Goal: Transaction & Acquisition: Book appointment/travel/reservation

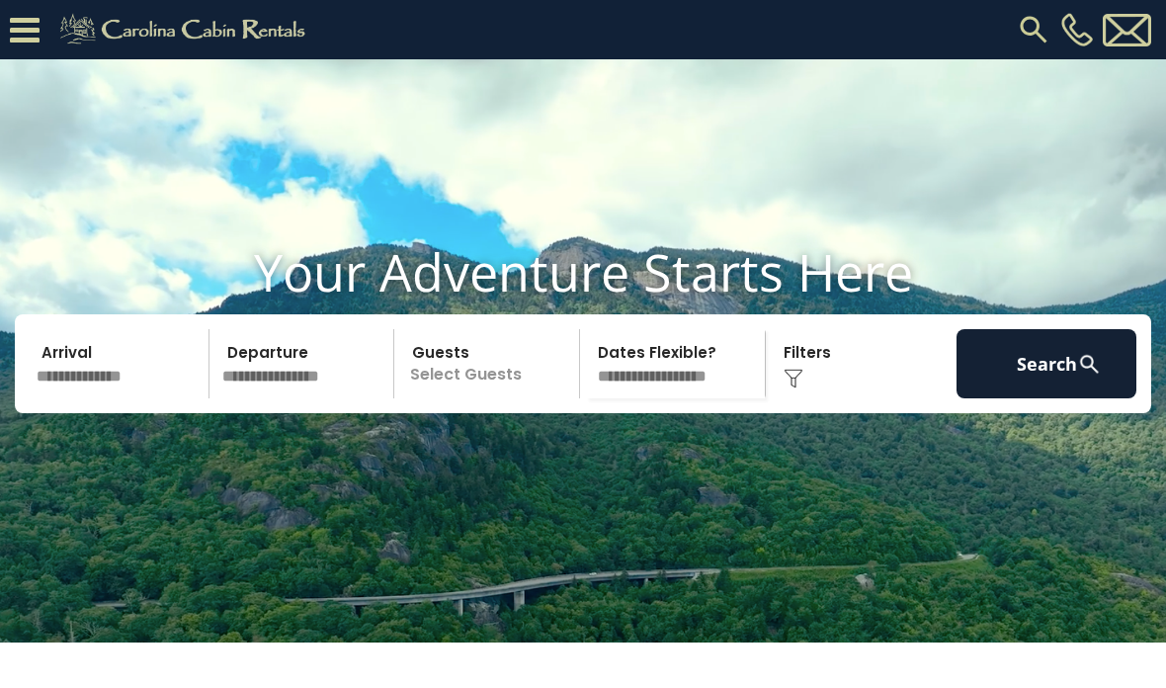
click at [829, 398] on div "Click to Choose" at bounding box center [862, 363] width 180 height 69
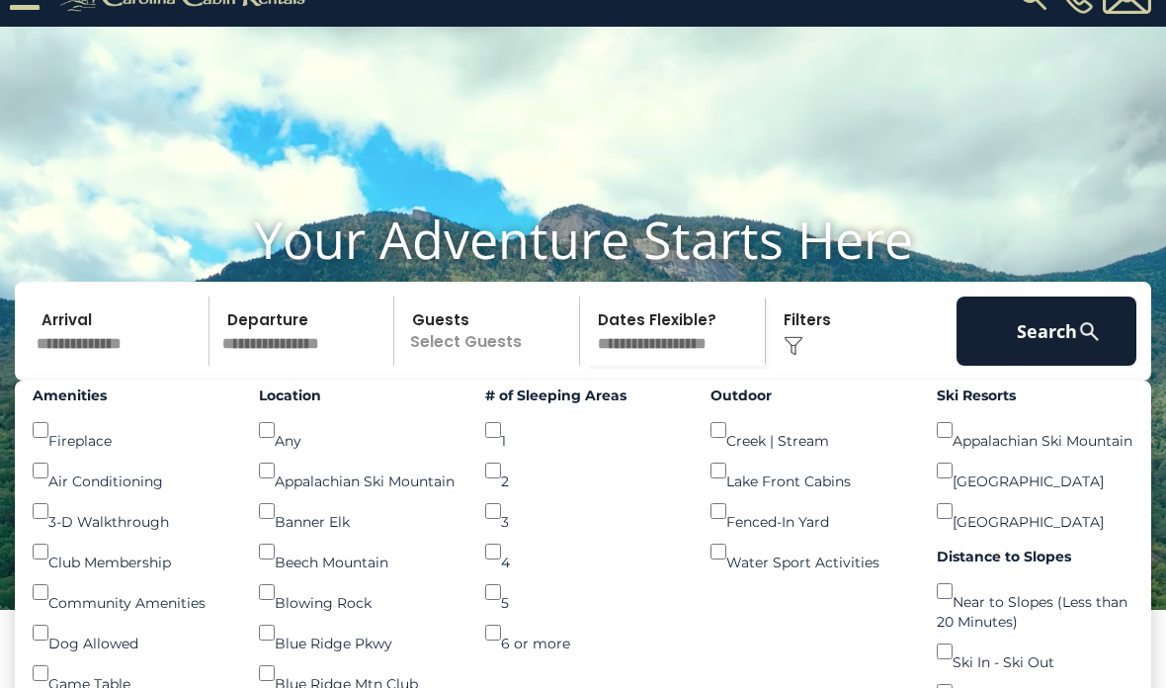
scroll to position [26, 0]
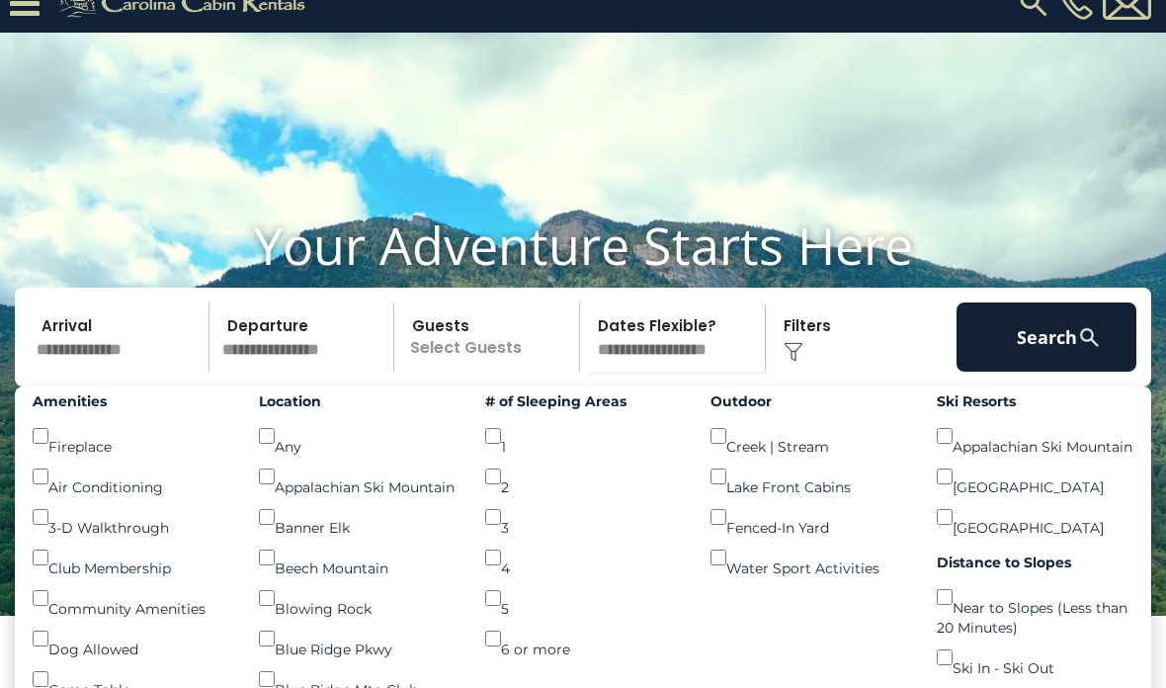
click at [643, 373] on select "**********" at bounding box center [675, 337] width 179 height 69
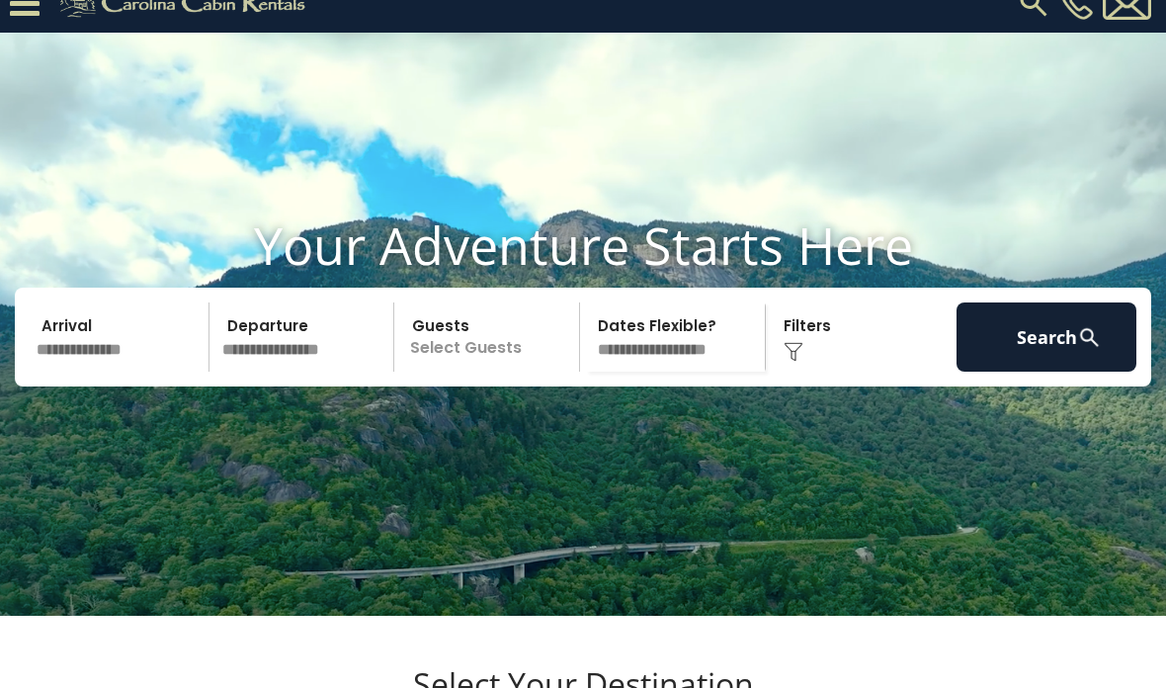
select select "*"
click at [114, 372] on input "text" at bounding box center [120, 336] width 180 height 69
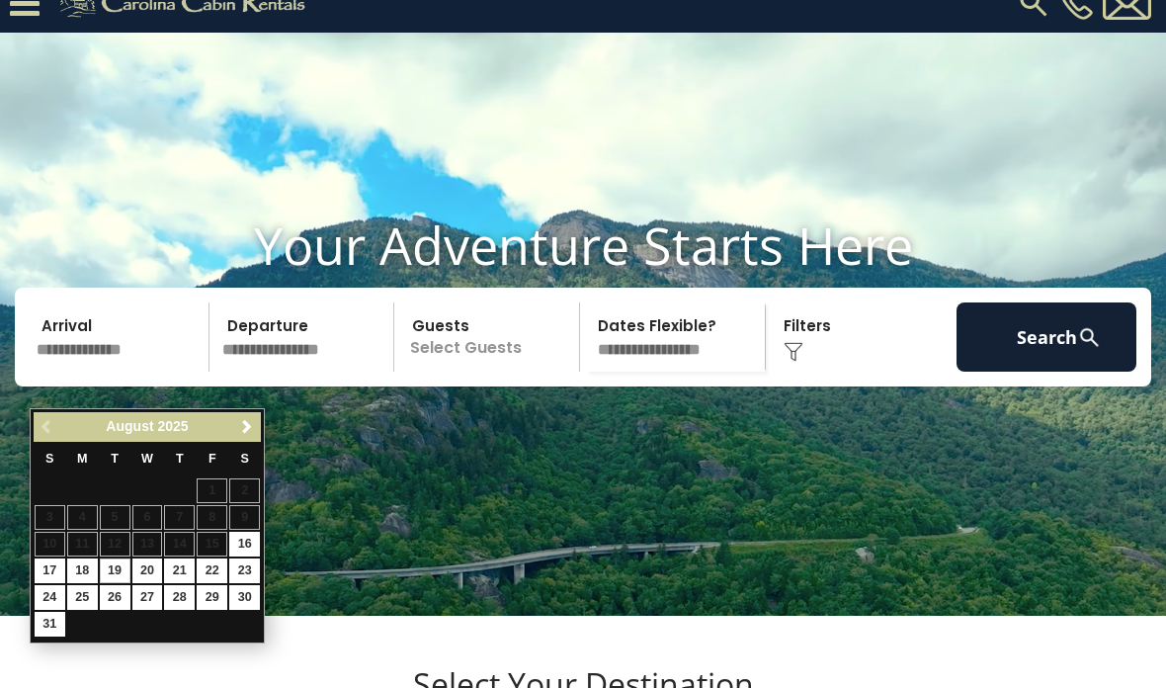
click at [123, 572] on link "19" at bounding box center [115, 571] width 31 height 25
type input "*******"
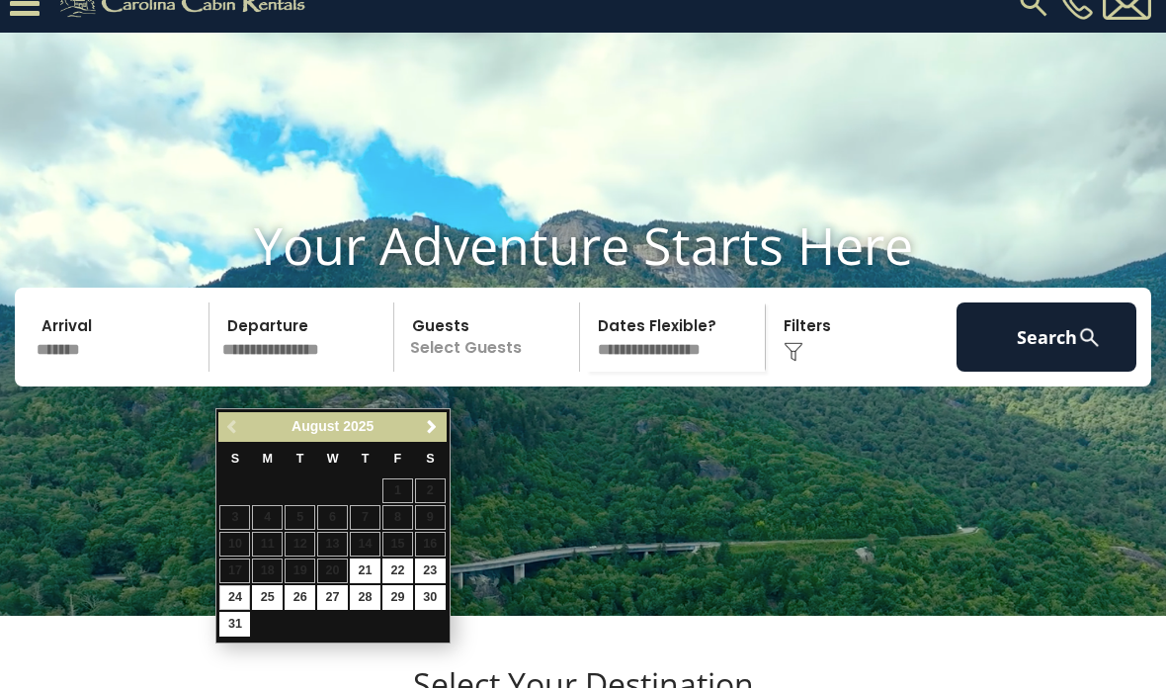
click at [235, 599] on link "24" at bounding box center [234, 597] width 31 height 25
type input "*******"
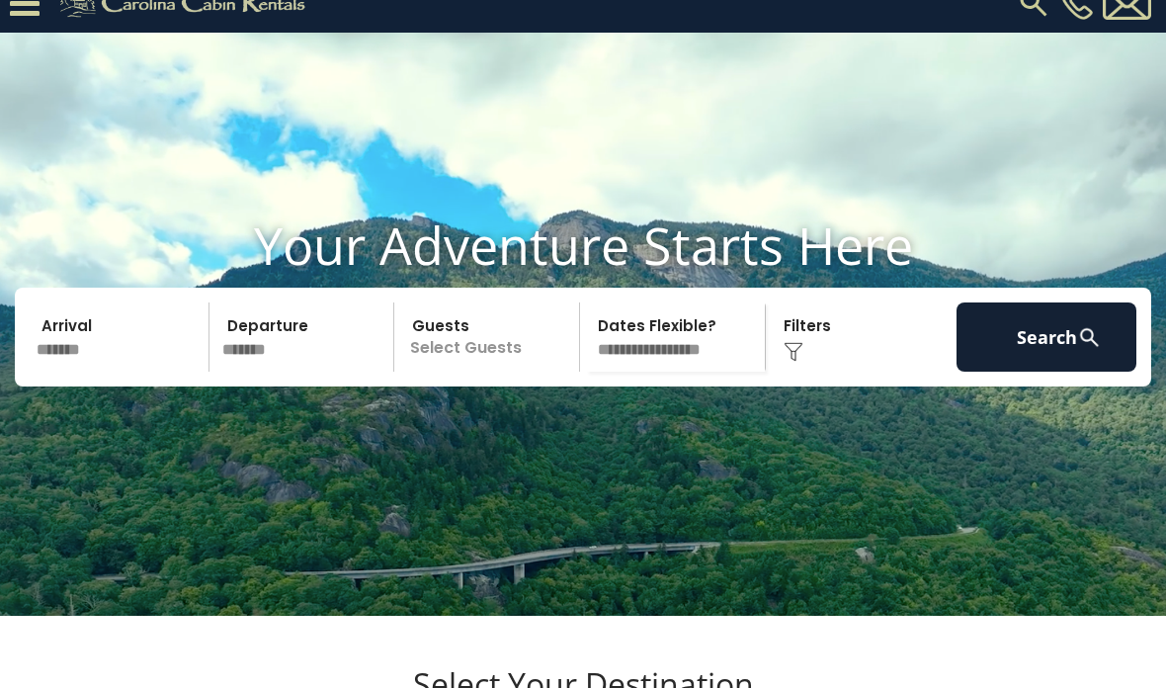
click at [816, 372] on div "Click to Choose" at bounding box center [862, 336] width 180 height 69
click at [819, 372] on div "Click to Choose" at bounding box center [862, 336] width 180 height 69
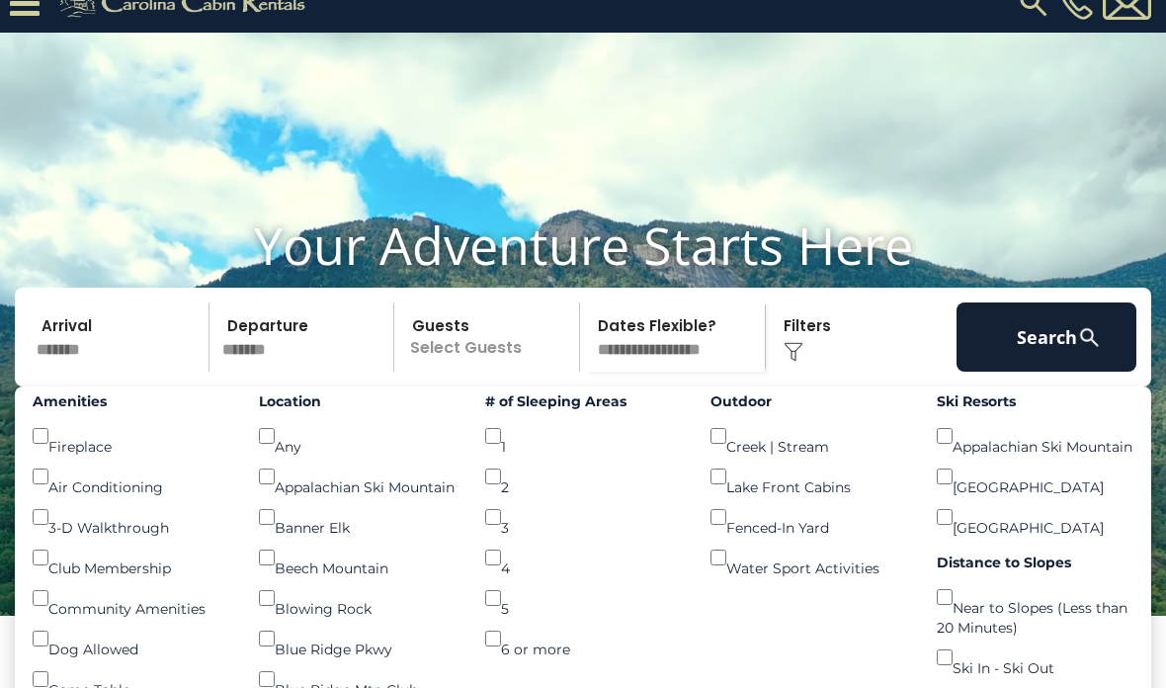
click at [1035, 367] on button "Search" at bounding box center [1047, 336] width 180 height 69
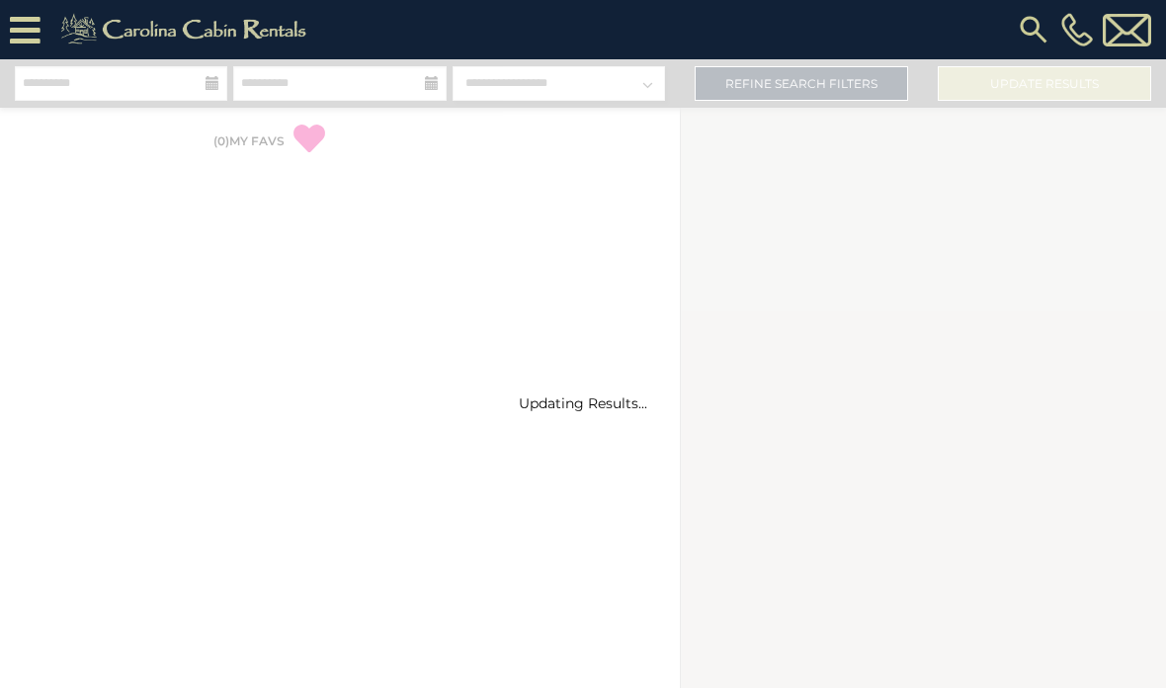
select select "*"
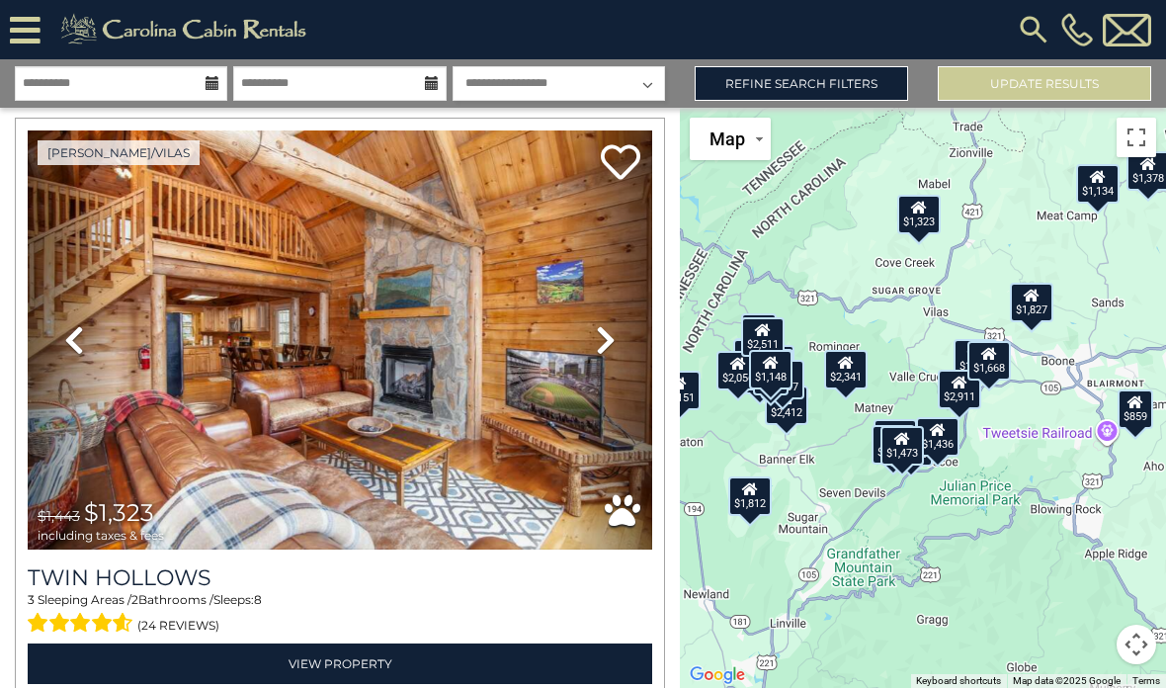
scroll to position [58, 0]
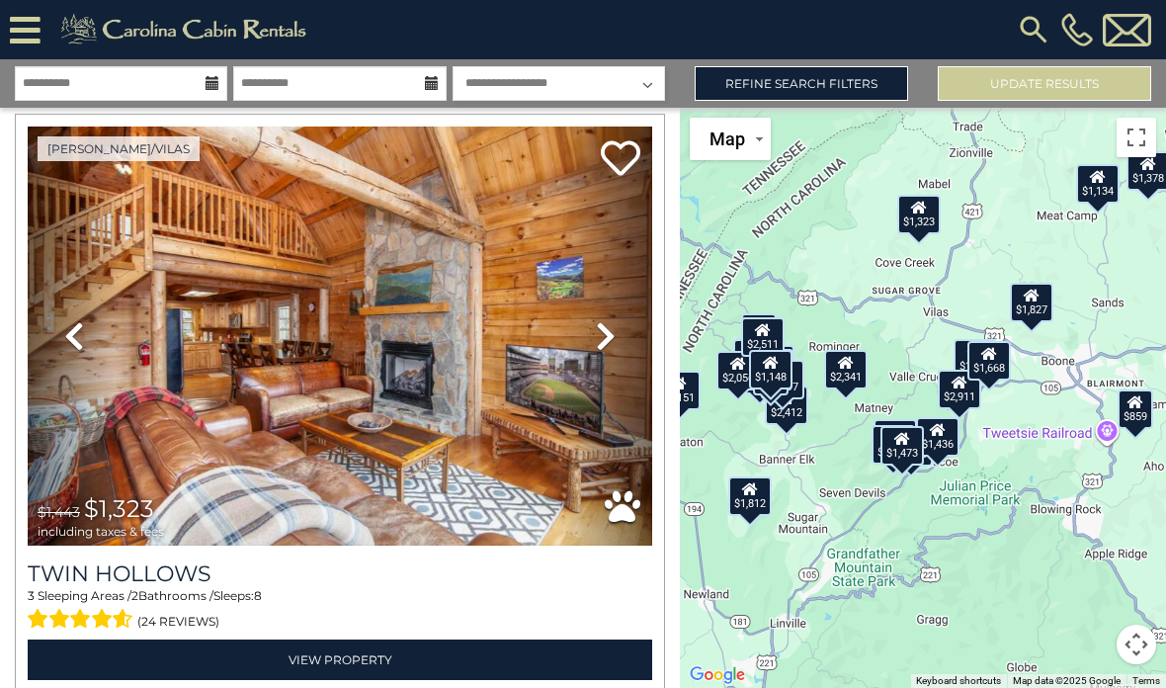
click at [612, 320] on icon at bounding box center [606, 336] width 20 height 32
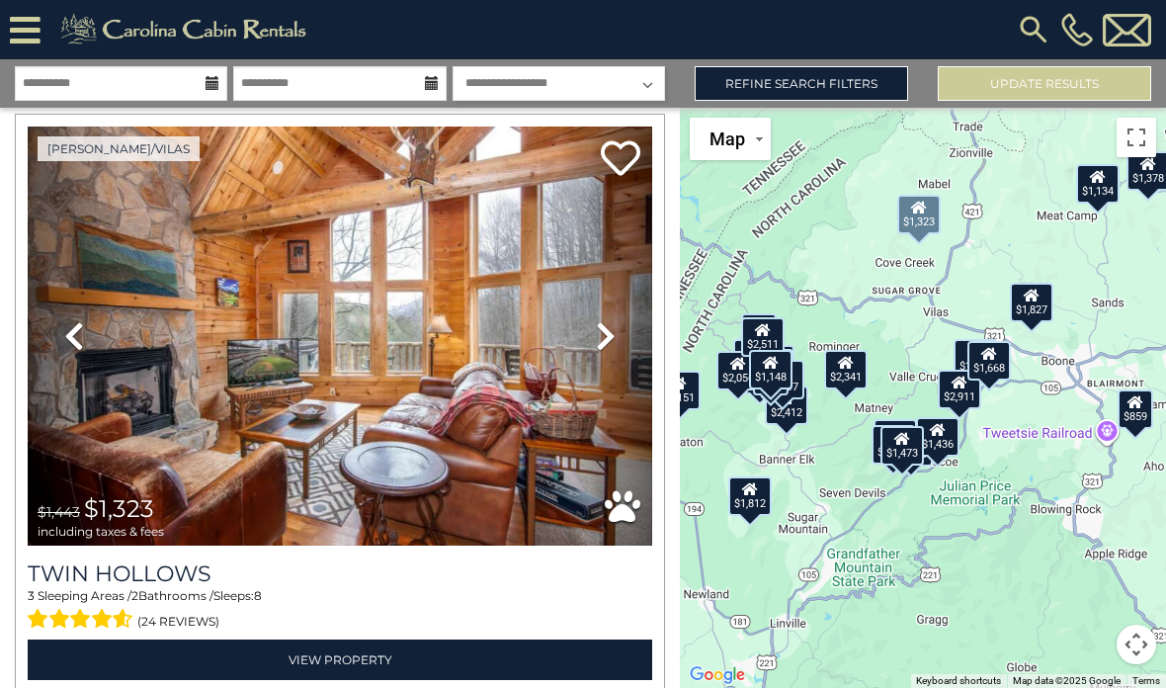
click at [605, 333] on icon at bounding box center [606, 336] width 20 height 32
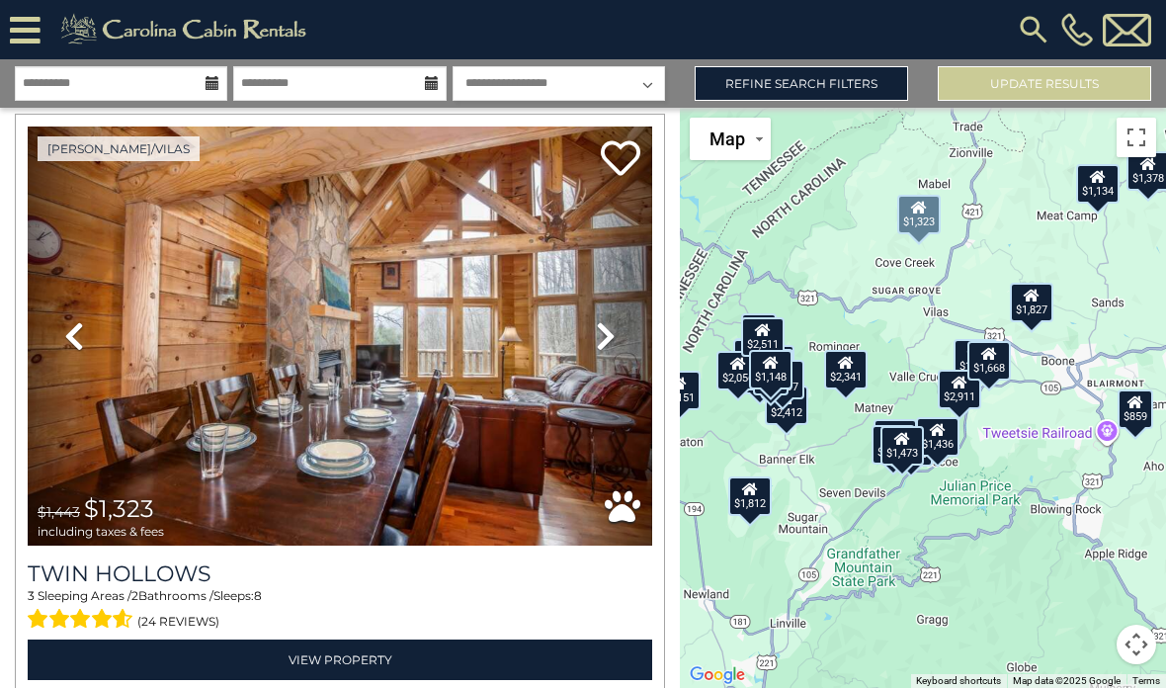
click at [605, 320] on icon at bounding box center [606, 336] width 20 height 32
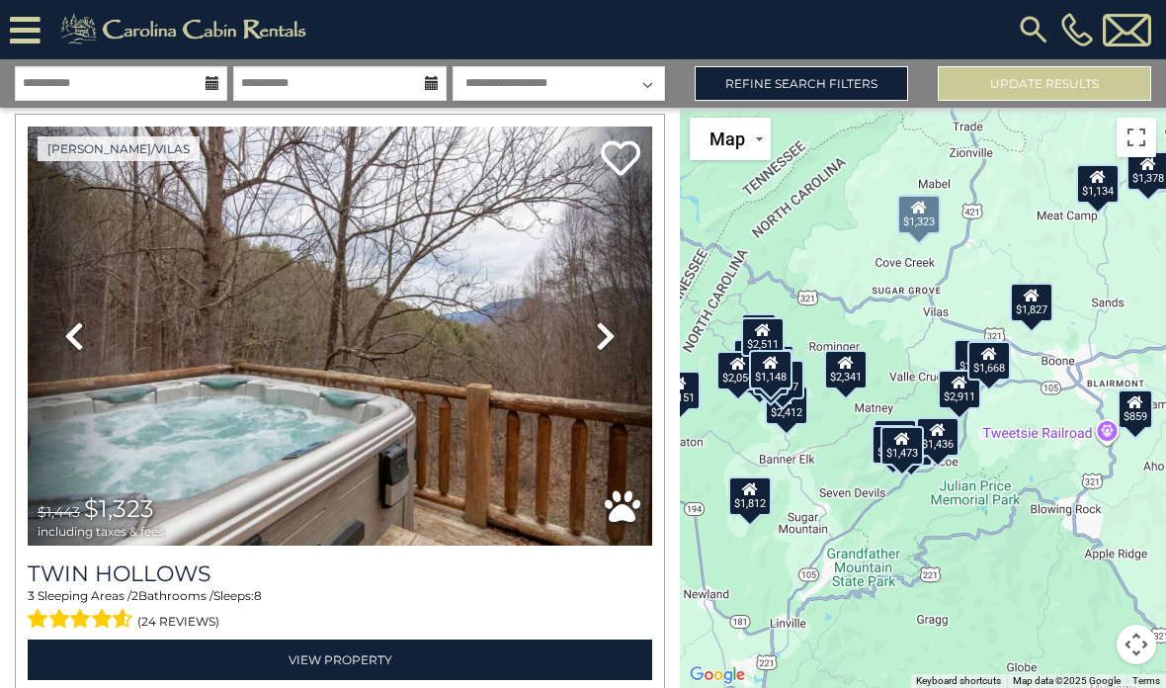
click at [601, 320] on icon at bounding box center [606, 336] width 20 height 32
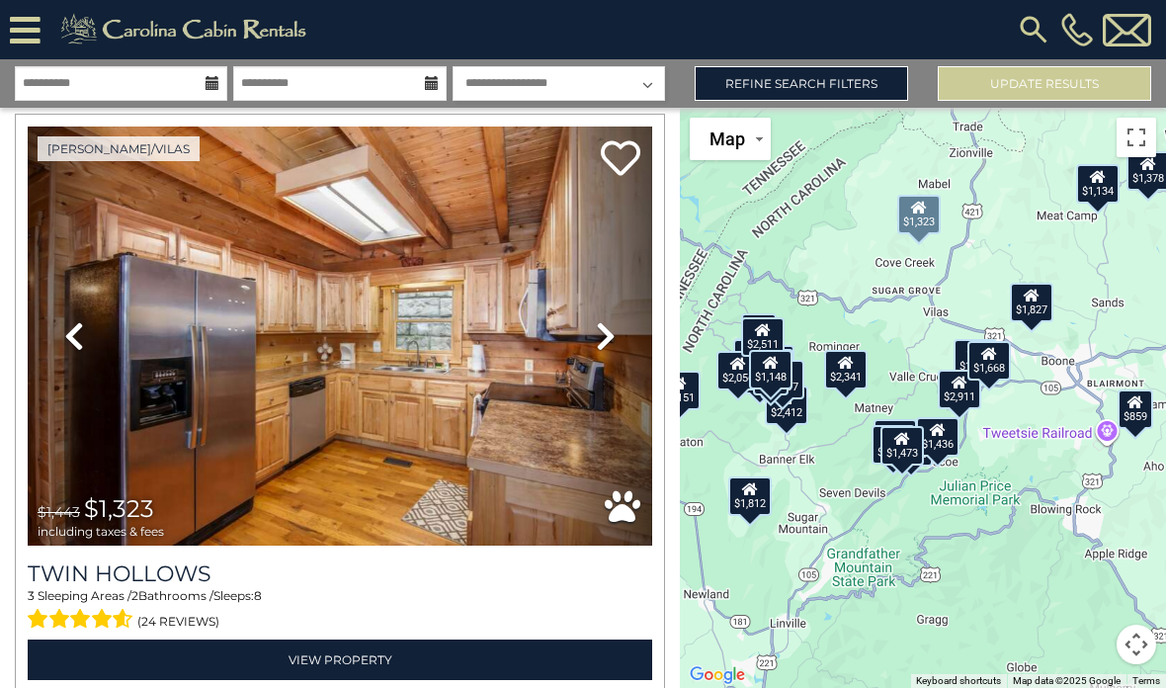
click at [603, 334] on icon at bounding box center [606, 336] width 20 height 32
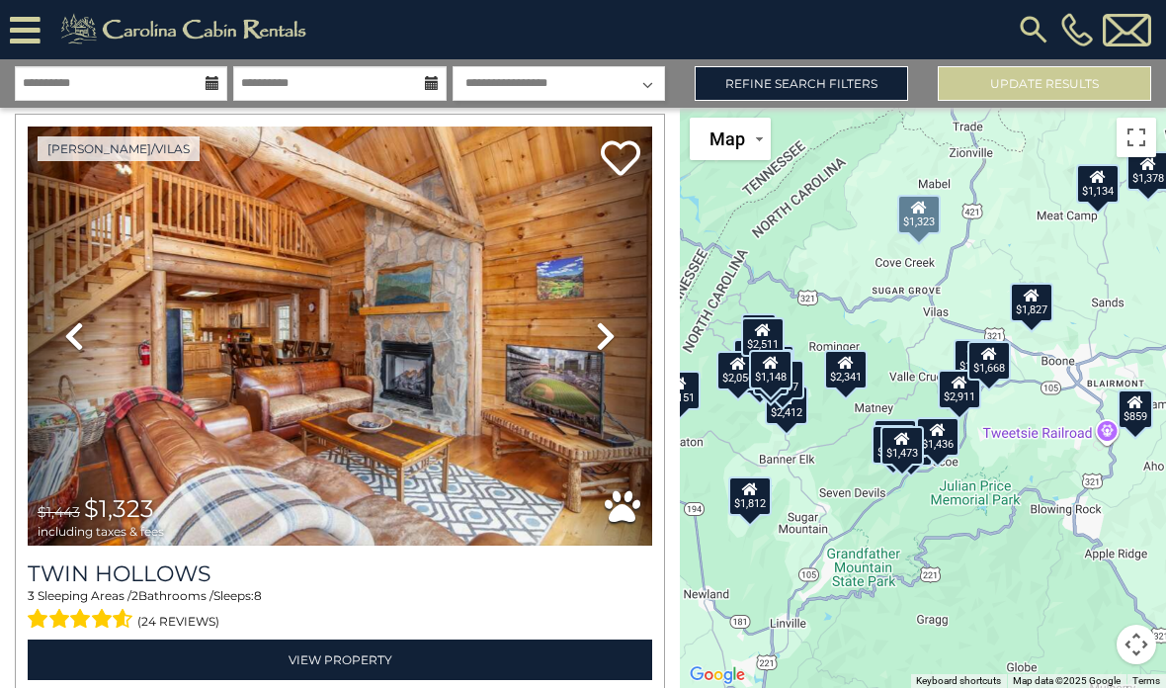
click at [608, 330] on icon at bounding box center [606, 336] width 20 height 32
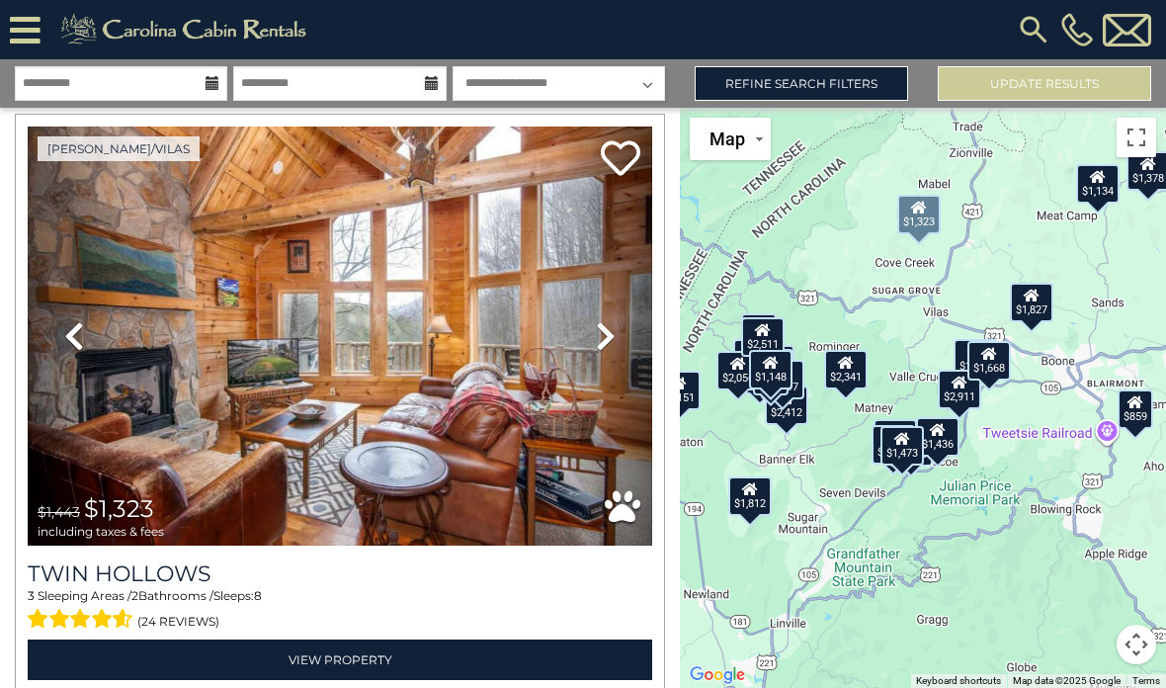
click at [132, 565] on h3 "Twin Hollows" at bounding box center [340, 574] width 625 height 27
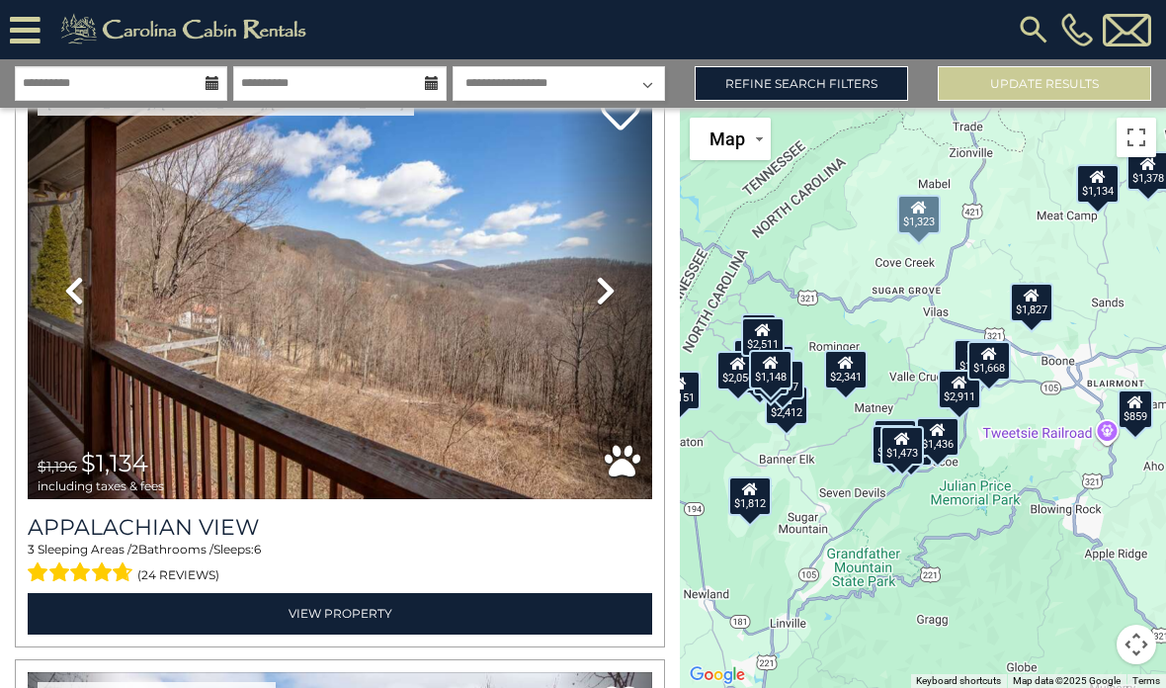
scroll to position [12520, 0]
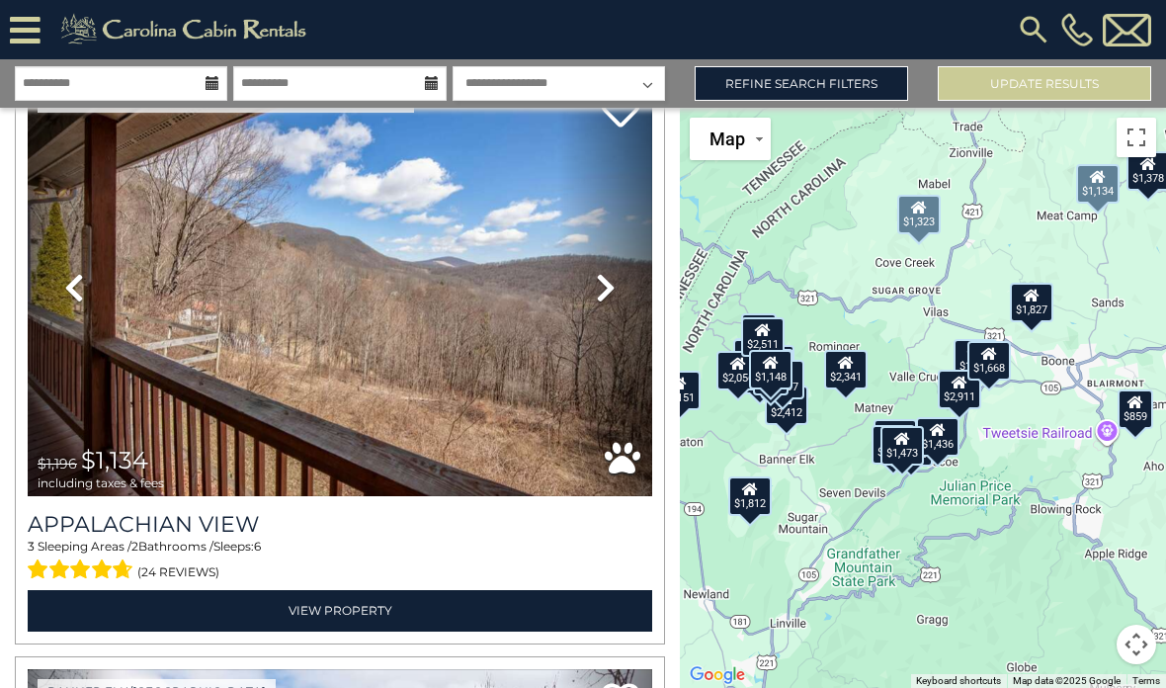
click at [606, 272] on icon at bounding box center [606, 288] width 20 height 32
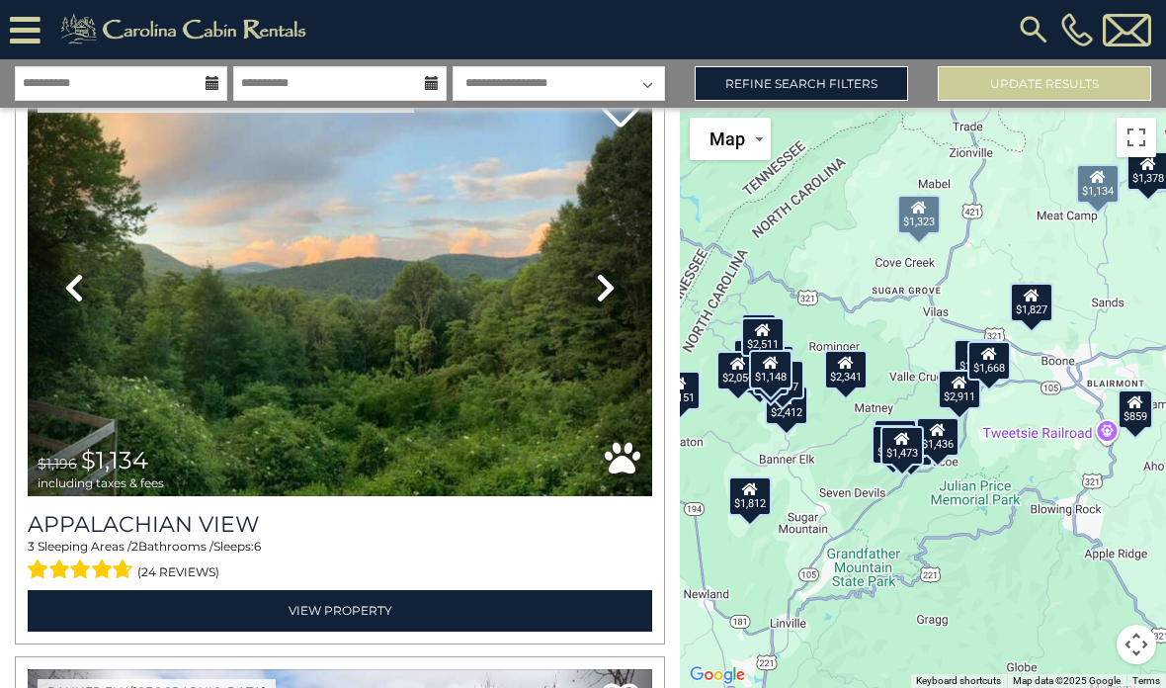
click at [620, 282] on link "Next" at bounding box center [606, 287] width 94 height 419
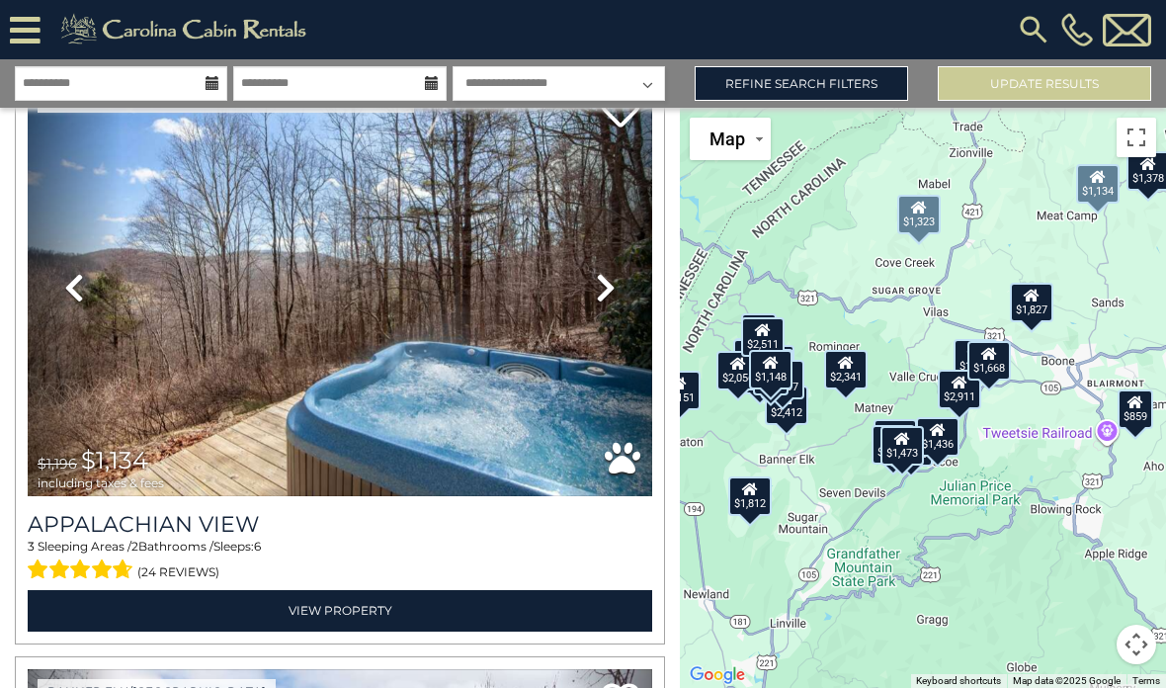
click at [615, 272] on icon at bounding box center [606, 288] width 20 height 32
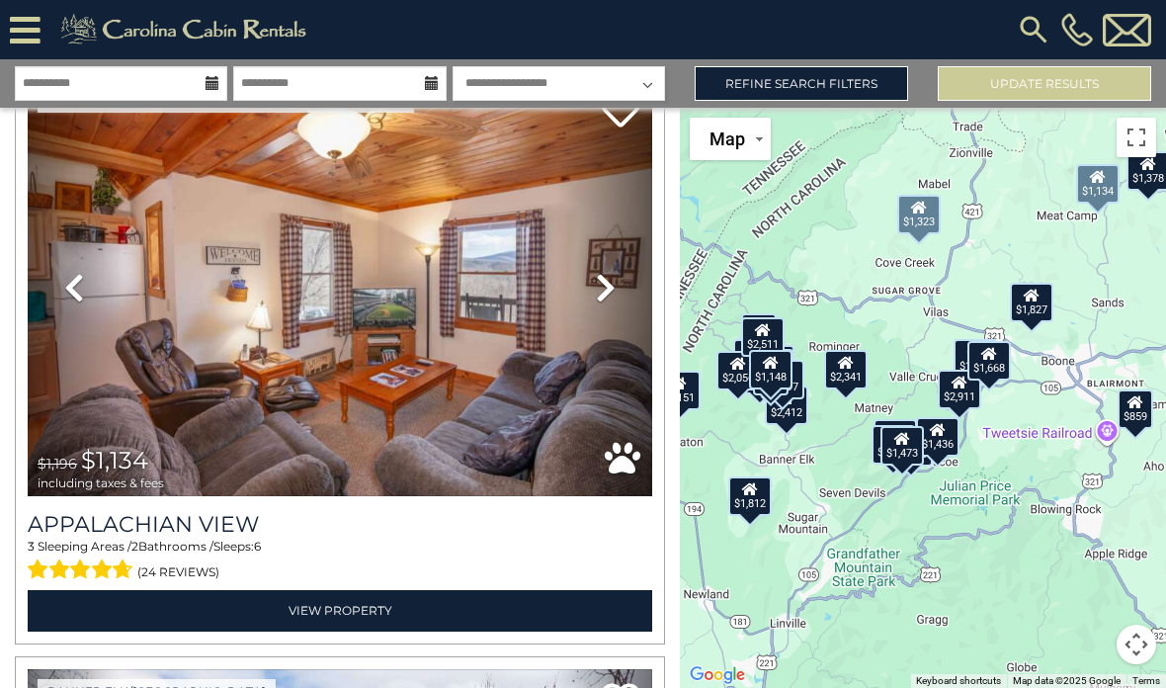
click at [614, 276] on icon at bounding box center [606, 288] width 20 height 32
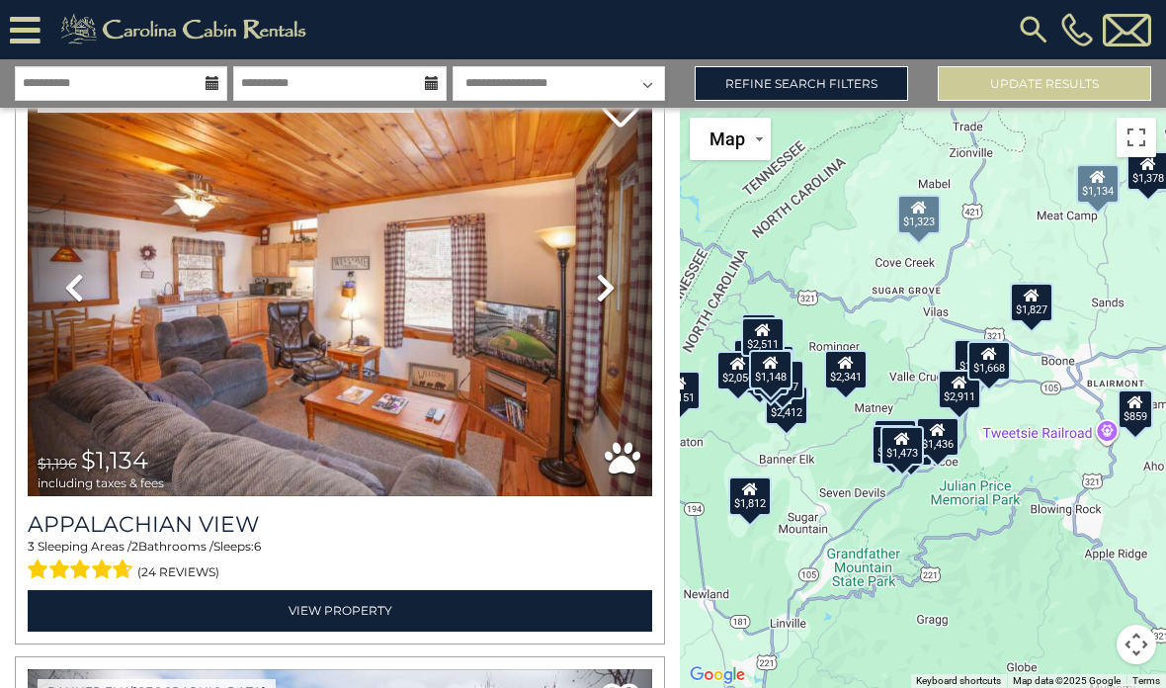
click at [612, 279] on icon at bounding box center [606, 288] width 20 height 32
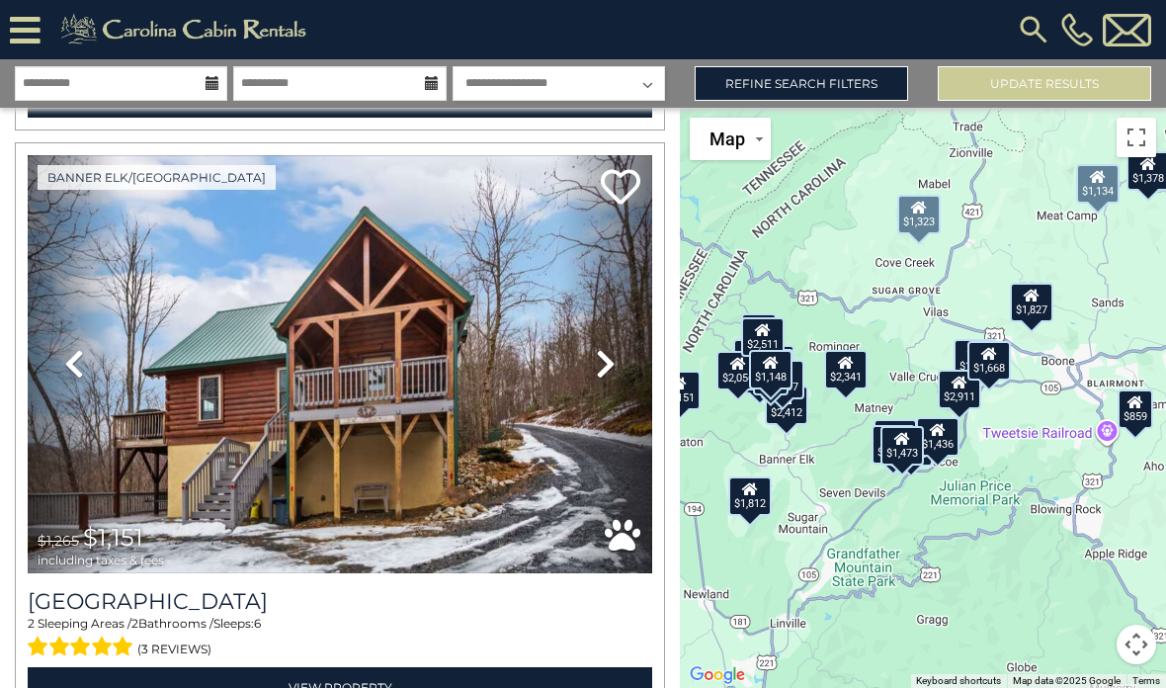
scroll to position [13035, 0]
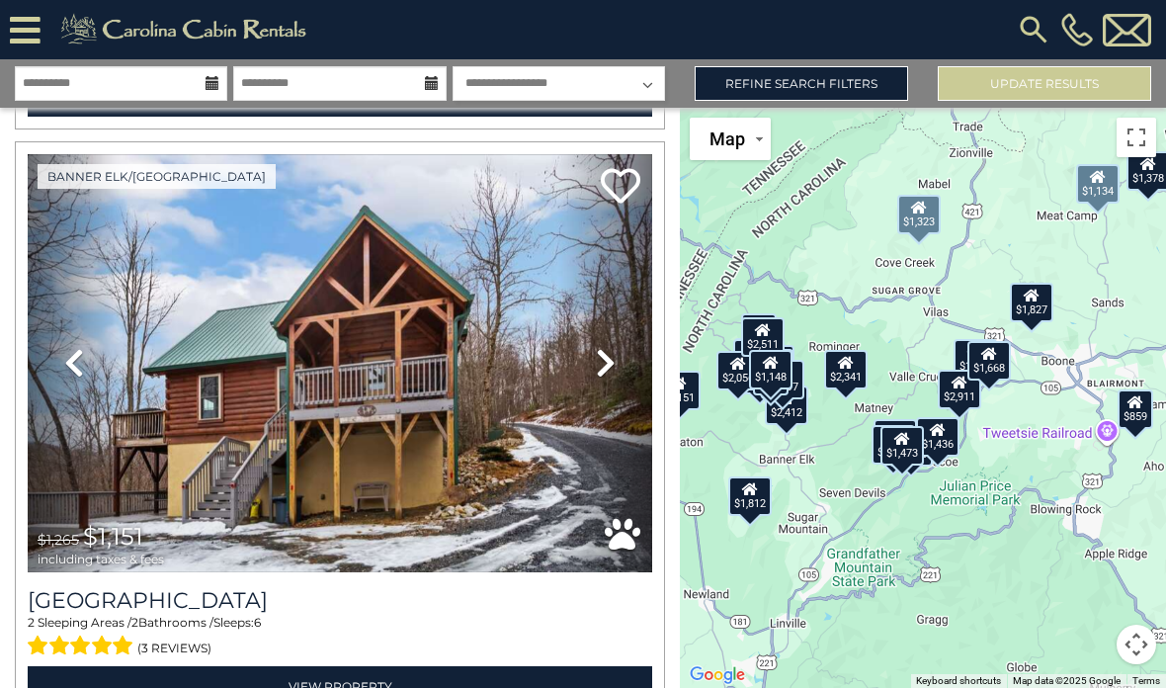
click at [613, 353] on icon at bounding box center [606, 363] width 20 height 32
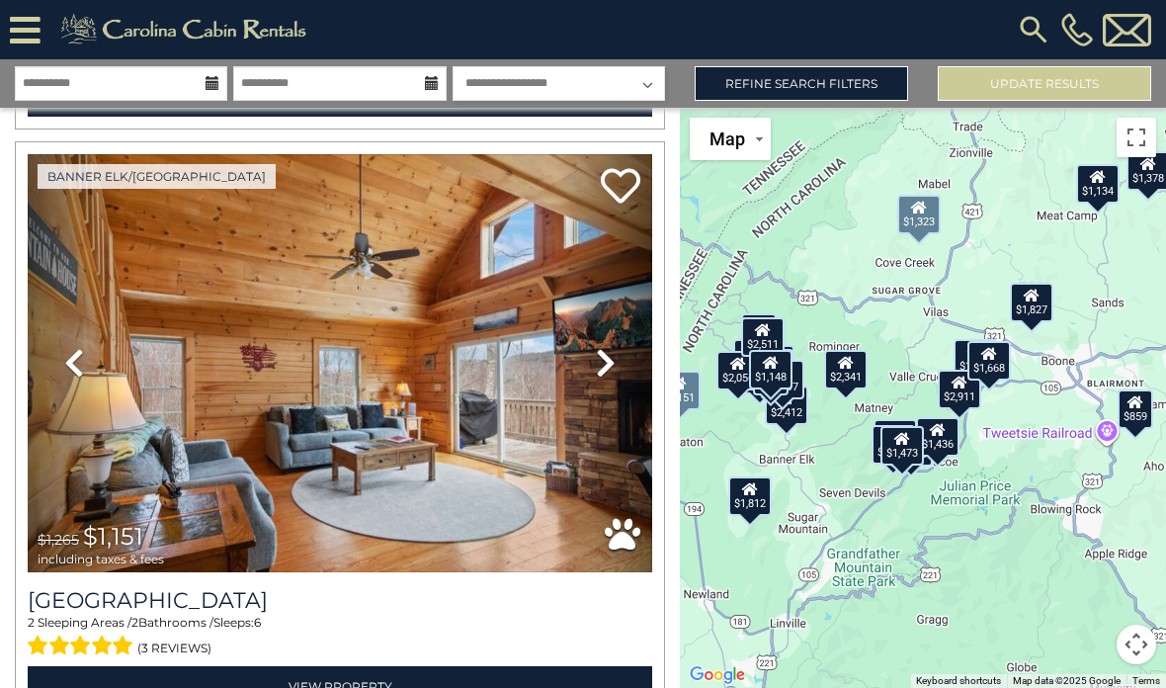
click at [615, 347] on icon at bounding box center [606, 363] width 20 height 32
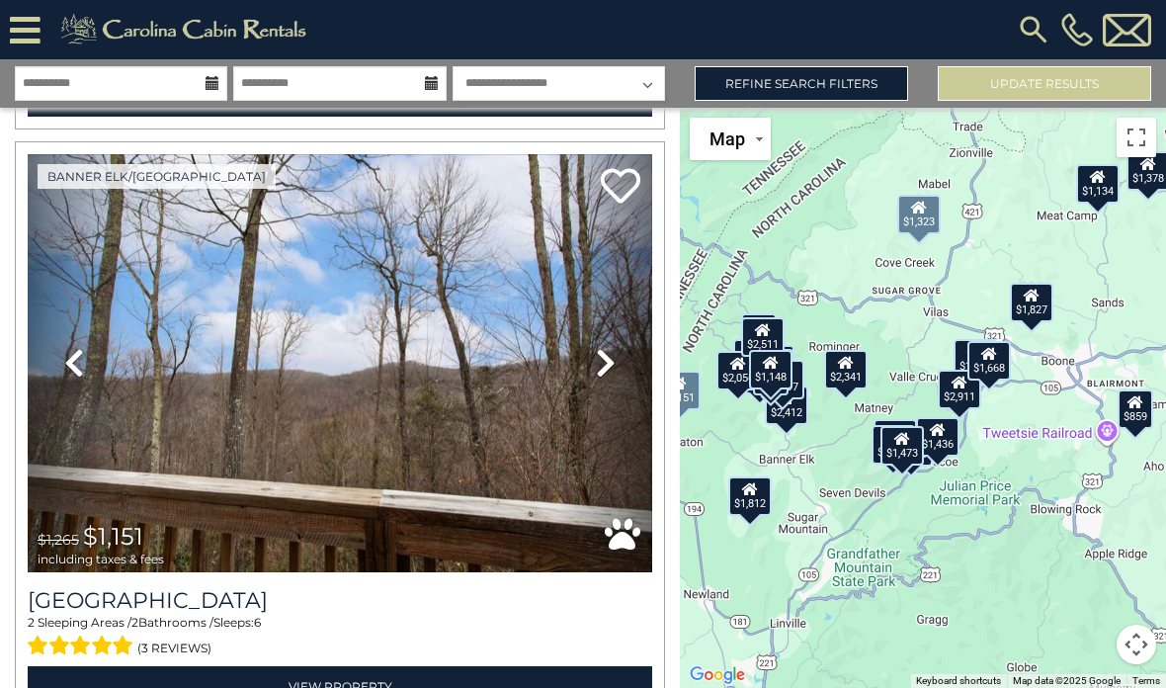
click at [611, 352] on icon at bounding box center [606, 363] width 20 height 32
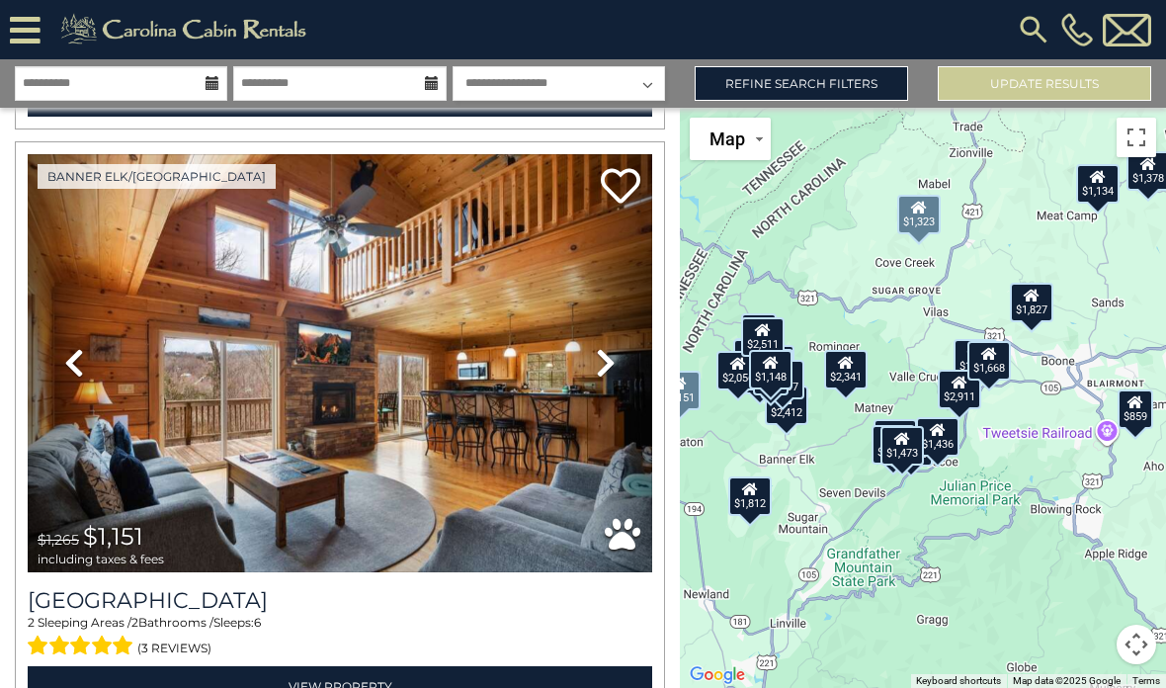
click at [610, 347] on icon at bounding box center [606, 363] width 20 height 32
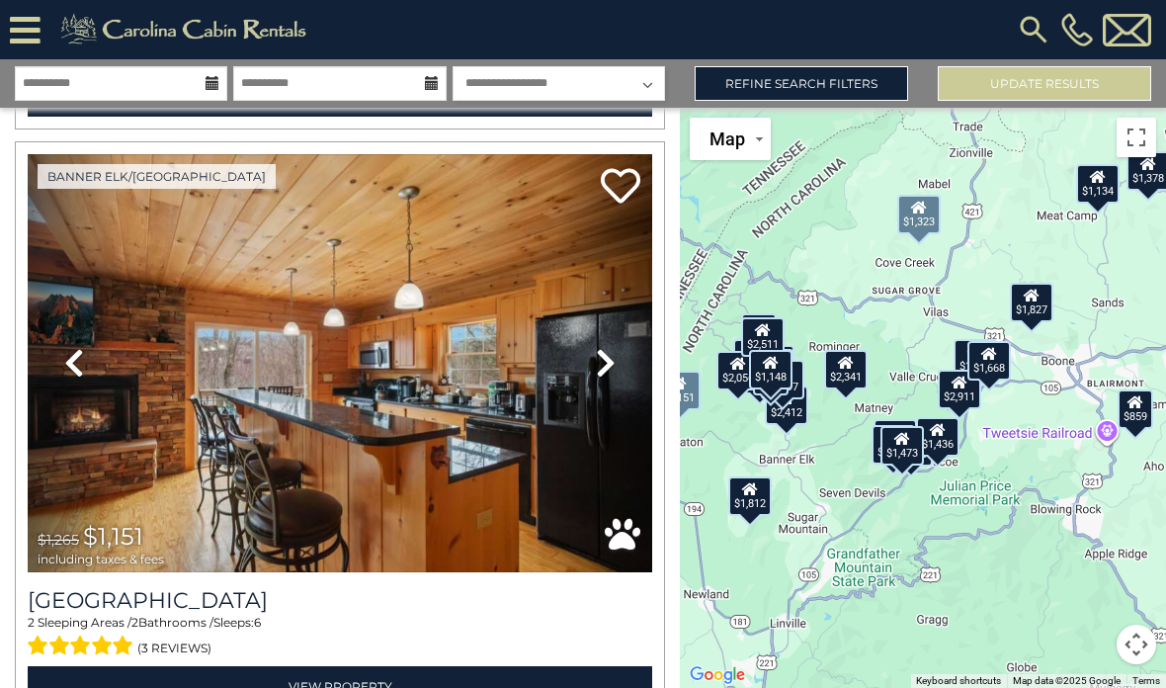
click at [605, 357] on icon at bounding box center [606, 363] width 20 height 32
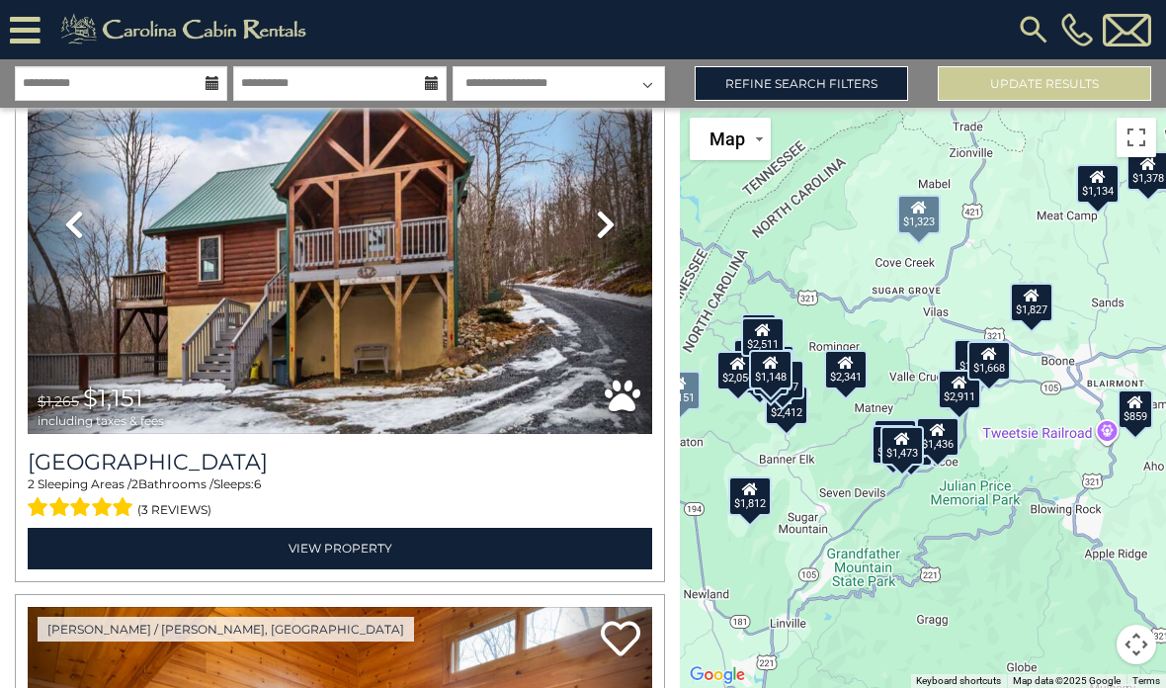
scroll to position [13170, 0]
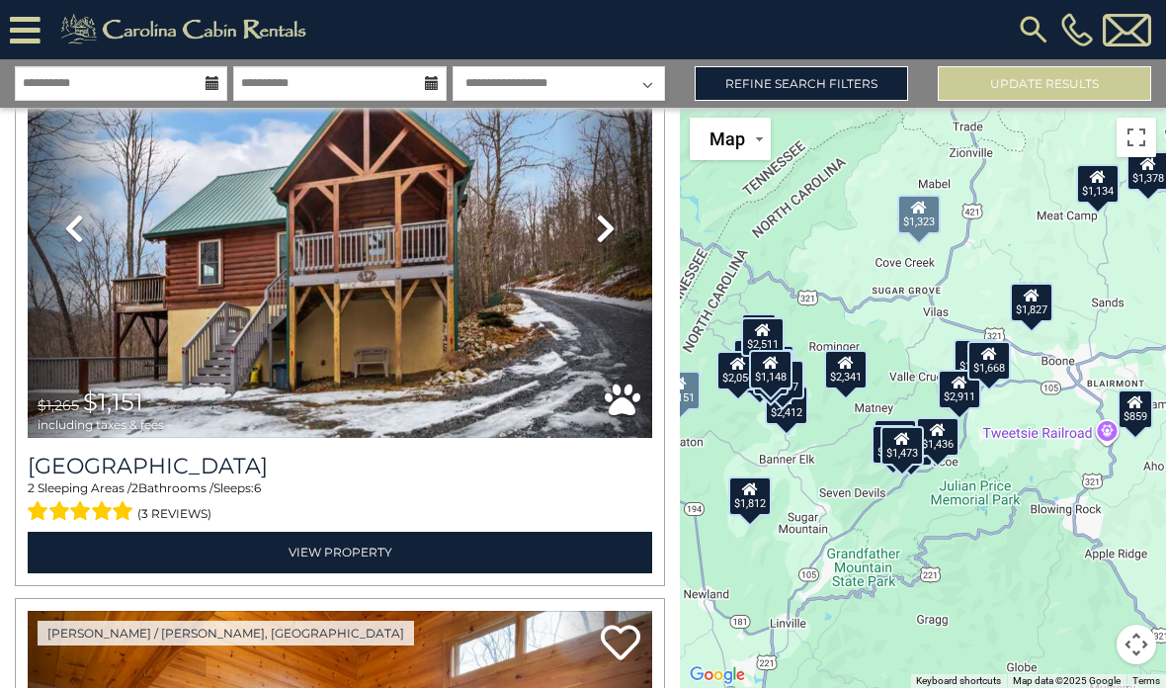
click at [150, 469] on h3 "Little Elk Lodge" at bounding box center [340, 466] width 625 height 27
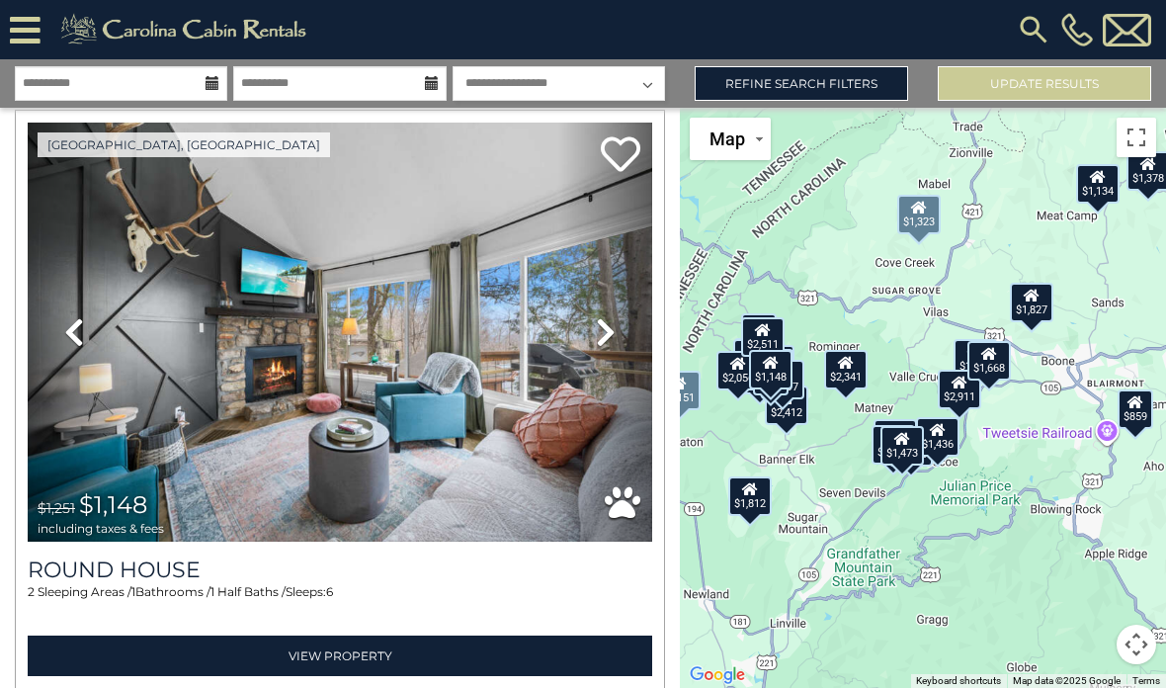
scroll to position [16612, 0]
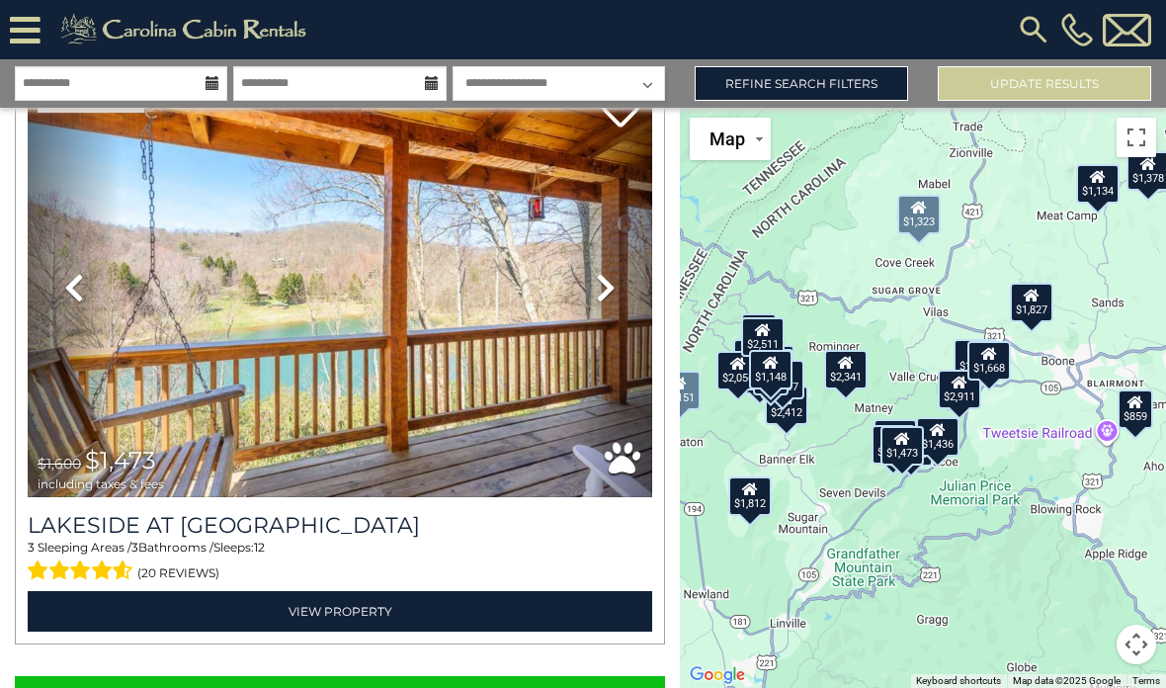
click at [324, 680] on button "Show More" at bounding box center [340, 696] width 650 height 40
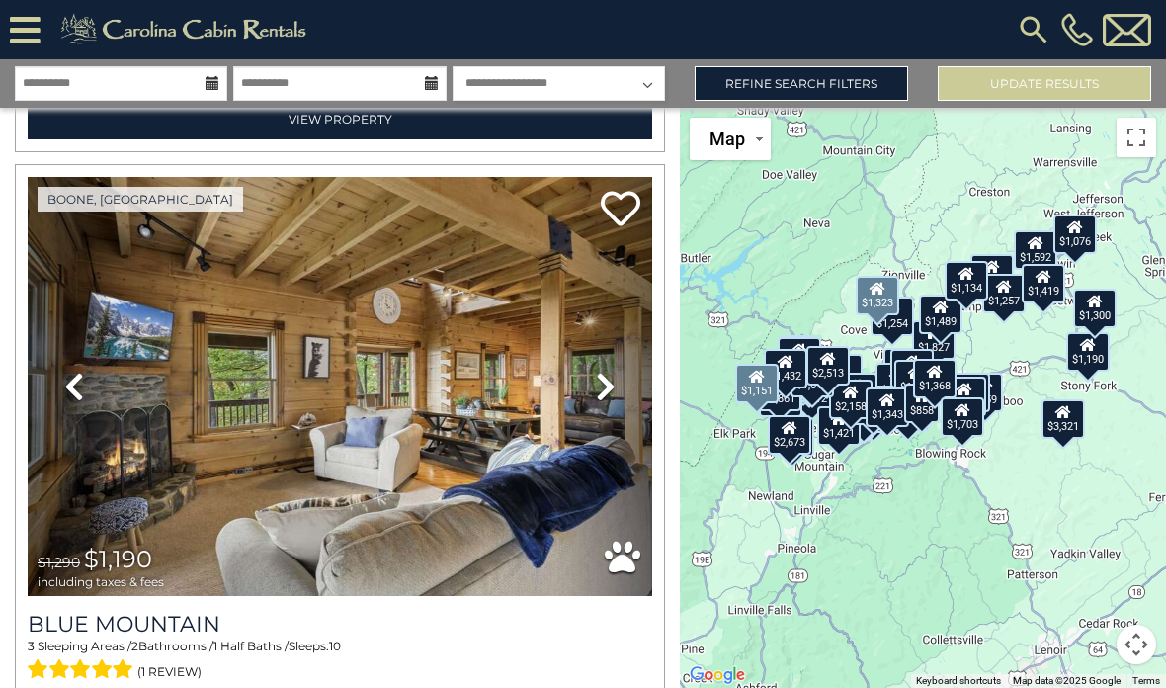
scroll to position [18925, 0]
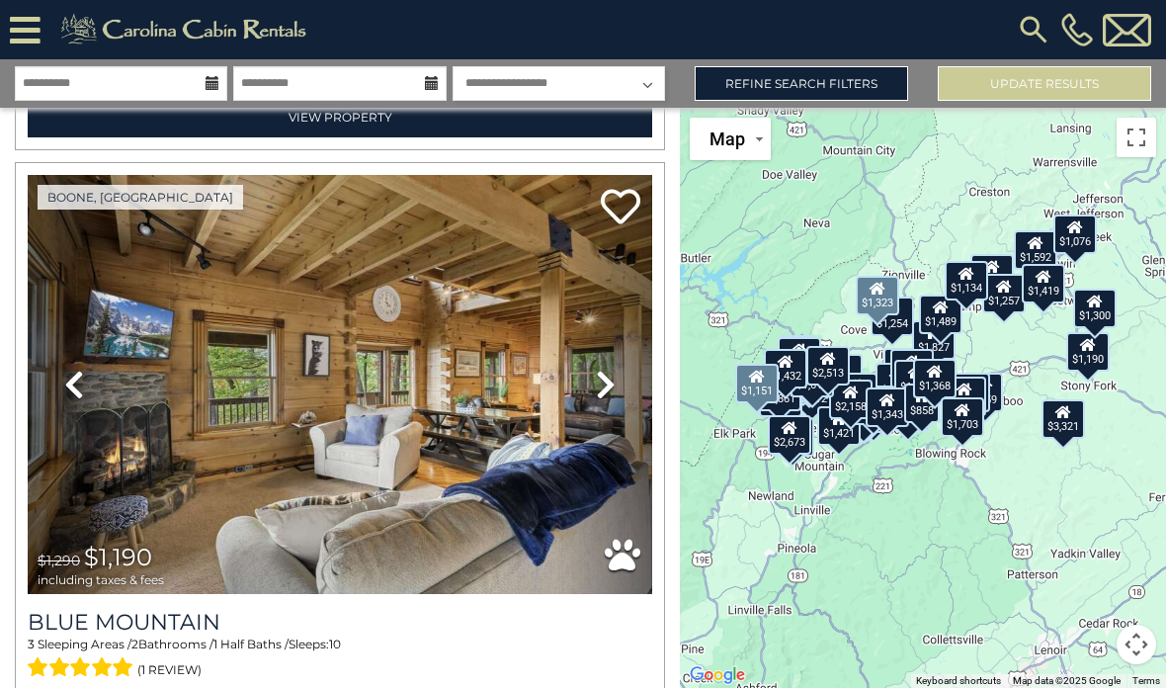
click at [423, 352] on img at bounding box center [340, 384] width 625 height 419
click at [924, 422] on div "$858" at bounding box center [923, 403] width 36 height 40
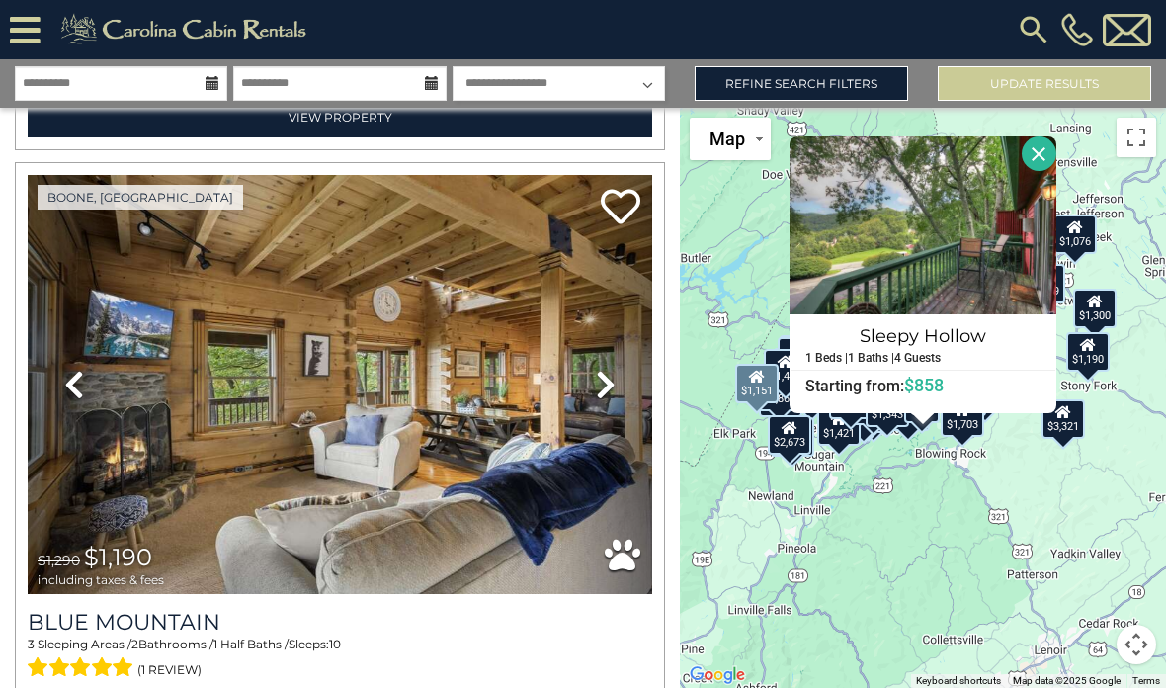
click at [1047, 171] on button "Close" at bounding box center [1039, 153] width 35 height 35
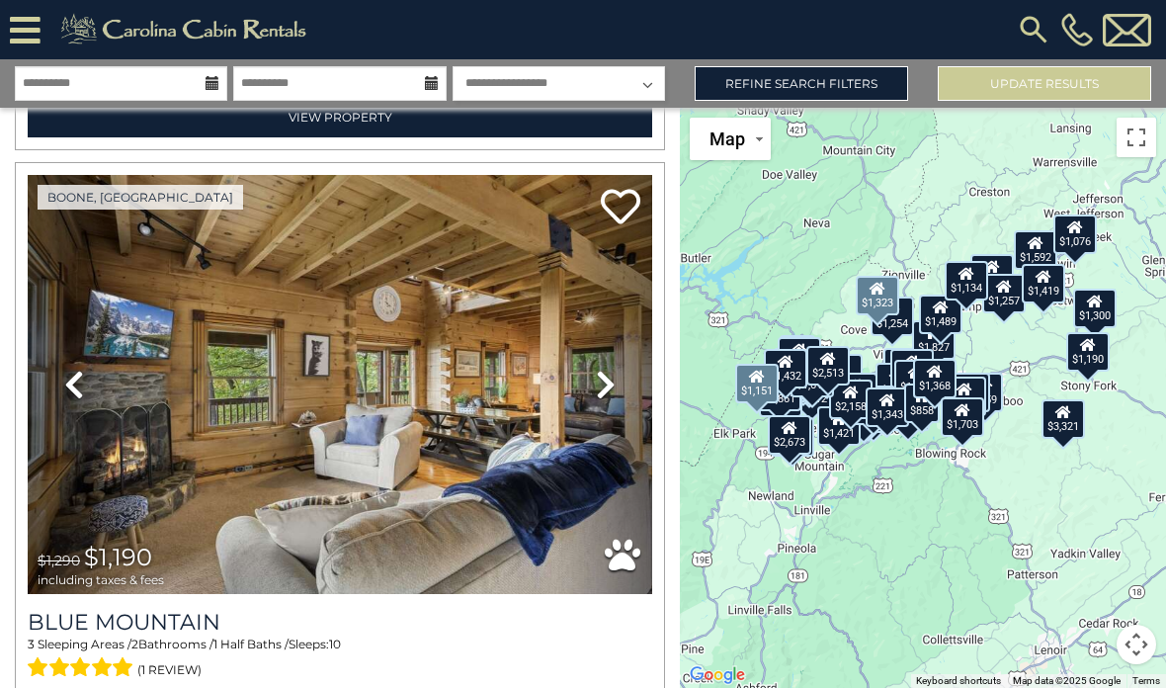
click at [972, 395] on icon at bounding box center [965, 389] width 16 height 14
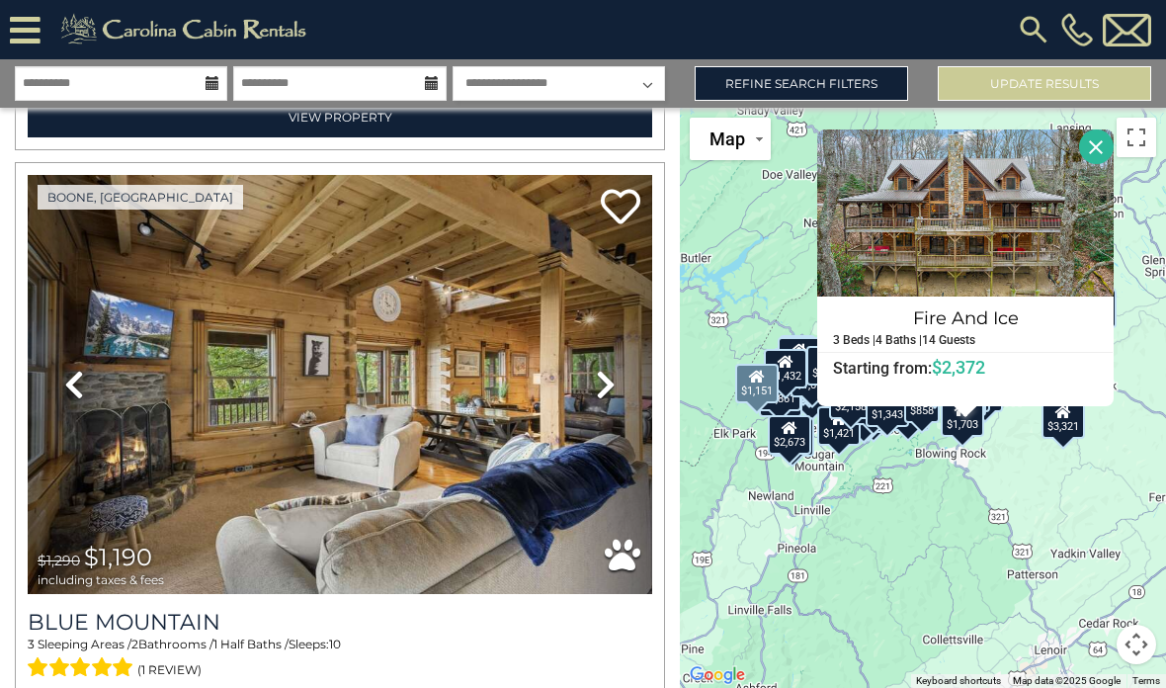
click at [1095, 164] on button "Close" at bounding box center [1097, 147] width 35 height 35
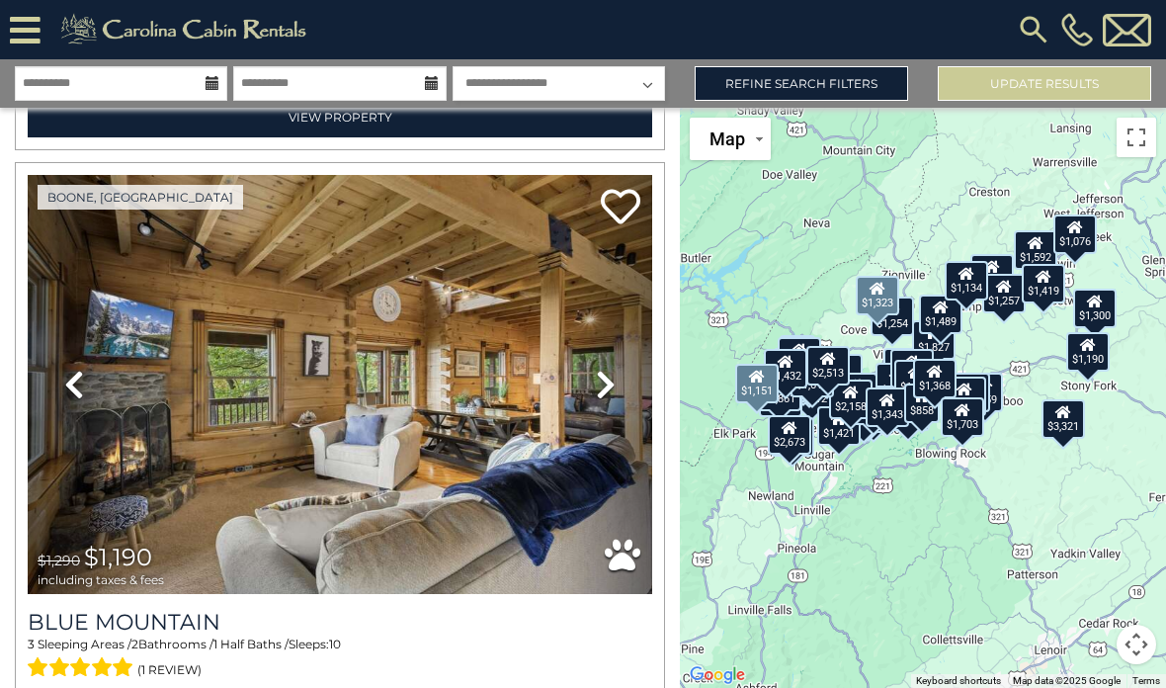
click at [1003, 412] on div "$859" at bounding box center [986, 393] width 36 height 40
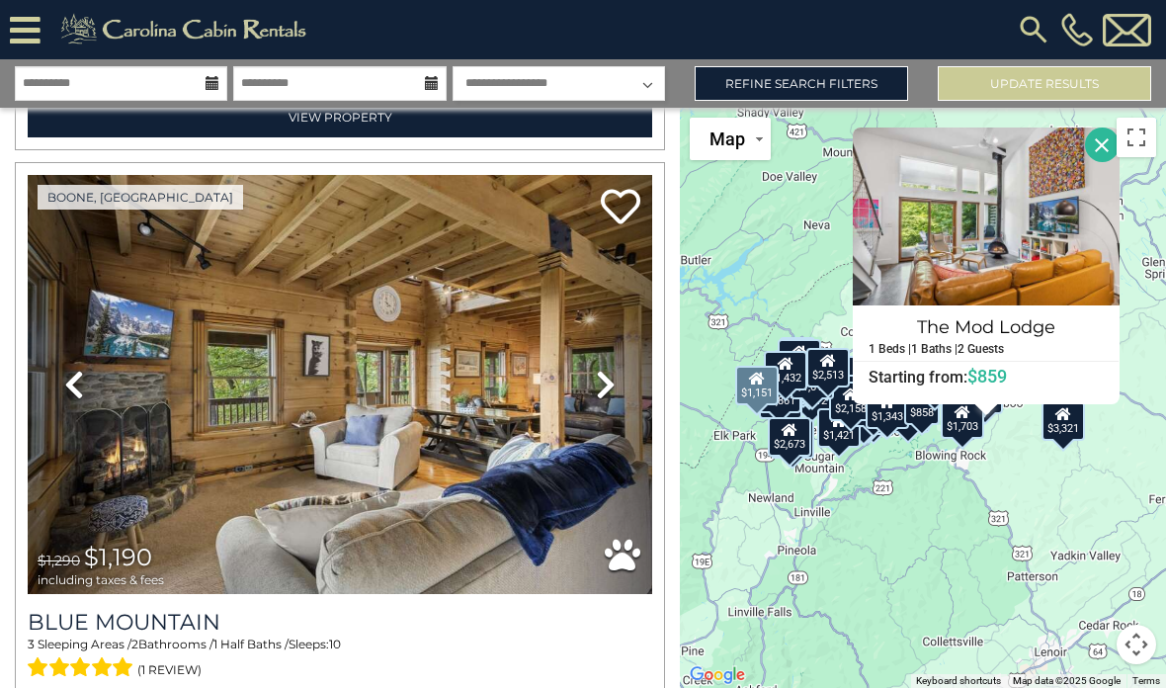
click at [1119, 162] on button "Close" at bounding box center [1102, 145] width 35 height 35
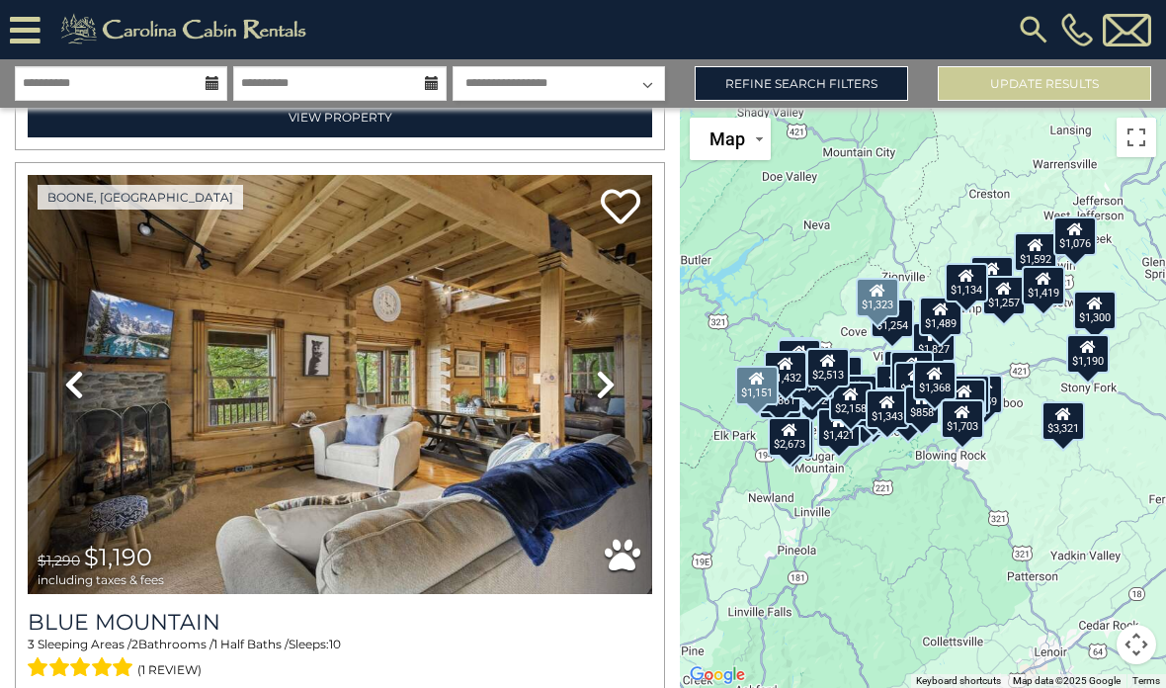
click at [903, 432] on div "$1,162" at bounding box center [908, 412] width 43 height 40
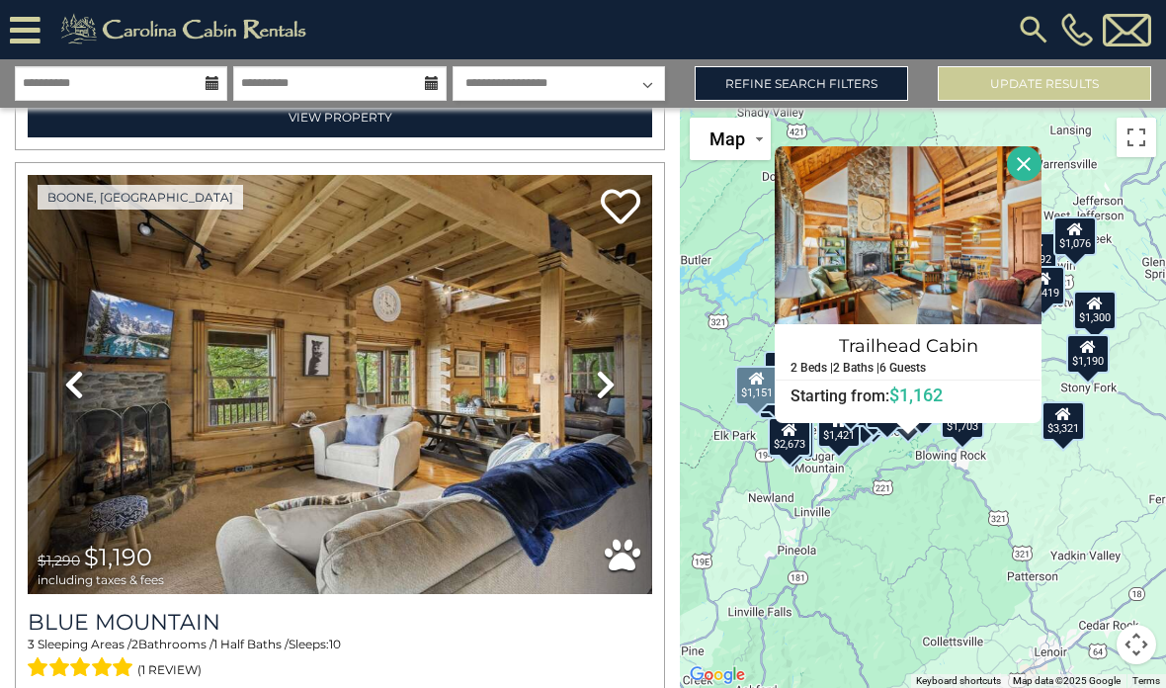
click at [903, 362] on h4 "Trailhead Cabin" at bounding box center [908, 346] width 265 height 32
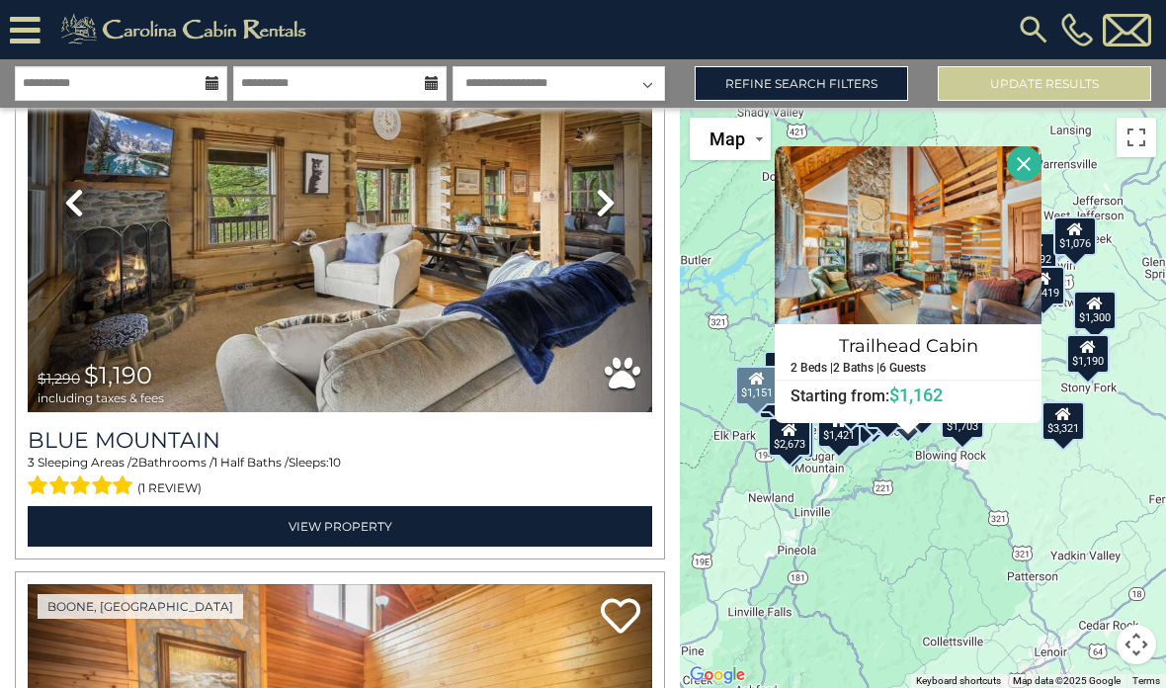
scroll to position [19108, 0]
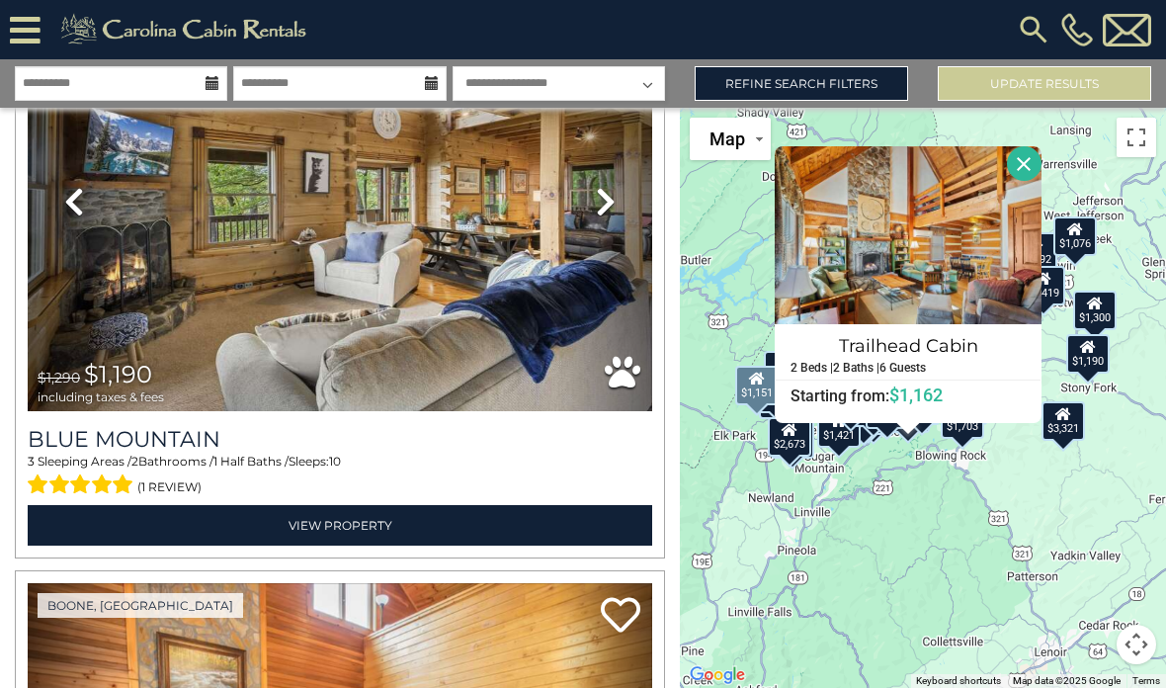
click at [195, 434] on h3 "Blue Mountain" at bounding box center [340, 439] width 625 height 27
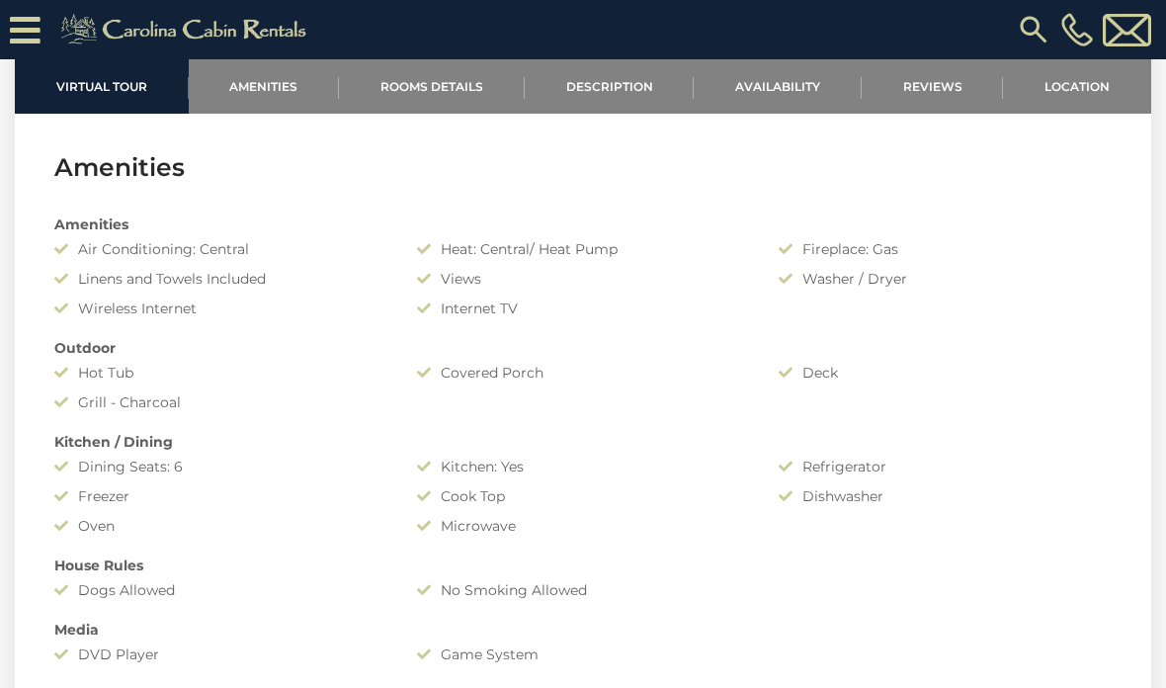
scroll to position [1290, 0]
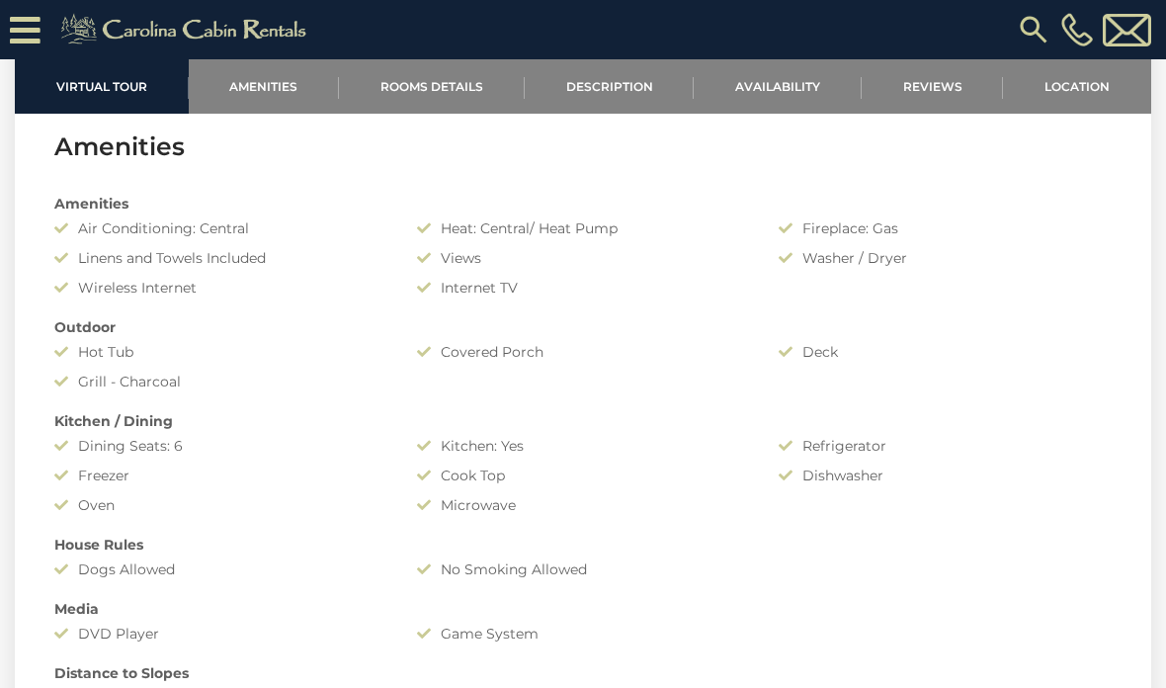
click at [927, 84] on link "Reviews" at bounding box center [933, 86] width 142 height 54
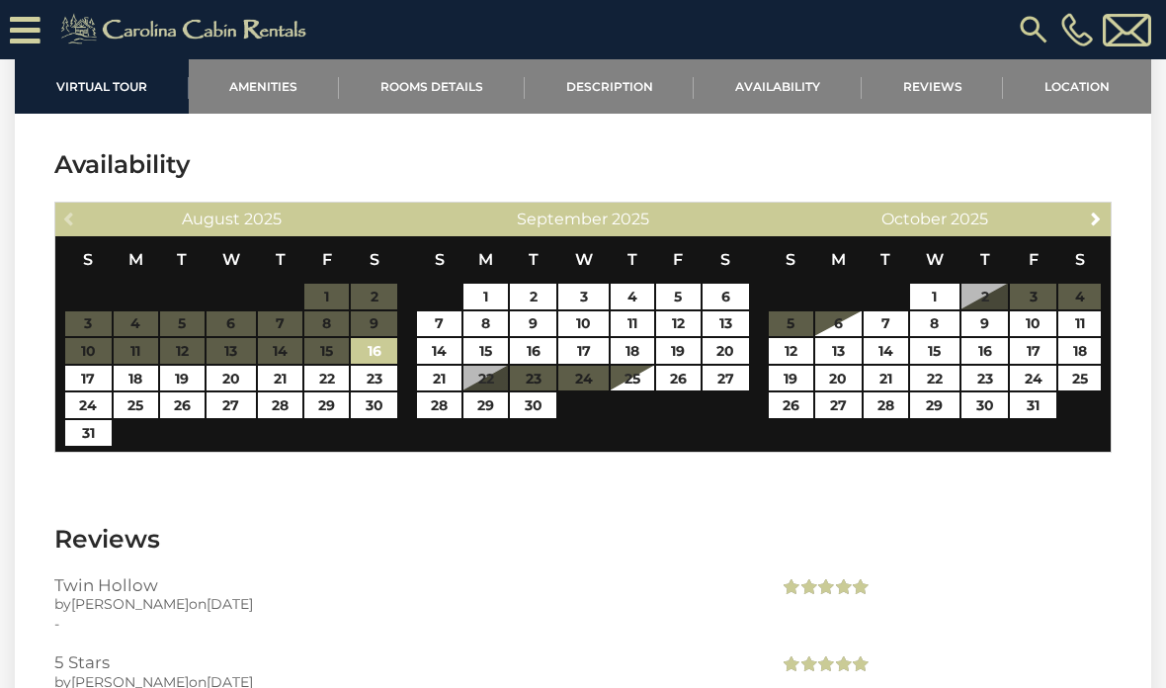
scroll to position [3573, 0]
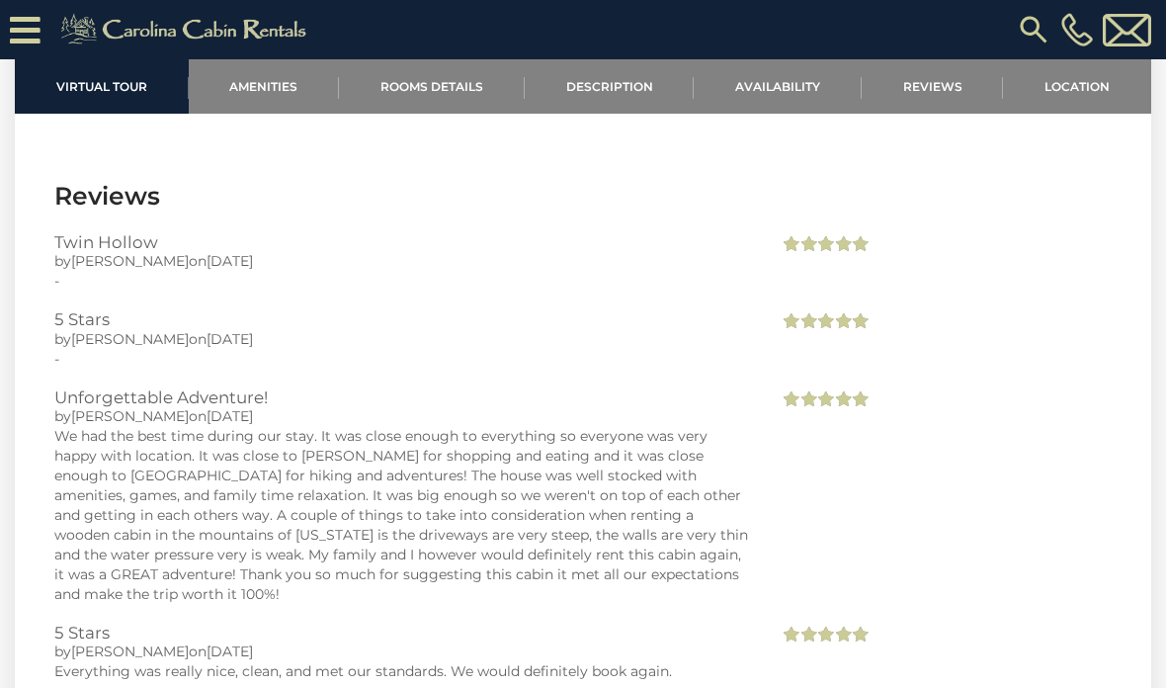
click at [1085, 89] on link "Location" at bounding box center [1077, 86] width 148 height 54
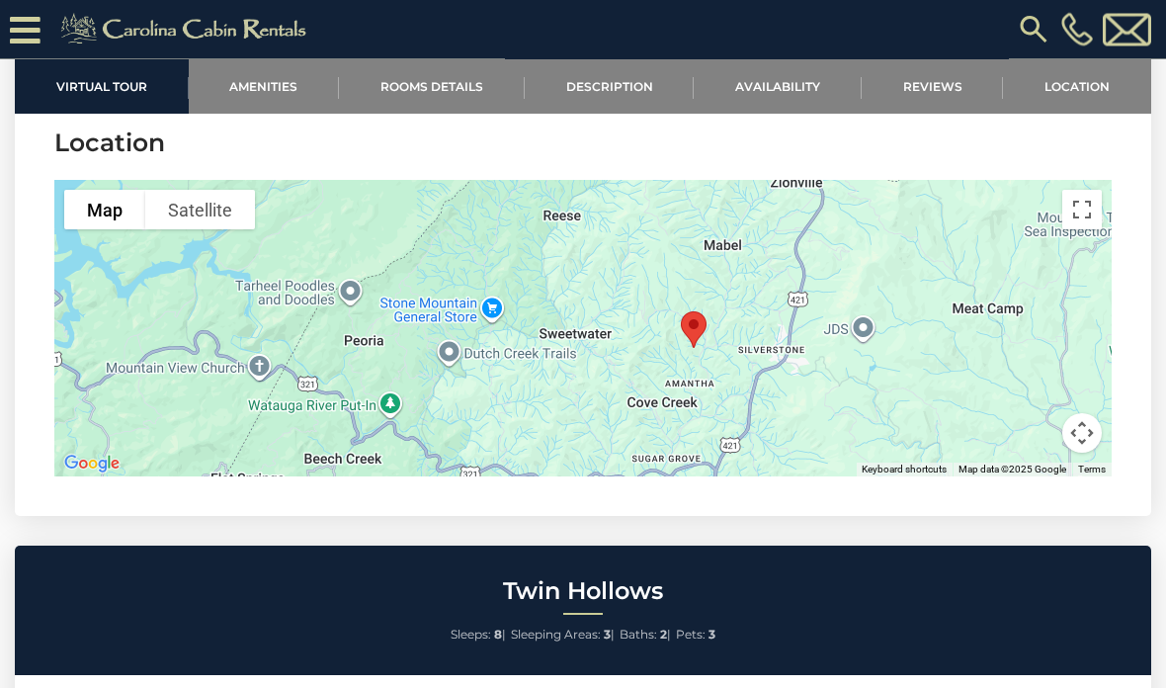
scroll to position [4293, 0]
click at [1088, 214] on button "Toggle fullscreen view" at bounding box center [1083, 210] width 40 height 40
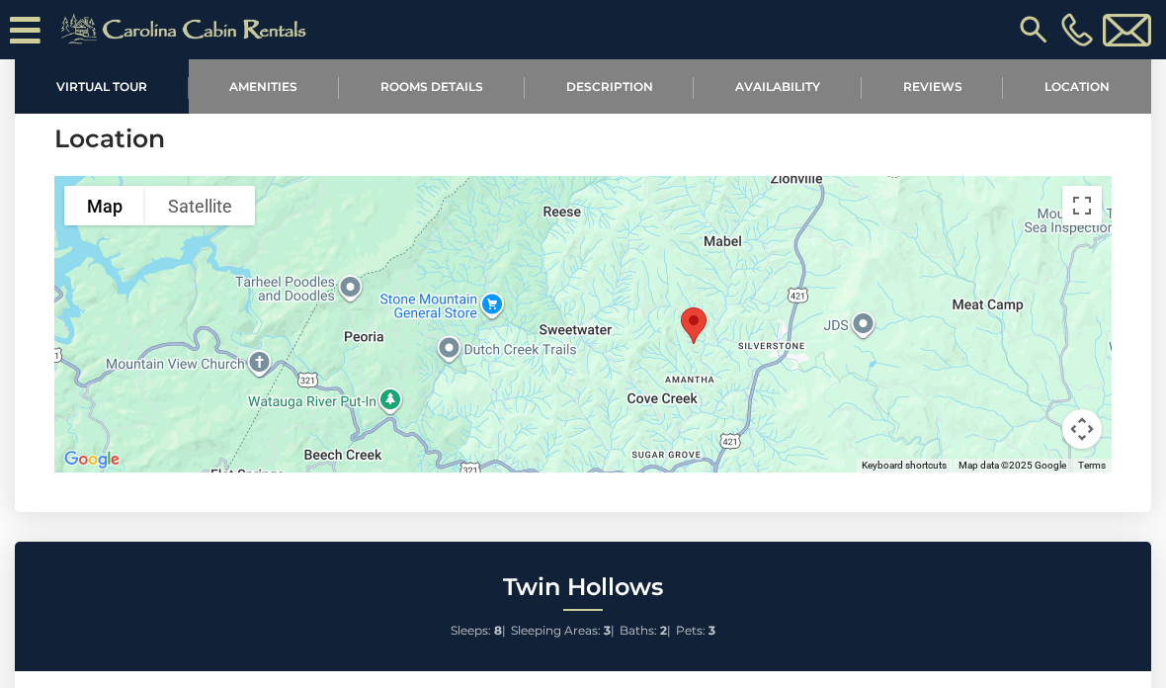
scroll to position [4286, 0]
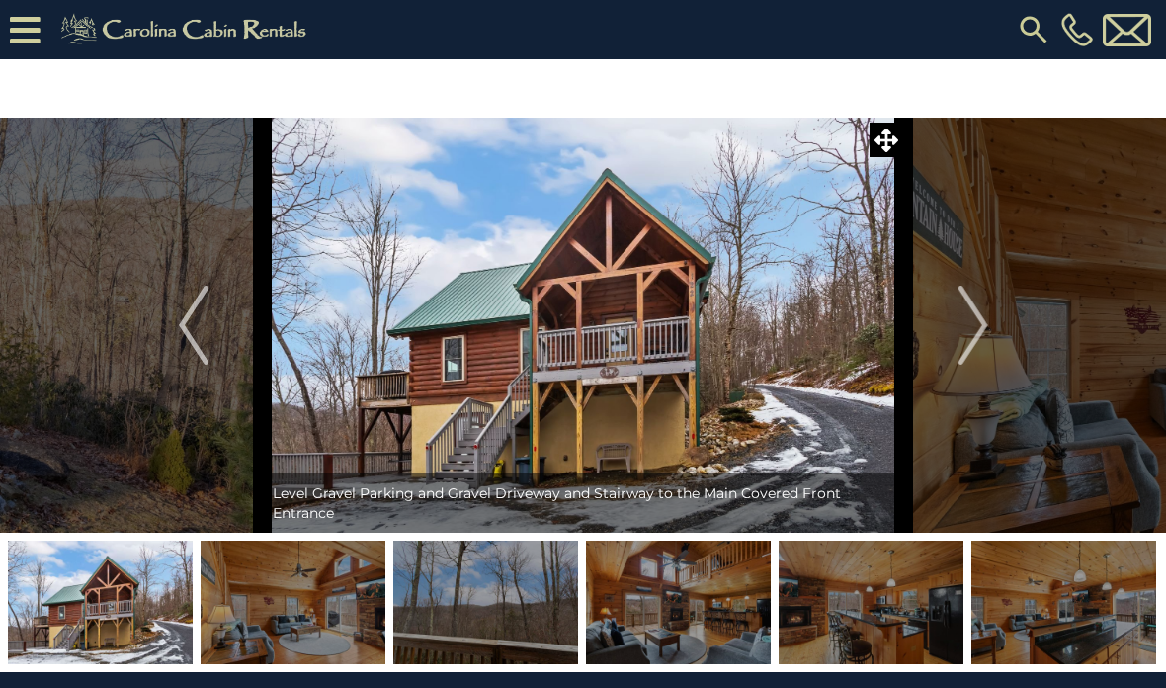
click at [976, 337] on img "Next" at bounding box center [973, 325] width 30 height 79
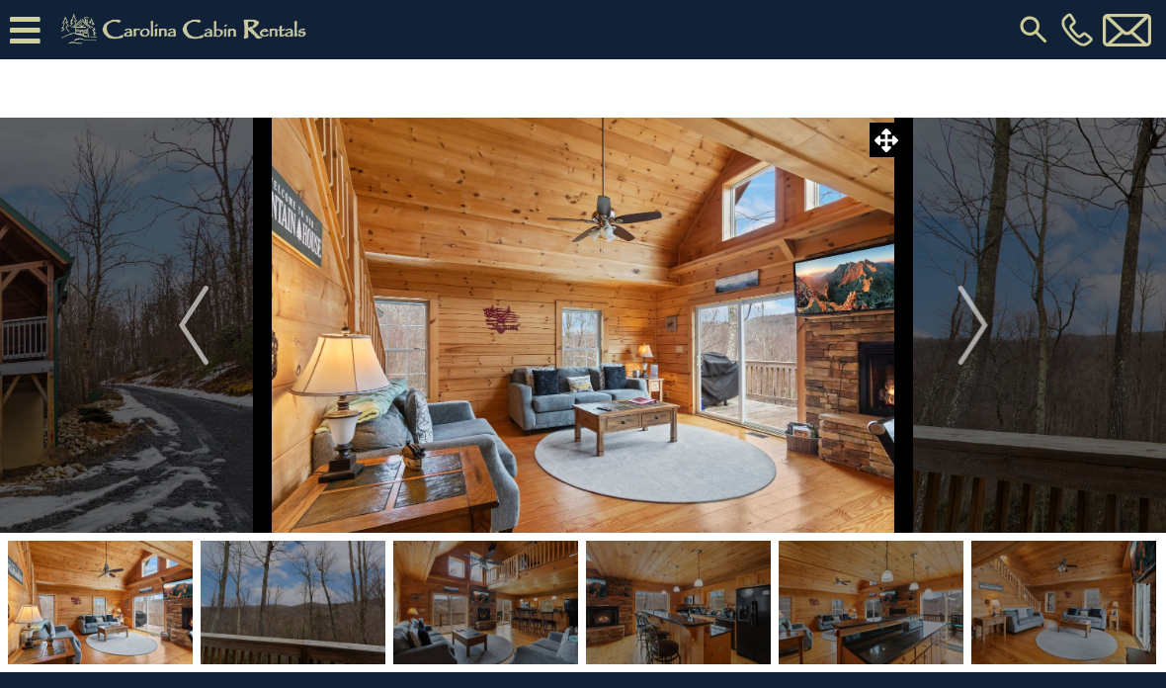
click at [965, 322] on img "Next" at bounding box center [973, 325] width 30 height 79
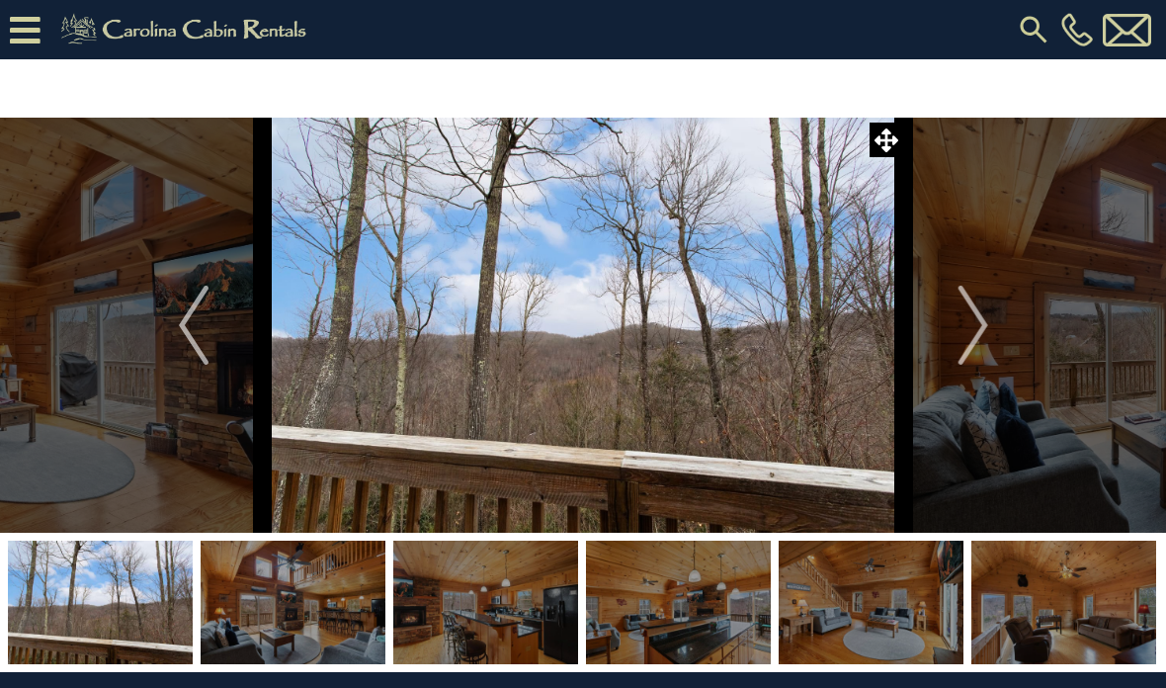
click at [969, 327] on img "Next" at bounding box center [973, 325] width 30 height 79
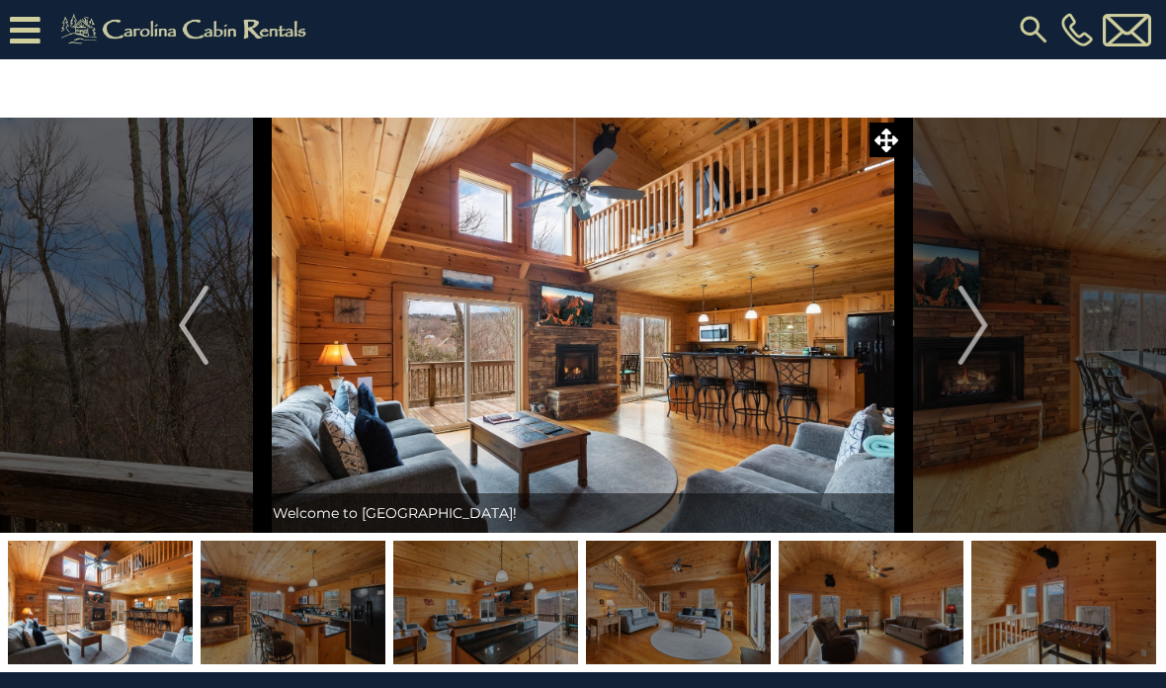
click at [965, 325] on img "Next" at bounding box center [973, 325] width 30 height 79
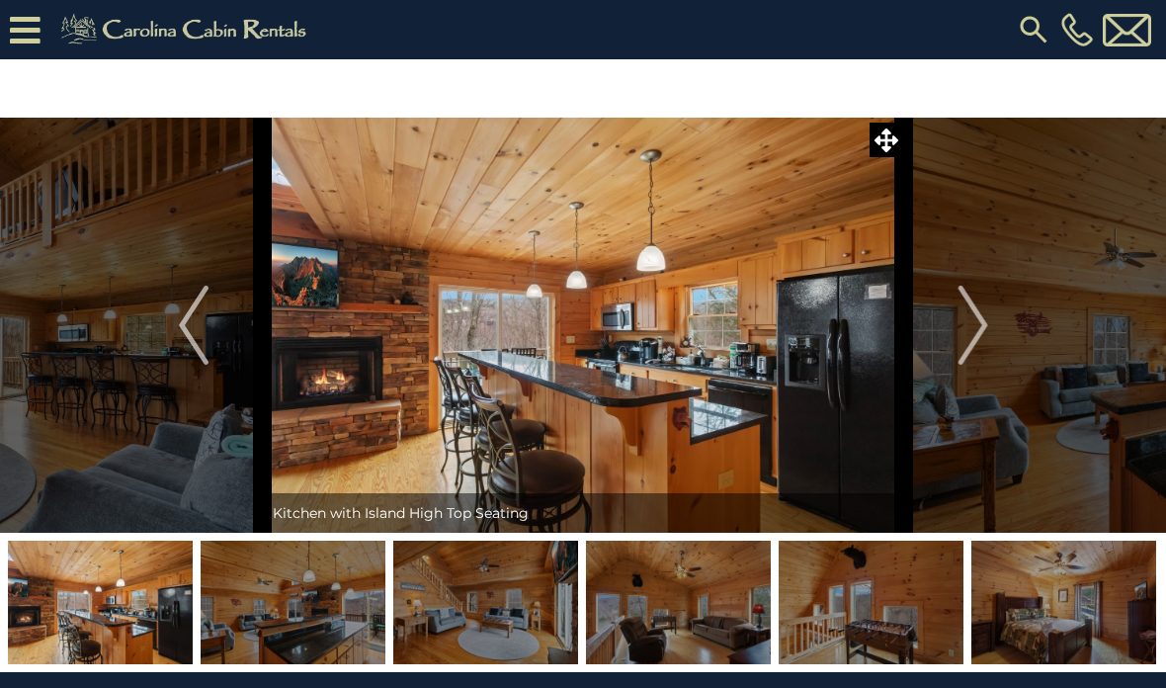
click at [976, 330] on img "Next" at bounding box center [973, 325] width 30 height 79
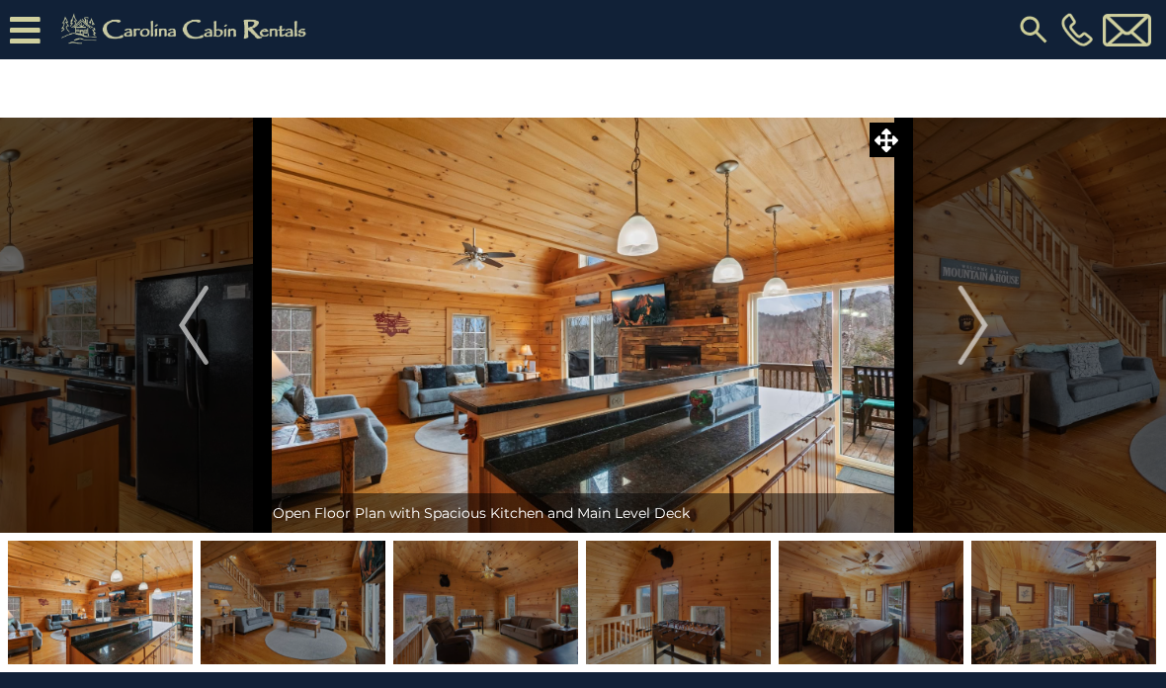
click at [985, 328] on img "Next" at bounding box center [973, 325] width 30 height 79
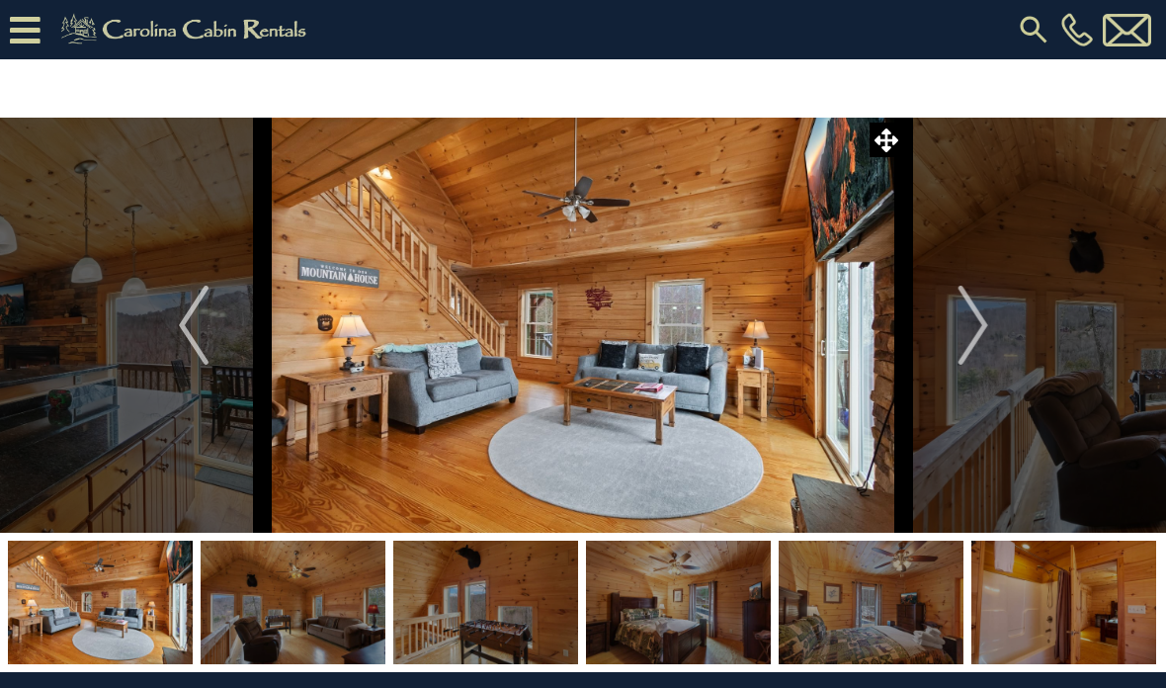
click at [984, 321] on img "Next" at bounding box center [973, 325] width 30 height 79
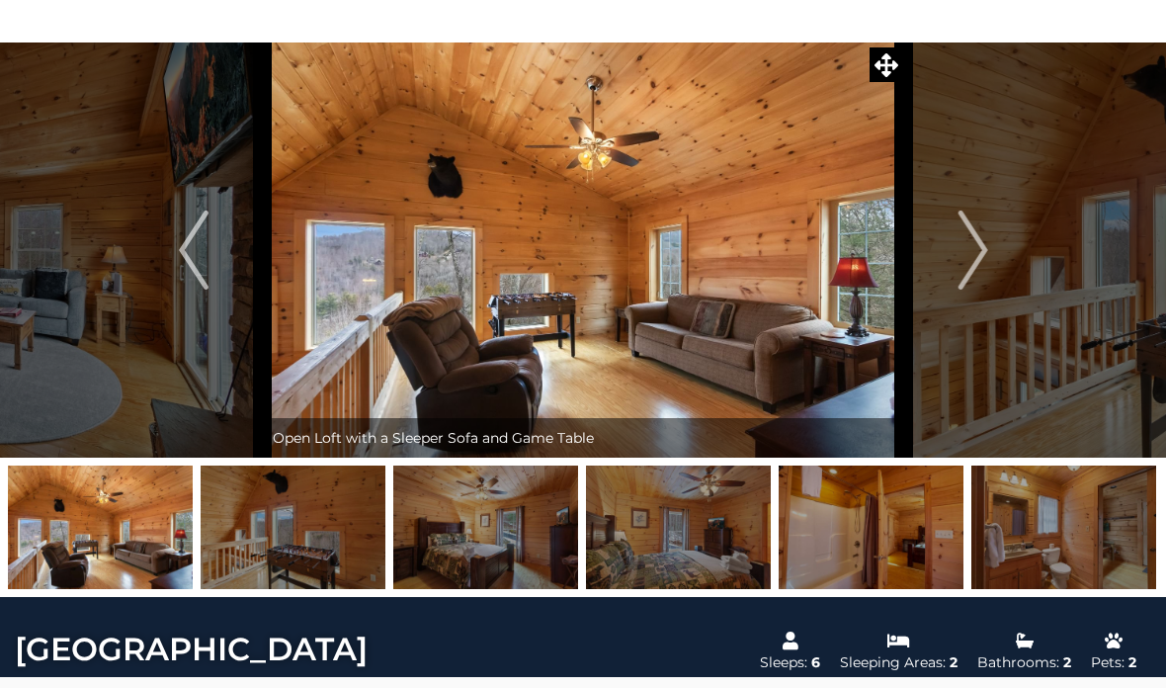
scroll to position [75, 0]
click at [970, 245] on img "Next" at bounding box center [973, 250] width 30 height 79
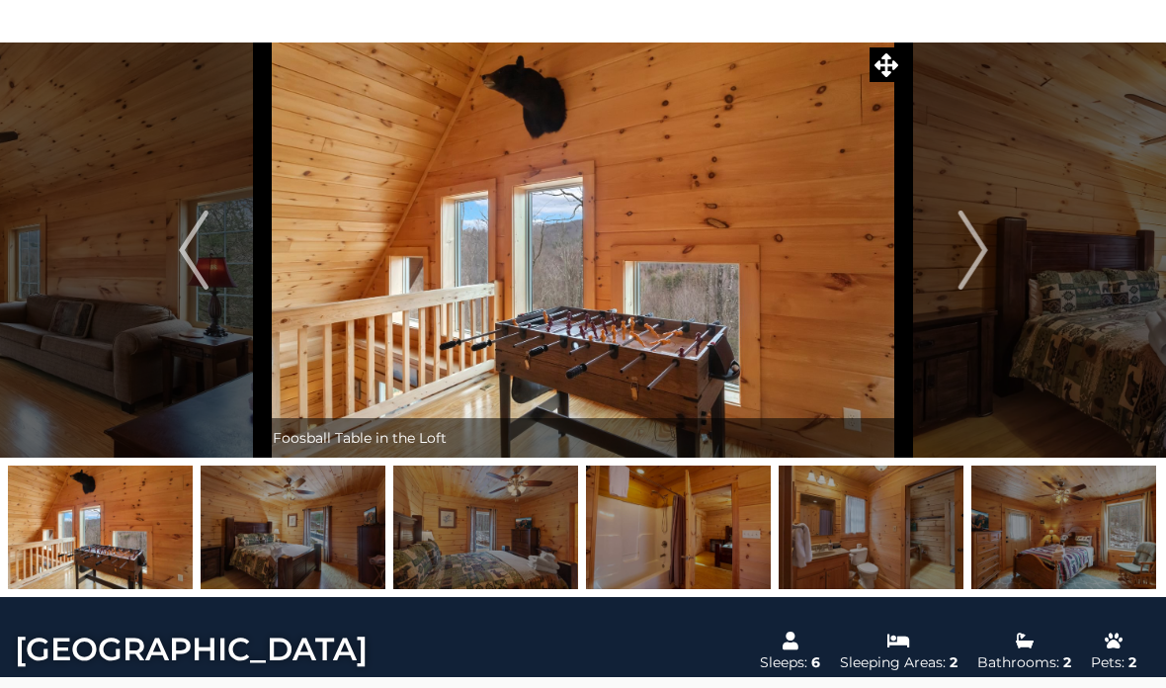
click at [972, 247] on img "Next" at bounding box center [973, 250] width 30 height 79
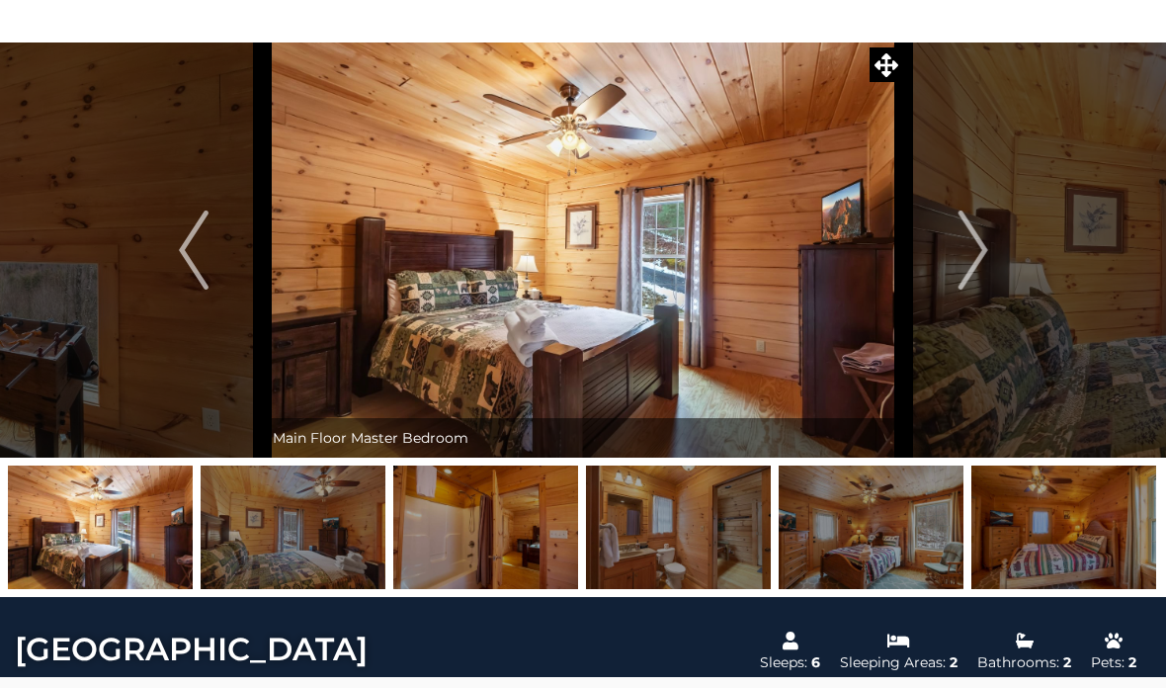
click at [974, 235] on img "Next" at bounding box center [973, 250] width 30 height 79
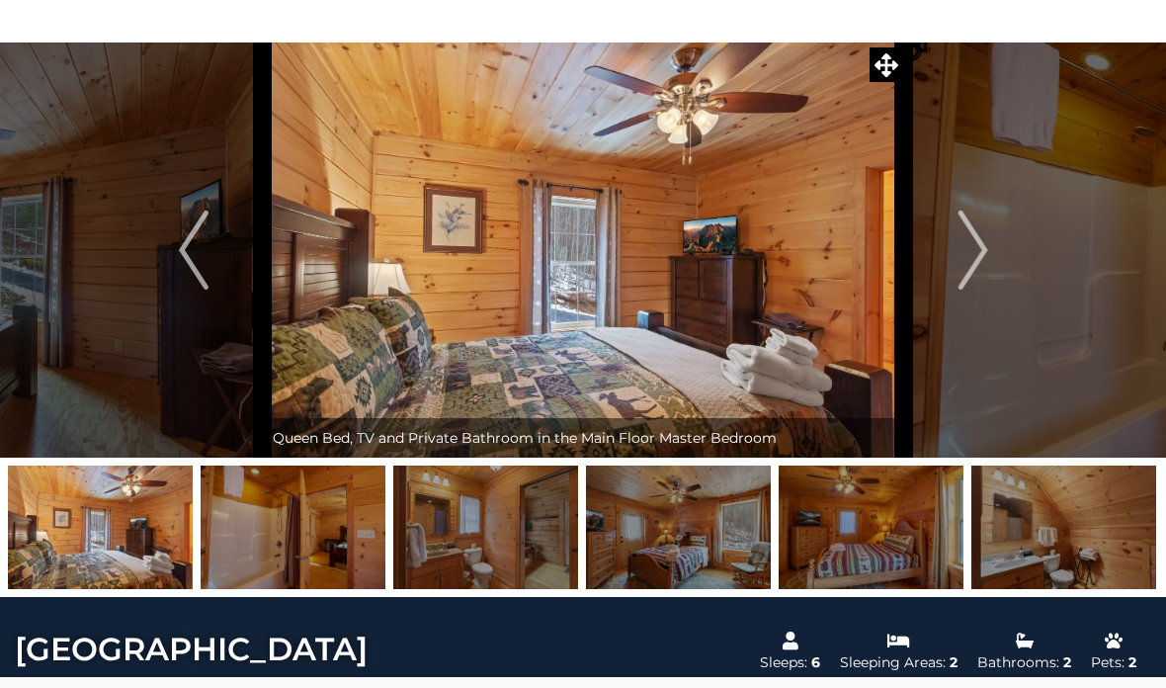
click at [970, 246] on img "Next" at bounding box center [973, 250] width 30 height 79
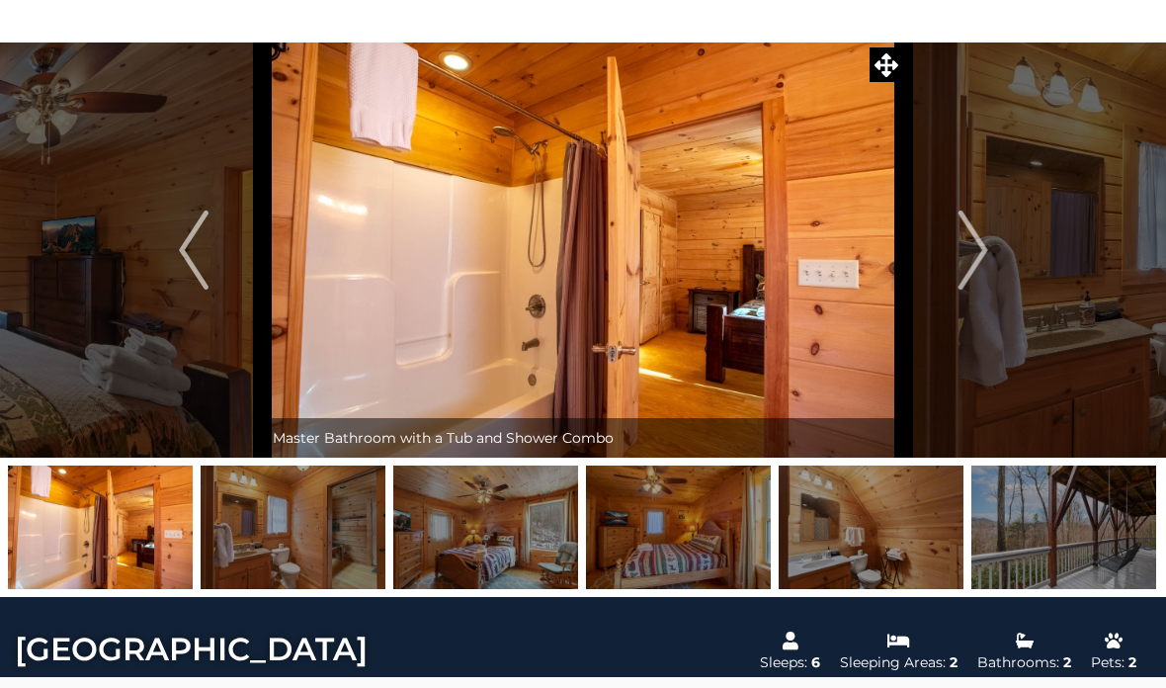
click at [970, 249] on img "Next" at bounding box center [973, 250] width 30 height 79
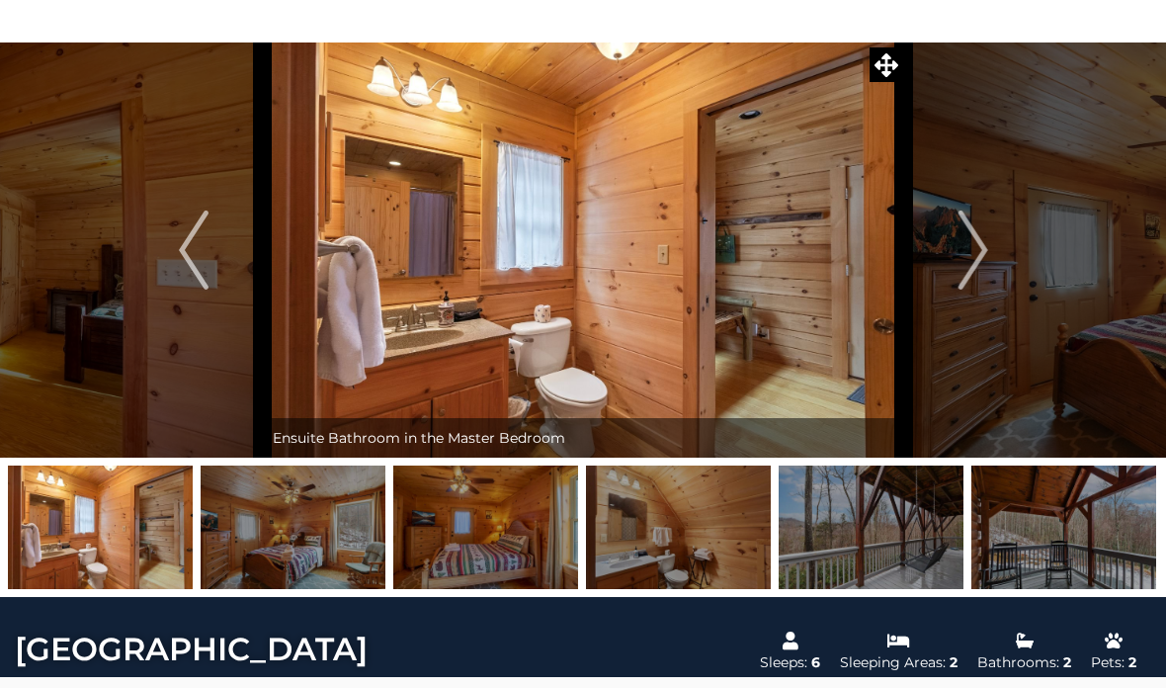
click at [972, 244] on img "Next" at bounding box center [973, 250] width 30 height 79
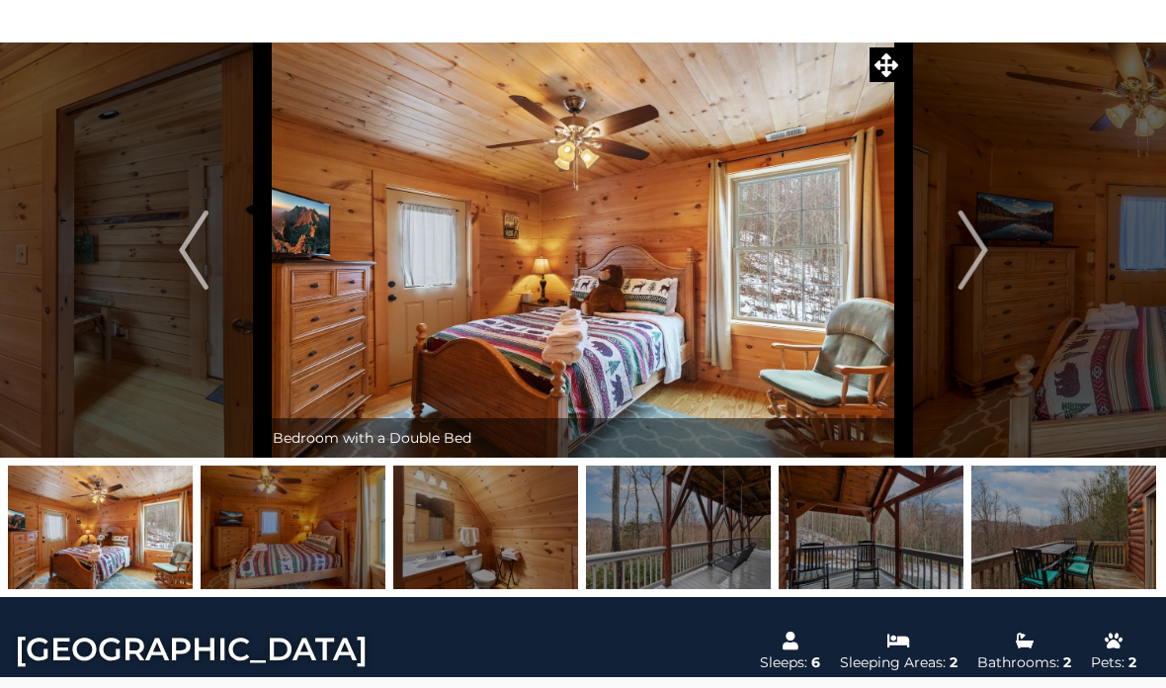
click at [973, 239] on img "Next" at bounding box center [973, 250] width 30 height 79
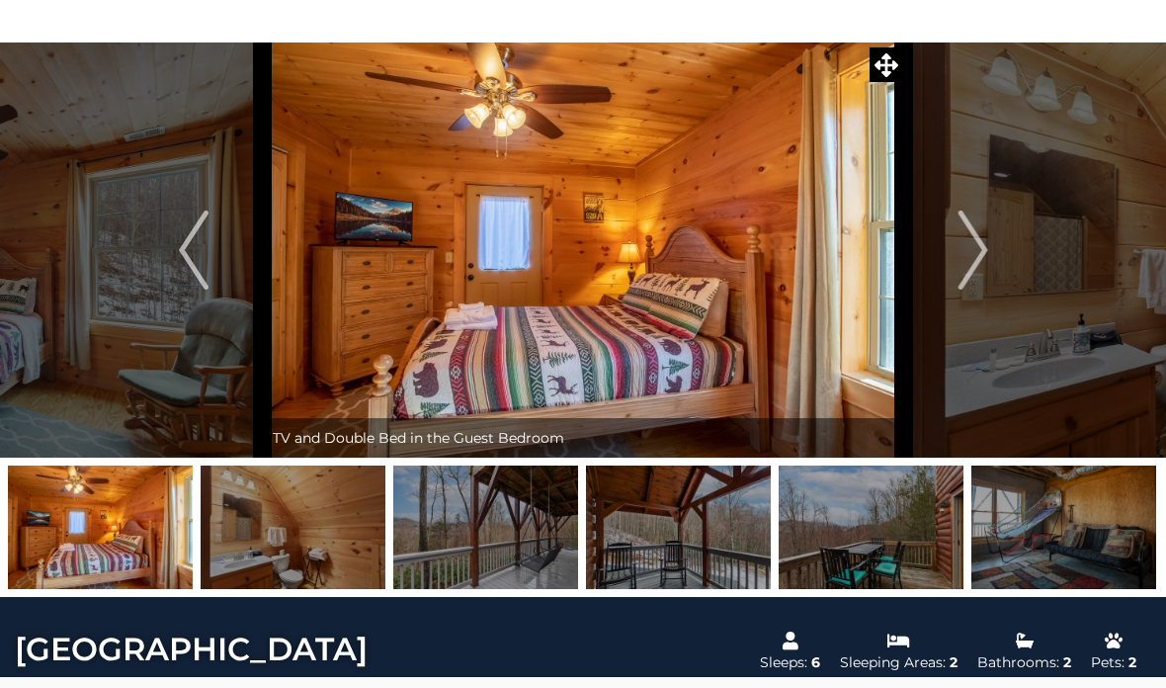
click at [975, 244] on img "Next" at bounding box center [973, 250] width 30 height 79
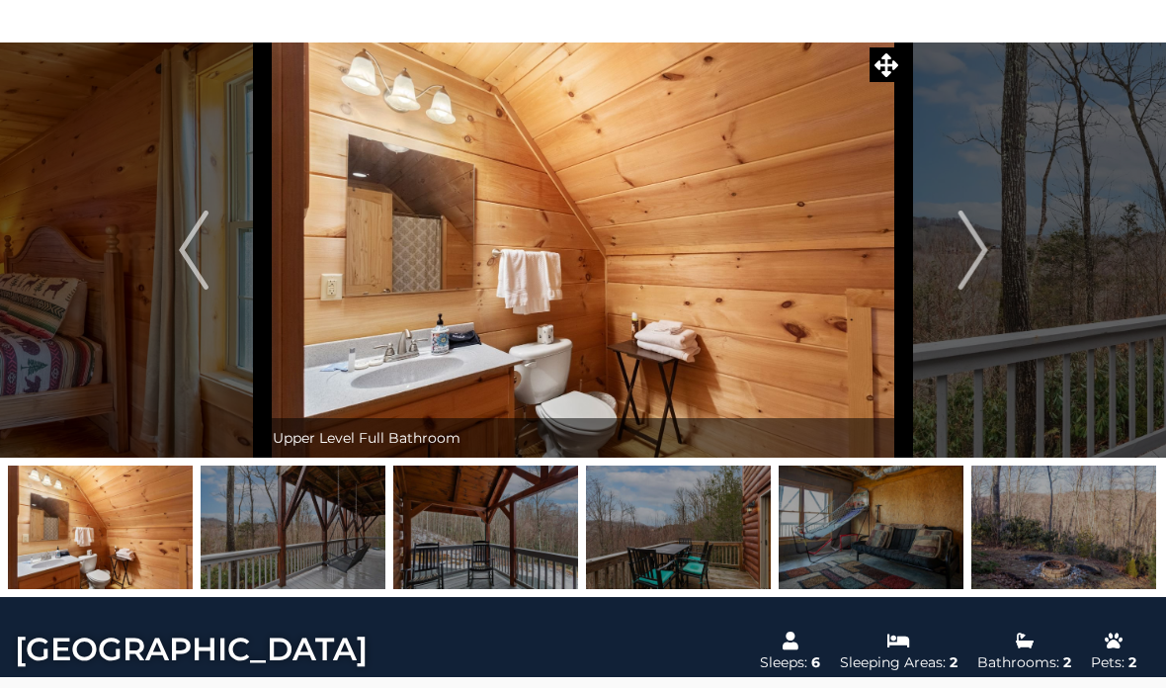
click at [984, 241] on img "Next" at bounding box center [973, 250] width 30 height 79
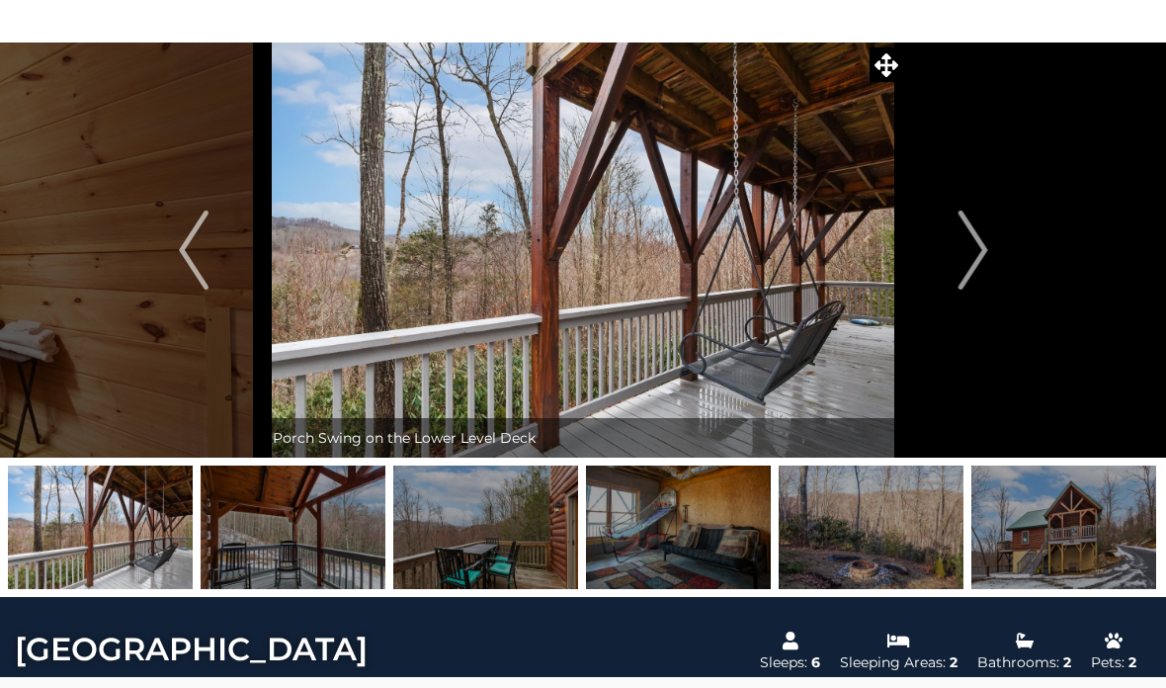
click at [977, 247] on img "Next" at bounding box center [973, 250] width 30 height 79
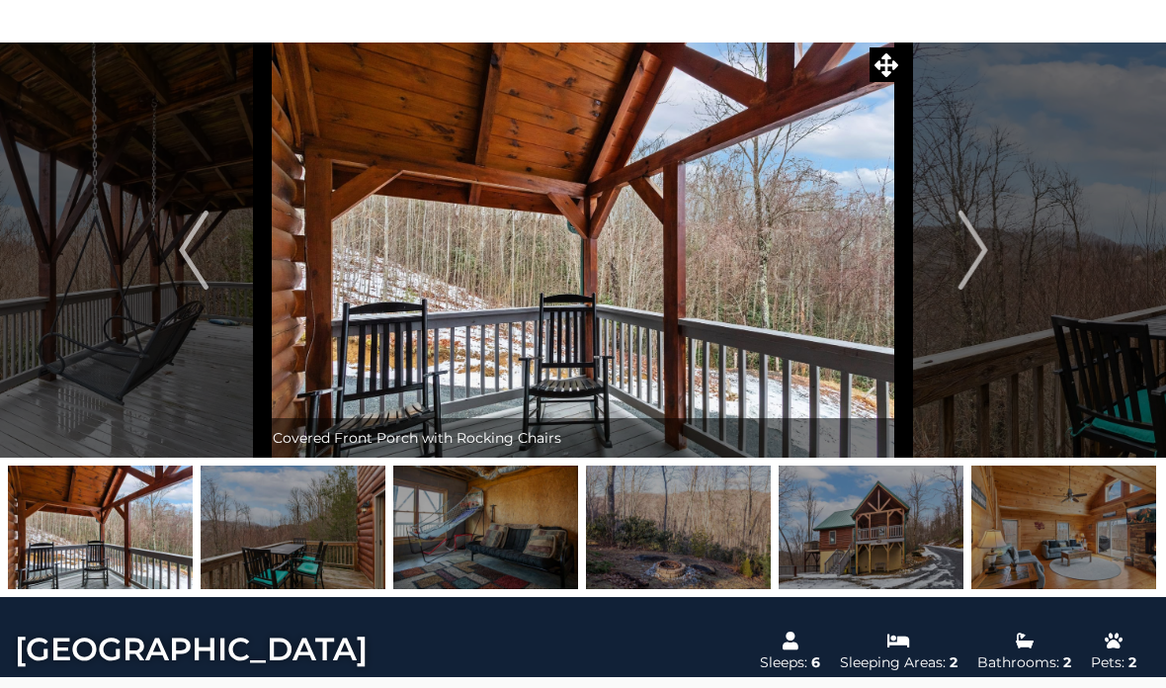
click at [960, 258] on img "Next" at bounding box center [973, 250] width 30 height 79
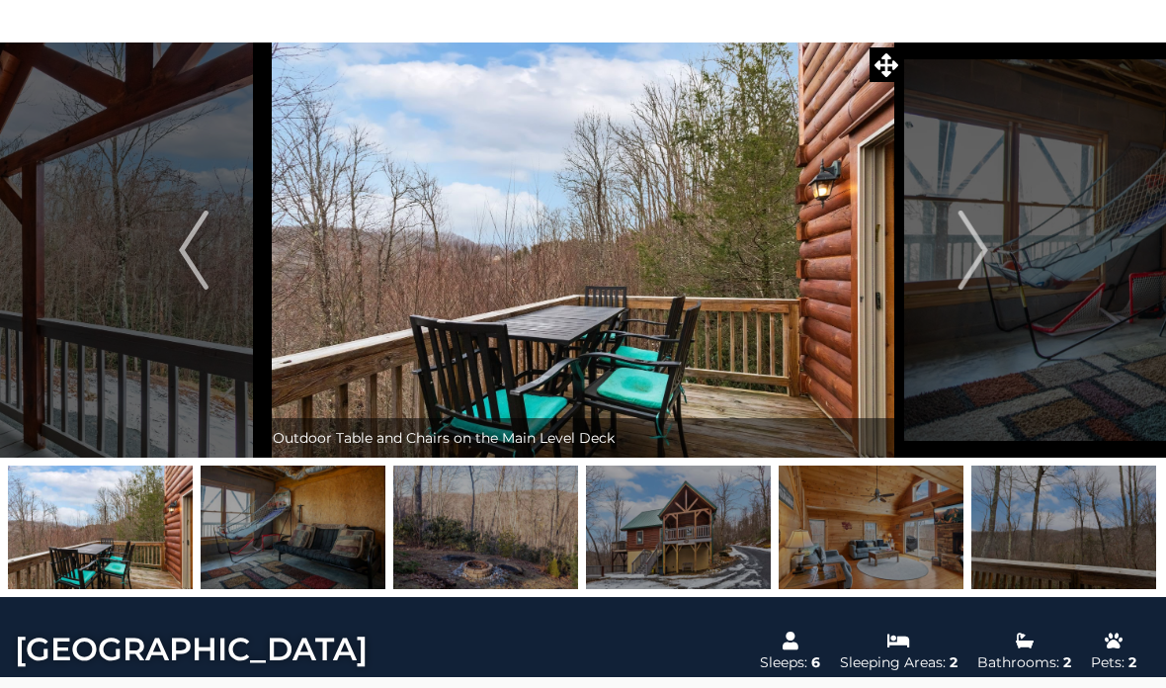
click at [964, 248] on img "Next" at bounding box center [973, 250] width 30 height 79
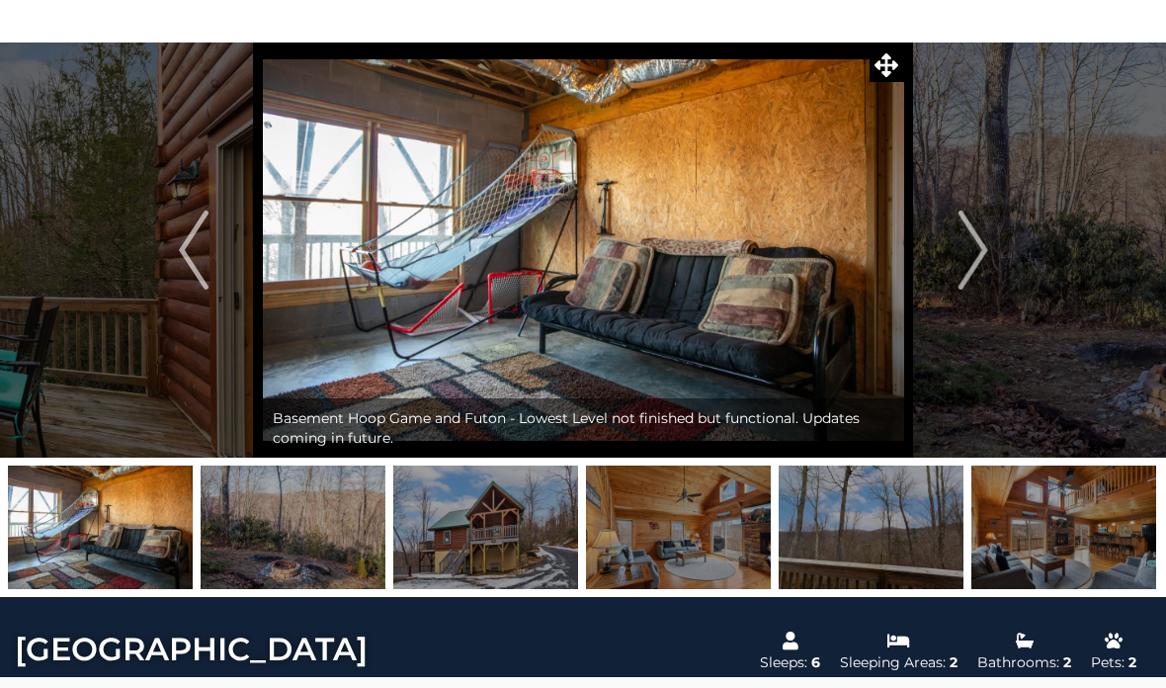
click at [964, 255] on img "Next" at bounding box center [973, 250] width 30 height 79
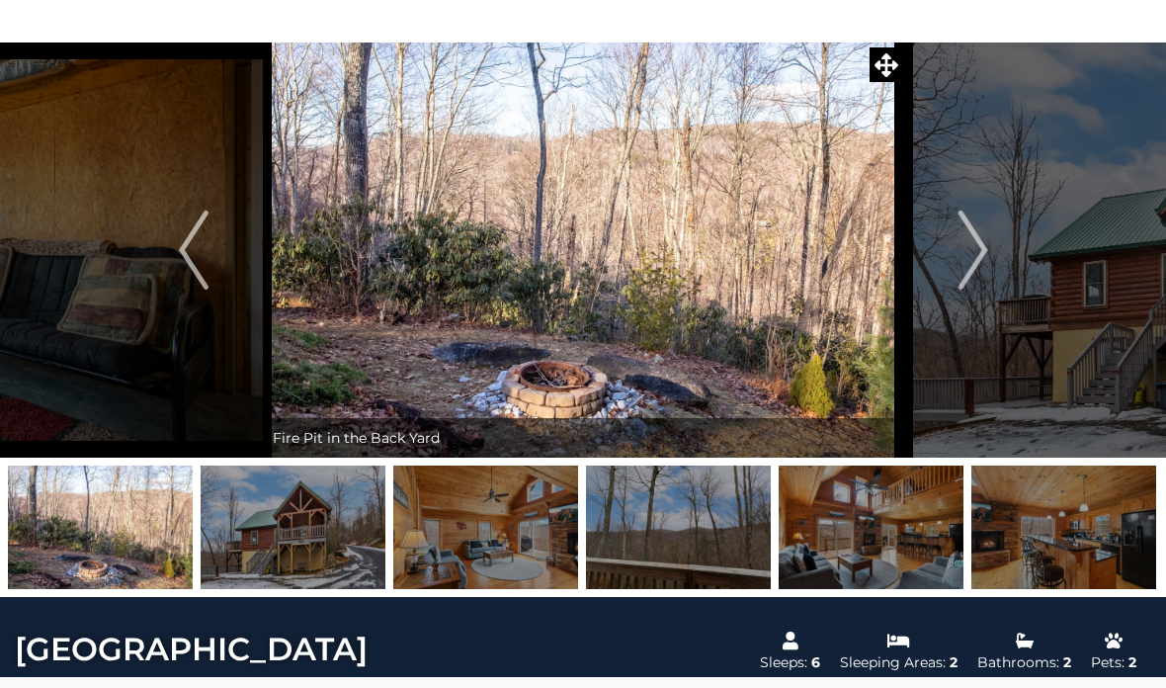
click at [968, 249] on img "Next" at bounding box center [973, 250] width 30 height 79
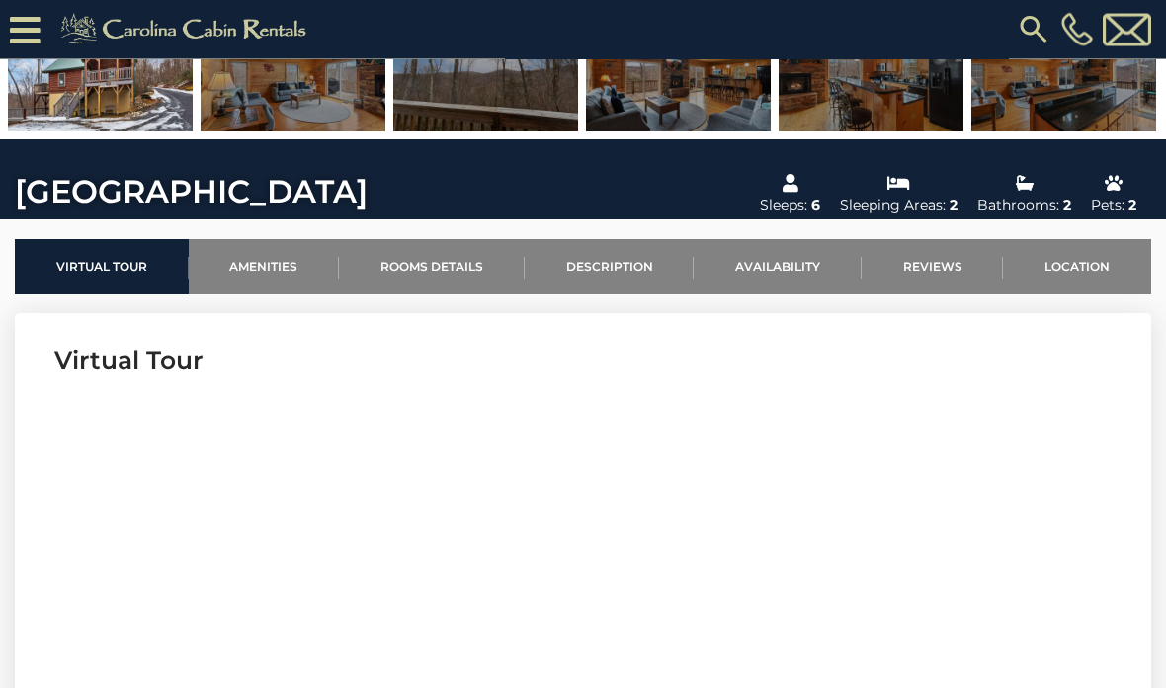
scroll to position [474, 0]
click at [264, 257] on link "Amenities" at bounding box center [264, 266] width 151 height 54
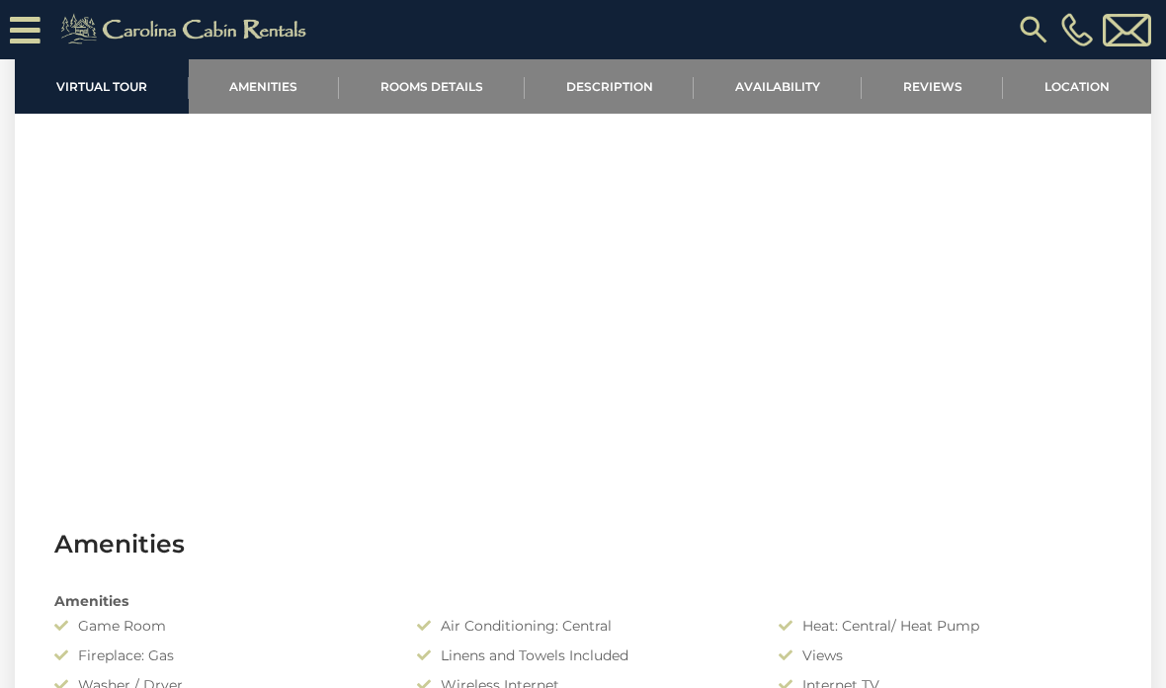
scroll to position [875, 0]
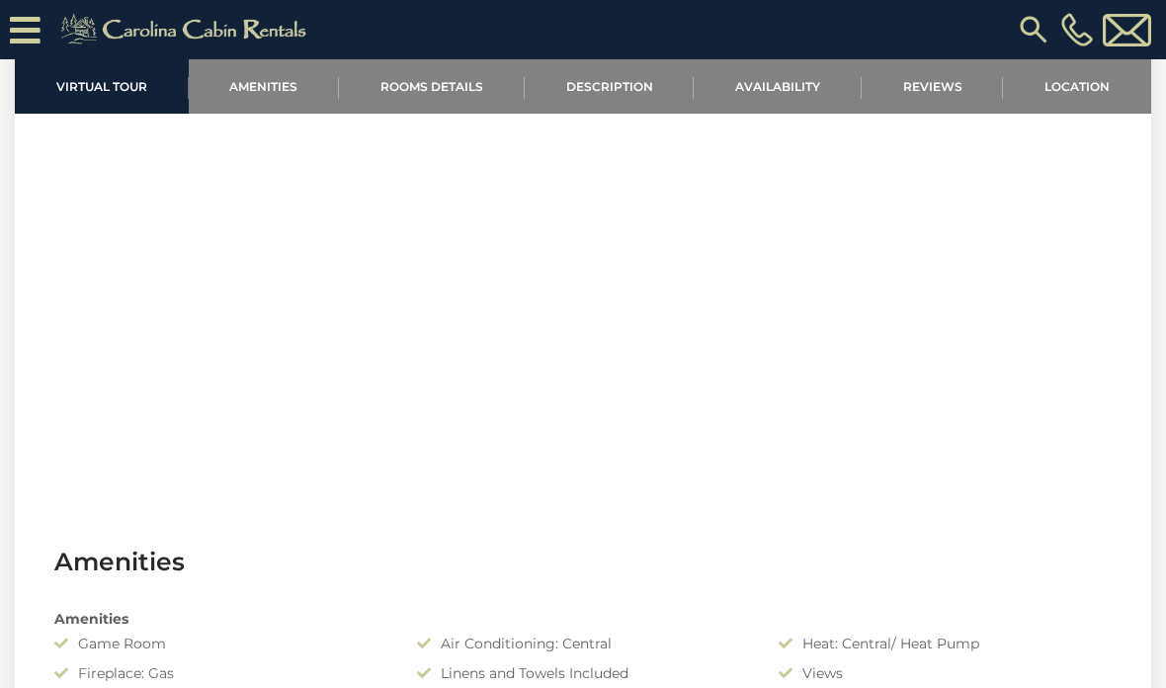
click at [425, 89] on link "Rooms Details" at bounding box center [432, 86] width 186 height 54
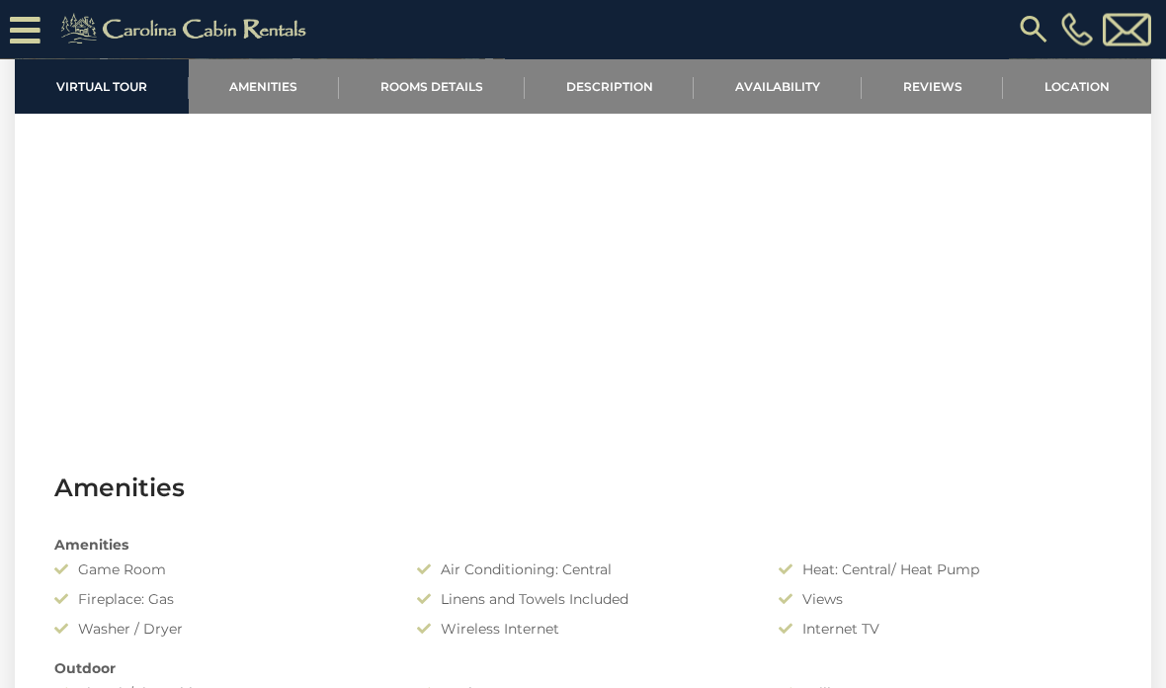
scroll to position [943, 0]
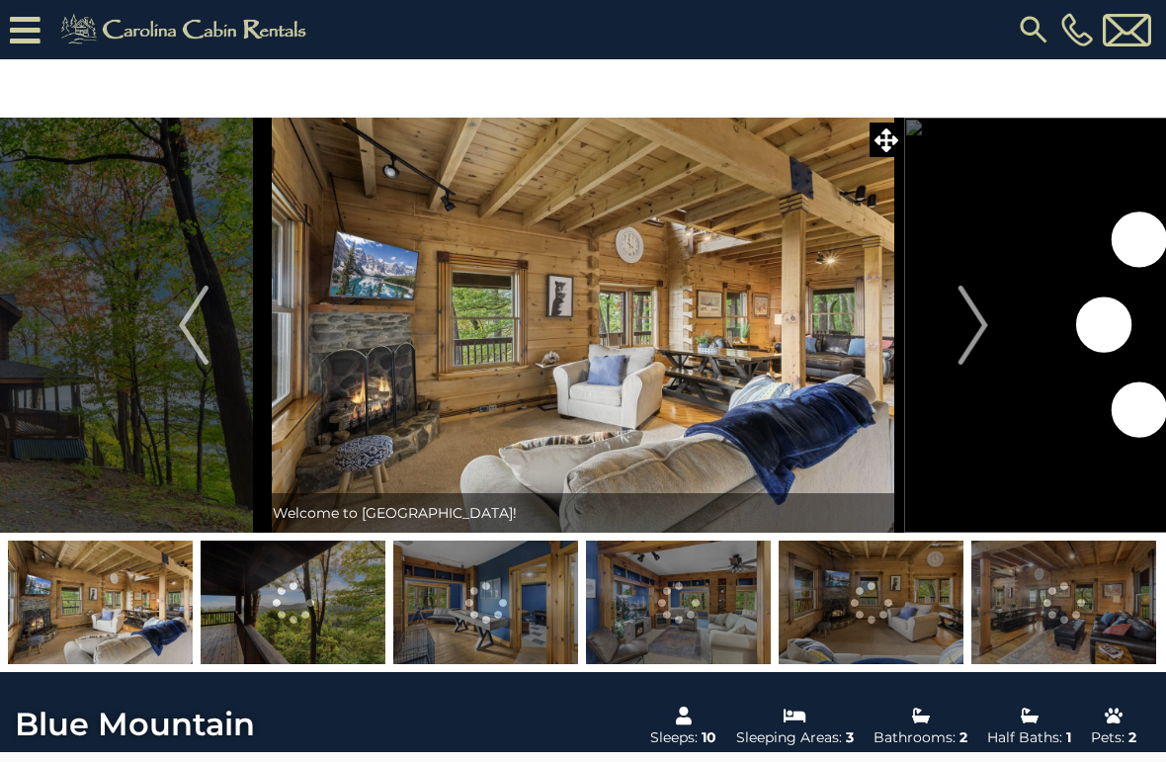
click at [994, 319] on button "Next" at bounding box center [974, 325] width 138 height 415
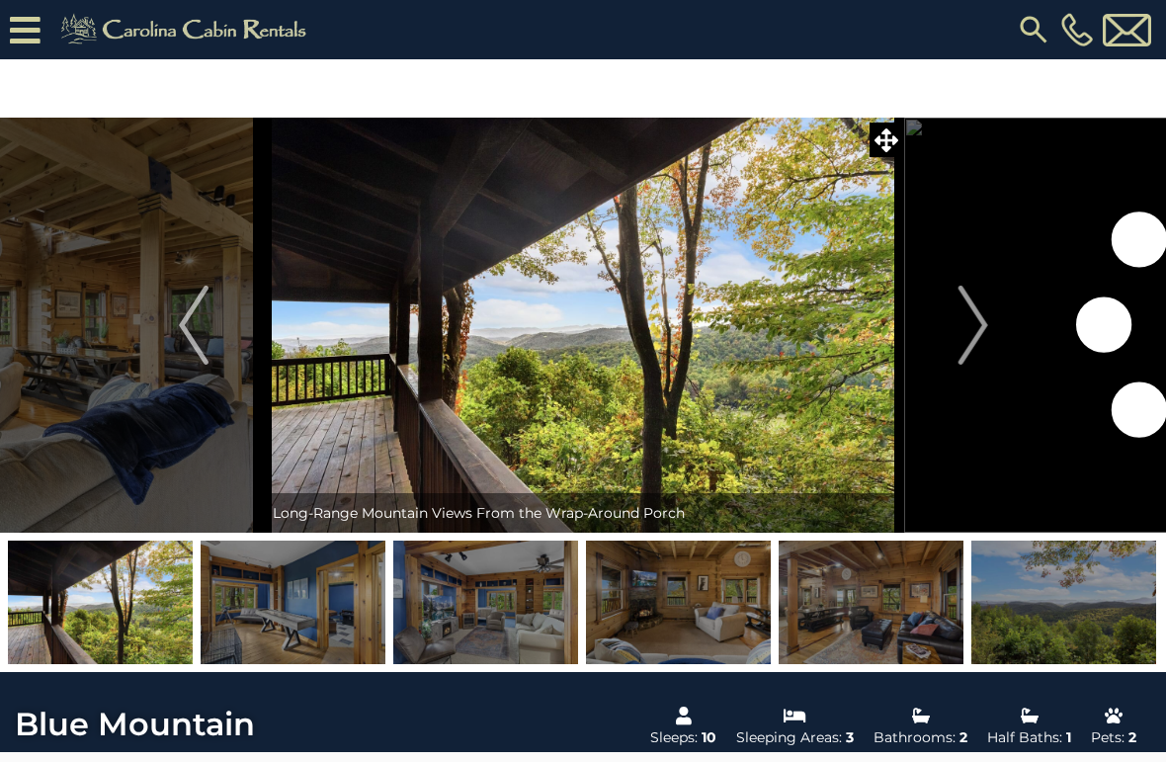
click at [959, 322] on img "Next" at bounding box center [973, 325] width 30 height 79
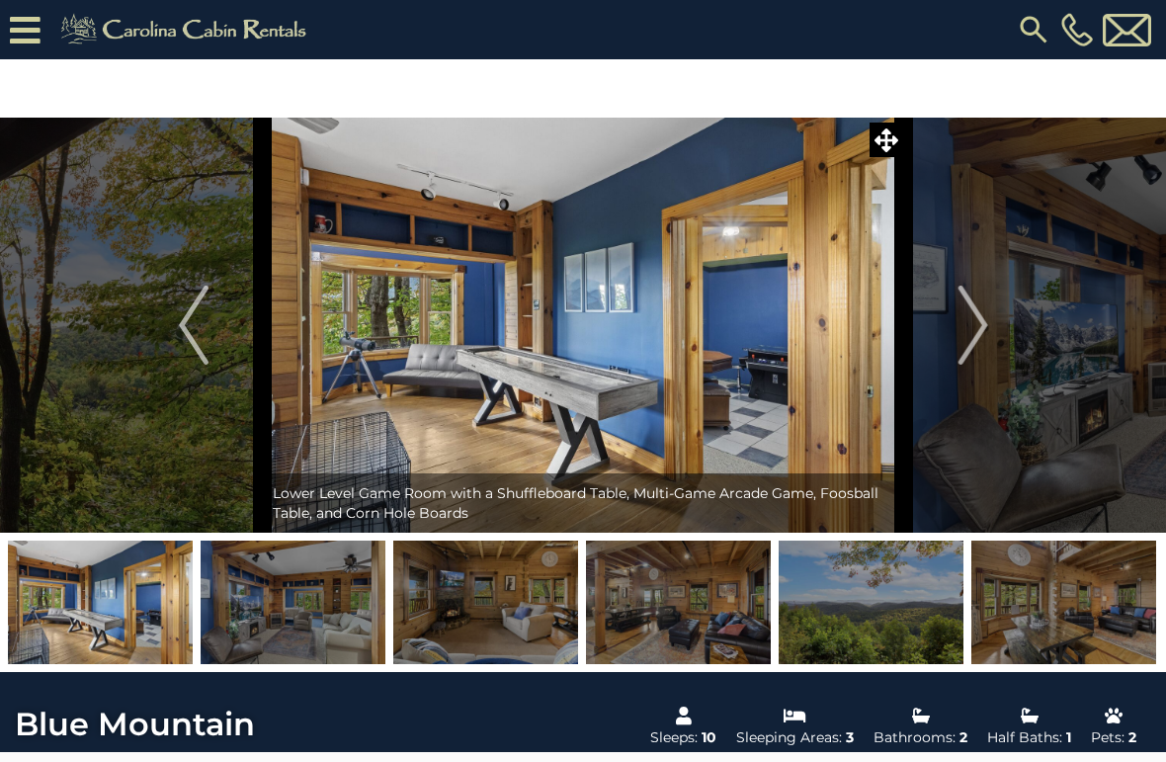
click at [176, 320] on button "Previous" at bounding box center [194, 325] width 138 height 415
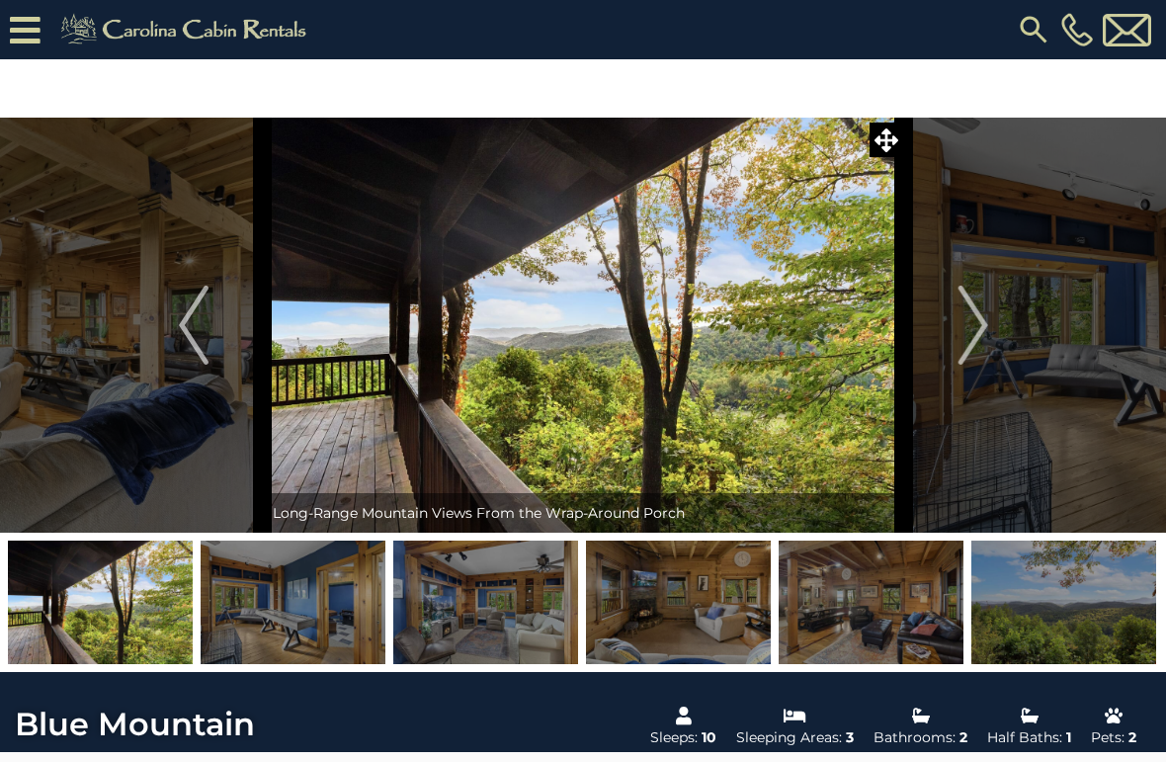
click at [984, 311] on img "Next" at bounding box center [973, 325] width 30 height 79
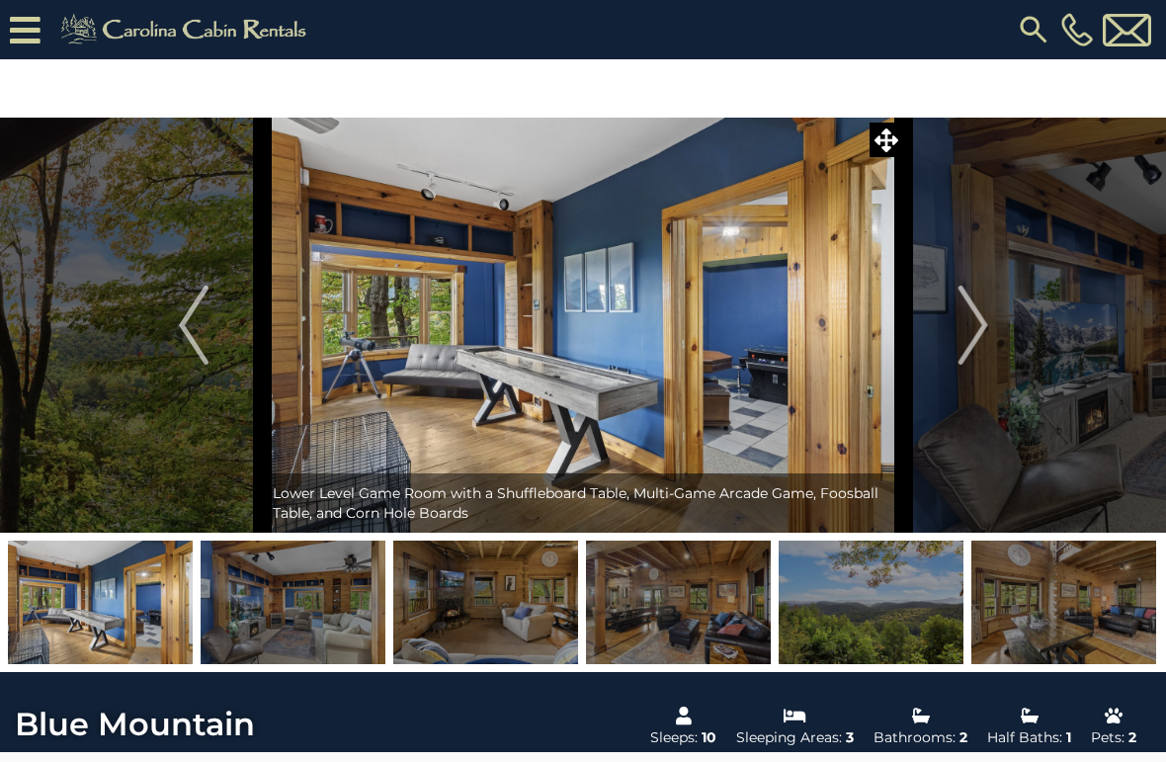
click at [980, 318] on img "Next" at bounding box center [973, 325] width 30 height 79
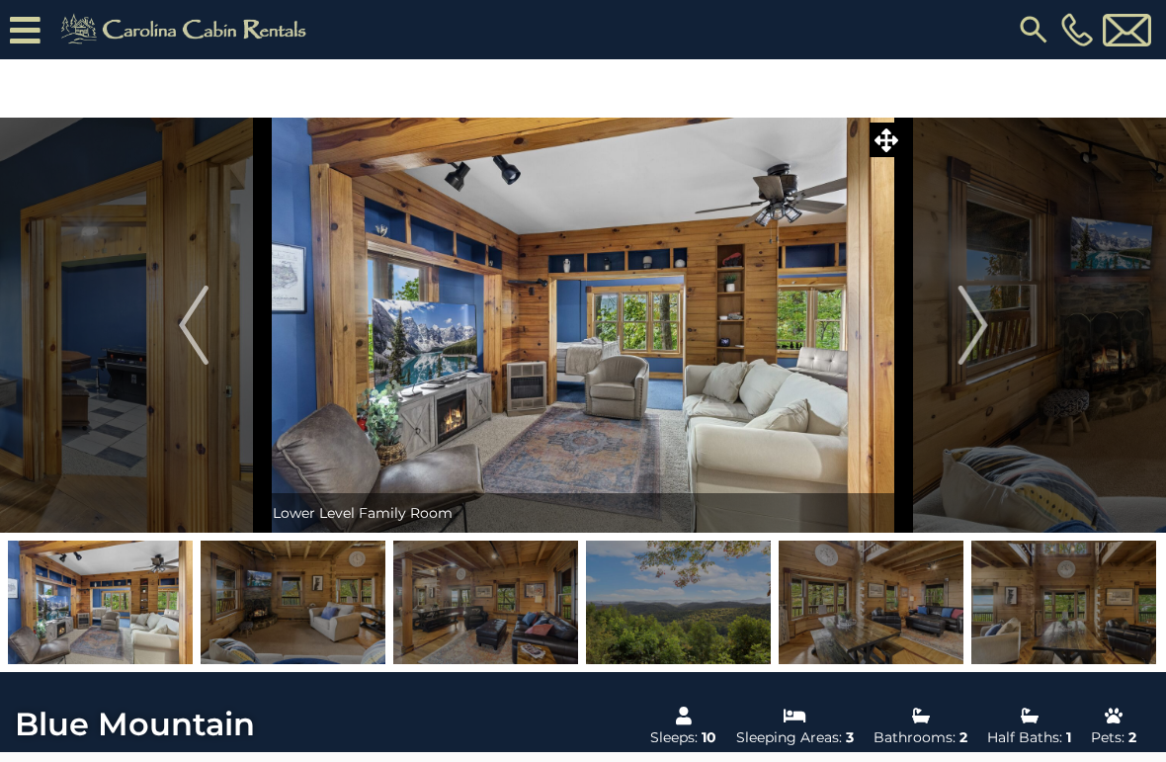
click at [977, 318] on img "Next" at bounding box center [973, 325] width 30 height 79
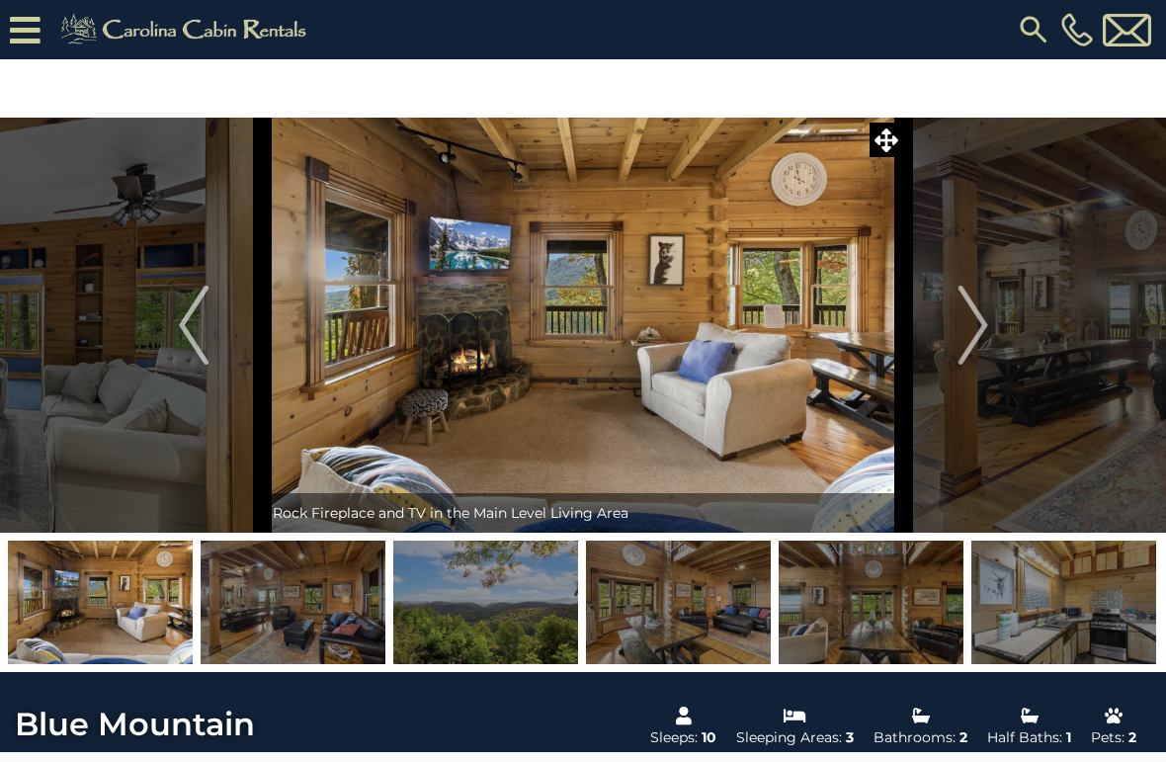
click at [977, 318] on img "Next" at bounding box center [973, 325] width 30 height 79
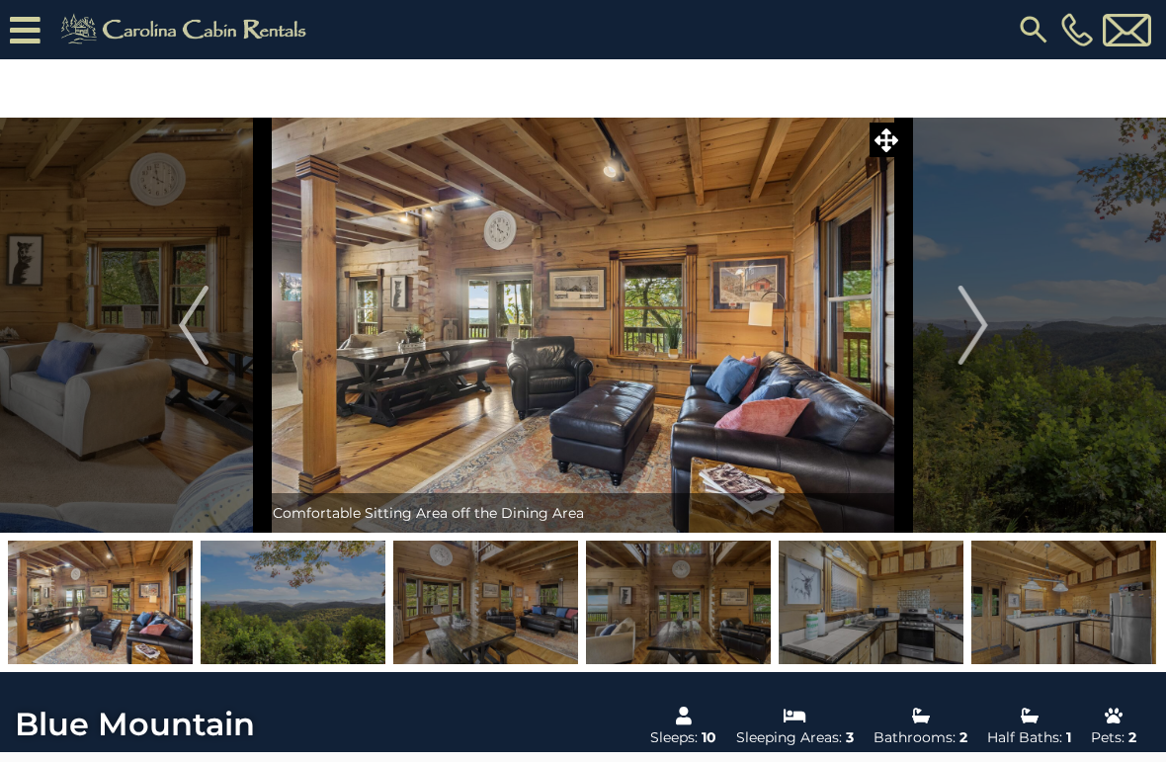
click at [972, 318] on img "Next" at bounding box center [973, 325] width 30 height 79
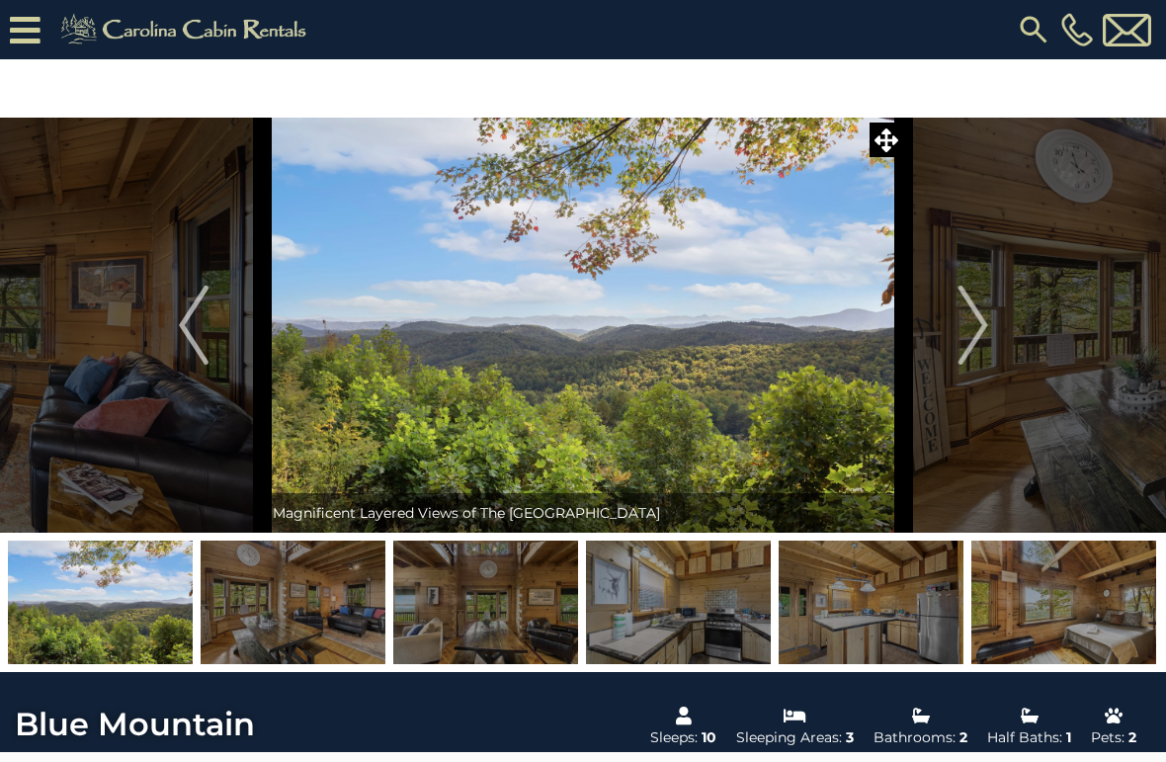
click at [974, 320] on img "Next" at bounding box center [973, 325] width 30 height 79
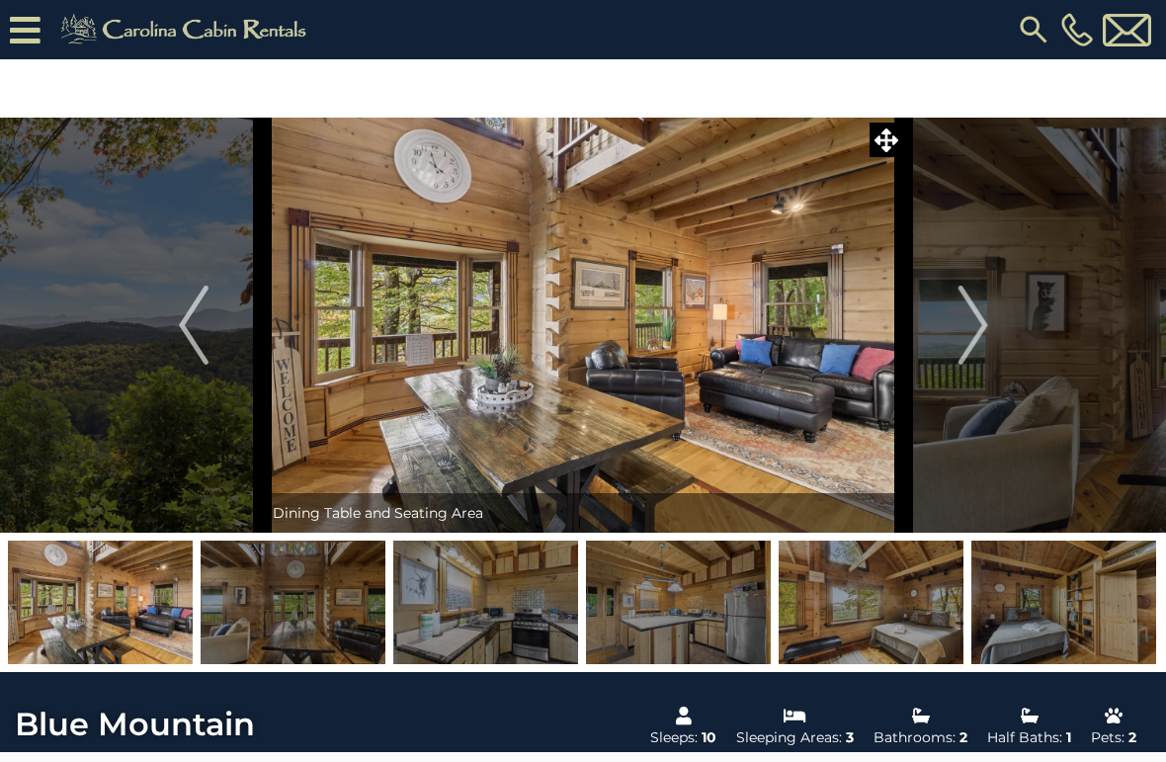
click at [972, 325] on img "Next" at bounding box center [973, 325] width 30 height 79
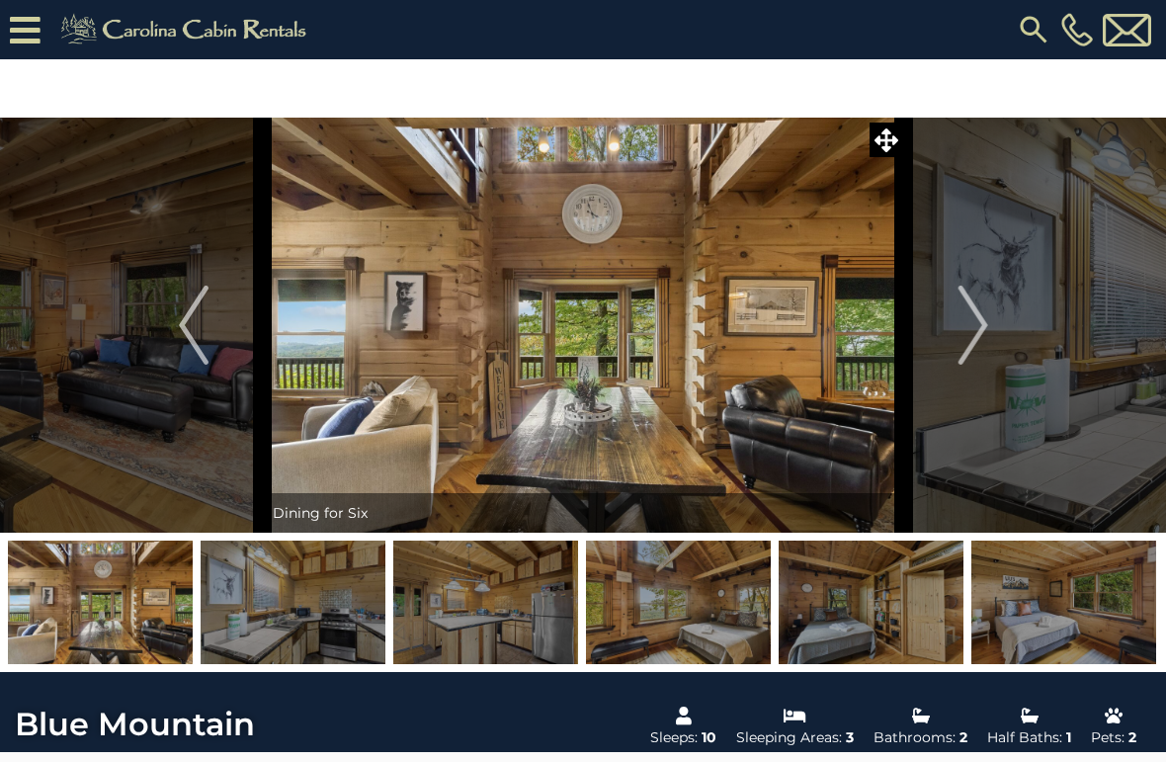
click at [974, 319] on img "Next" at bounding box center [973, 325] width 30 height 79
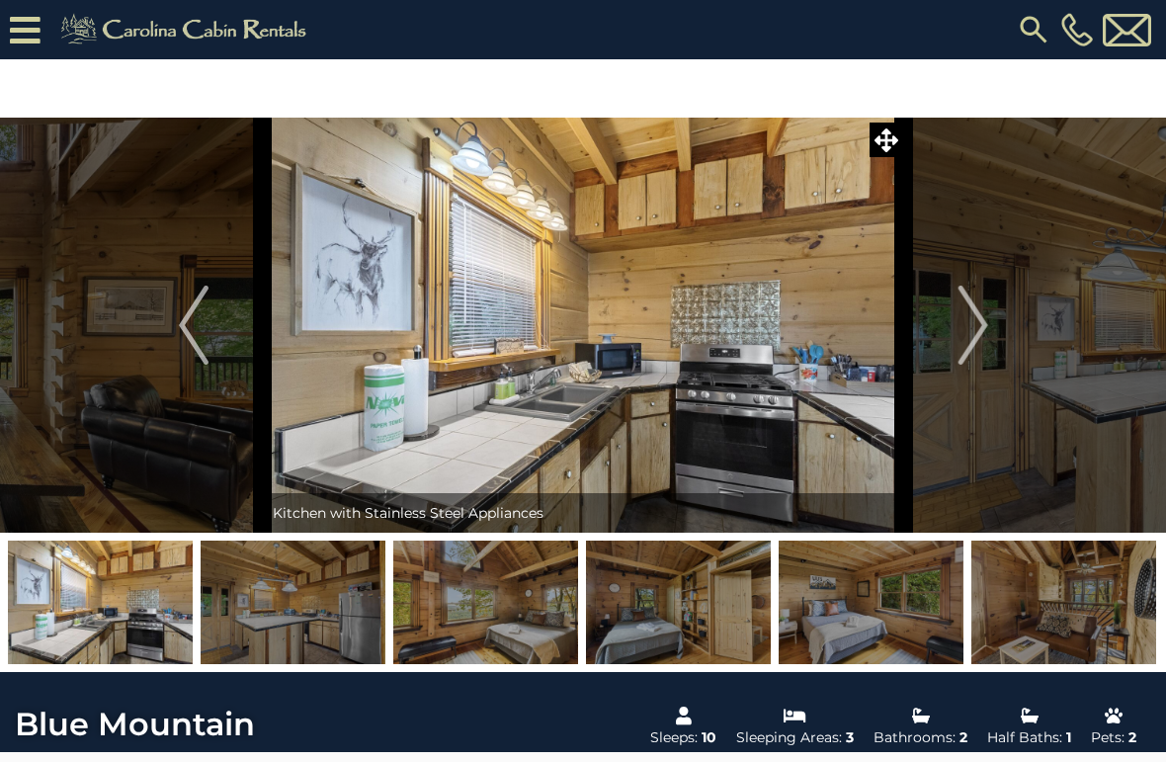
click at [970, 320] on img "Next" at bounding box center [973, 325] width 30 height 79
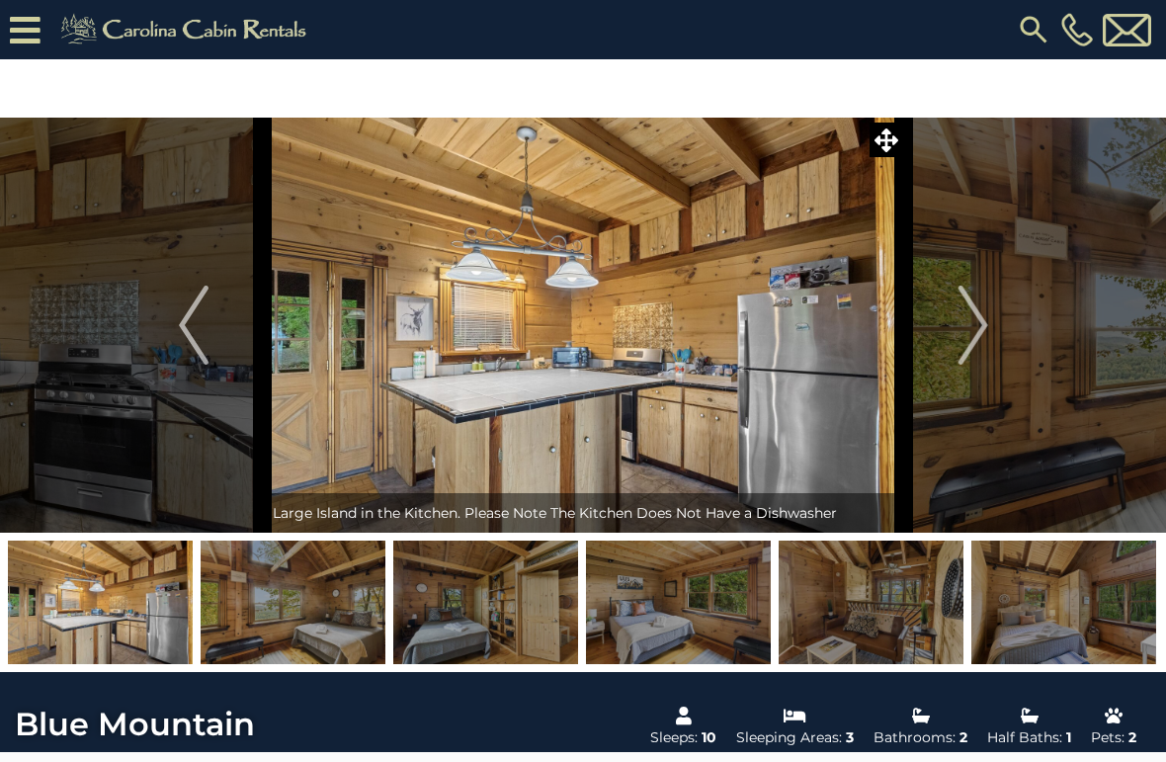
click at [963, 305] on img "Next" at bounding box center [973, 325] width 30 height 79
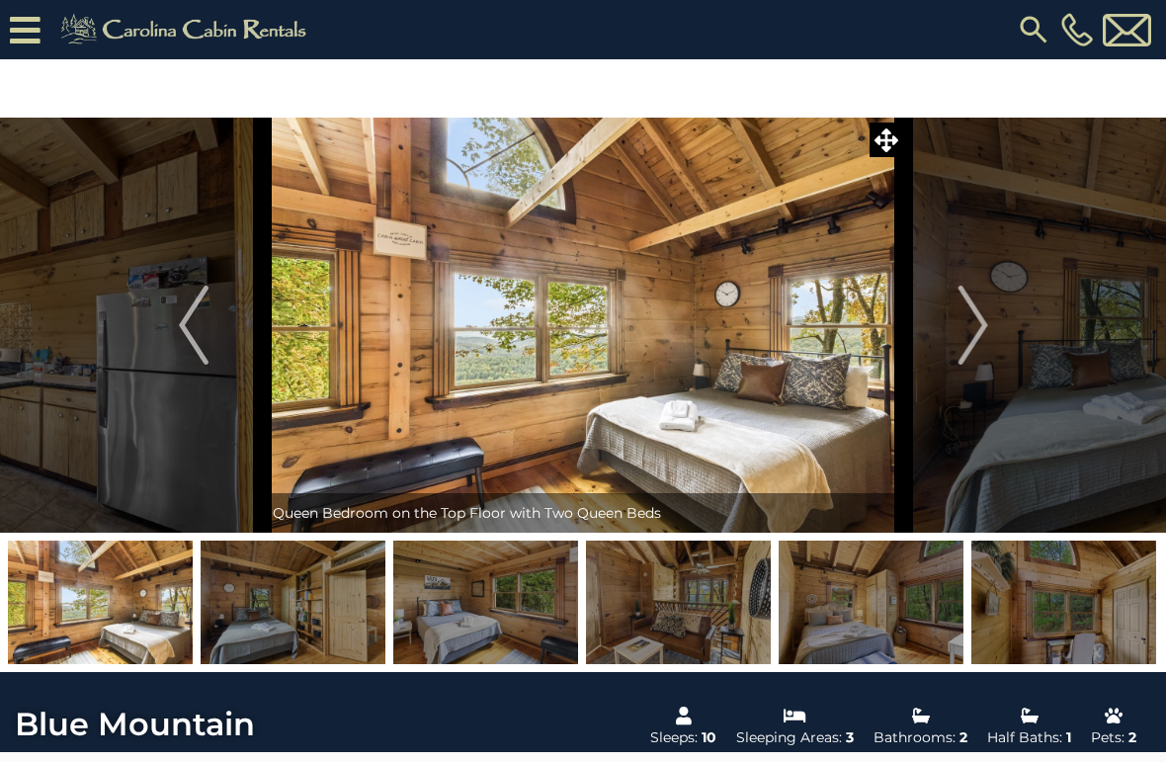
click at [965, 324] on img "Next" at bounding box center [973, 325] width 30 height 79
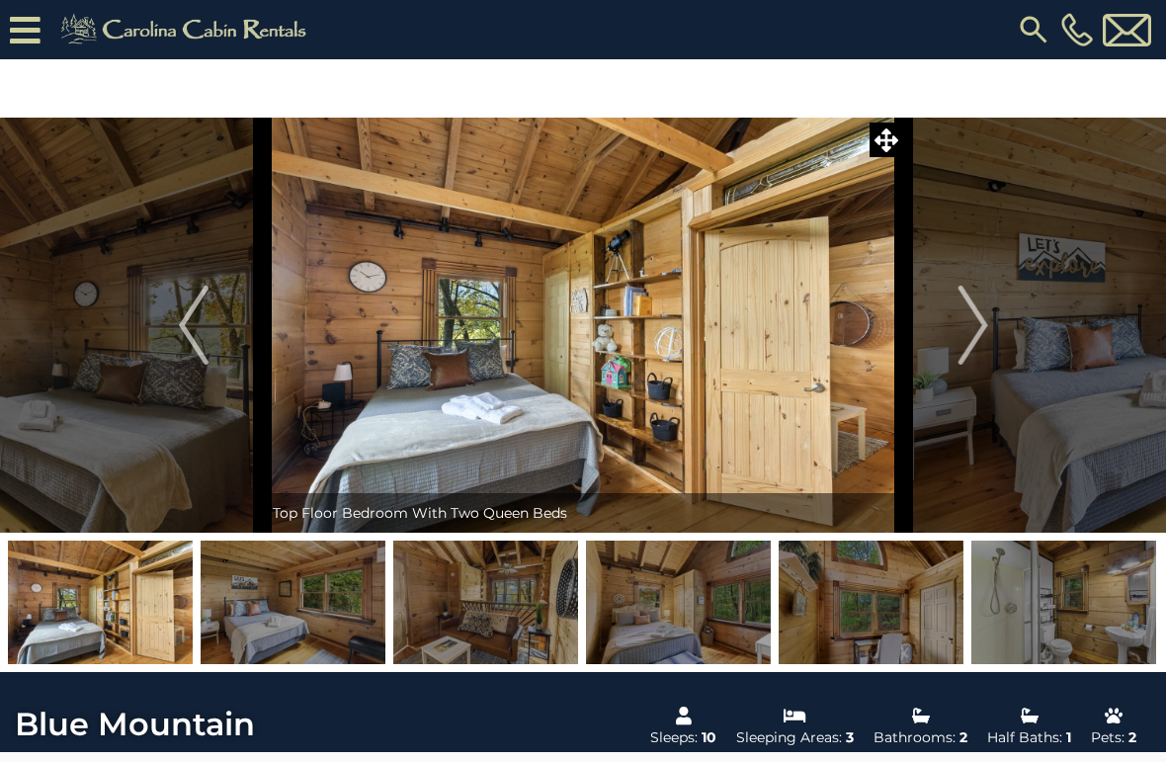
click at [971, 315] on img "Next" at bounding box center [973, 325] width 30 height 79
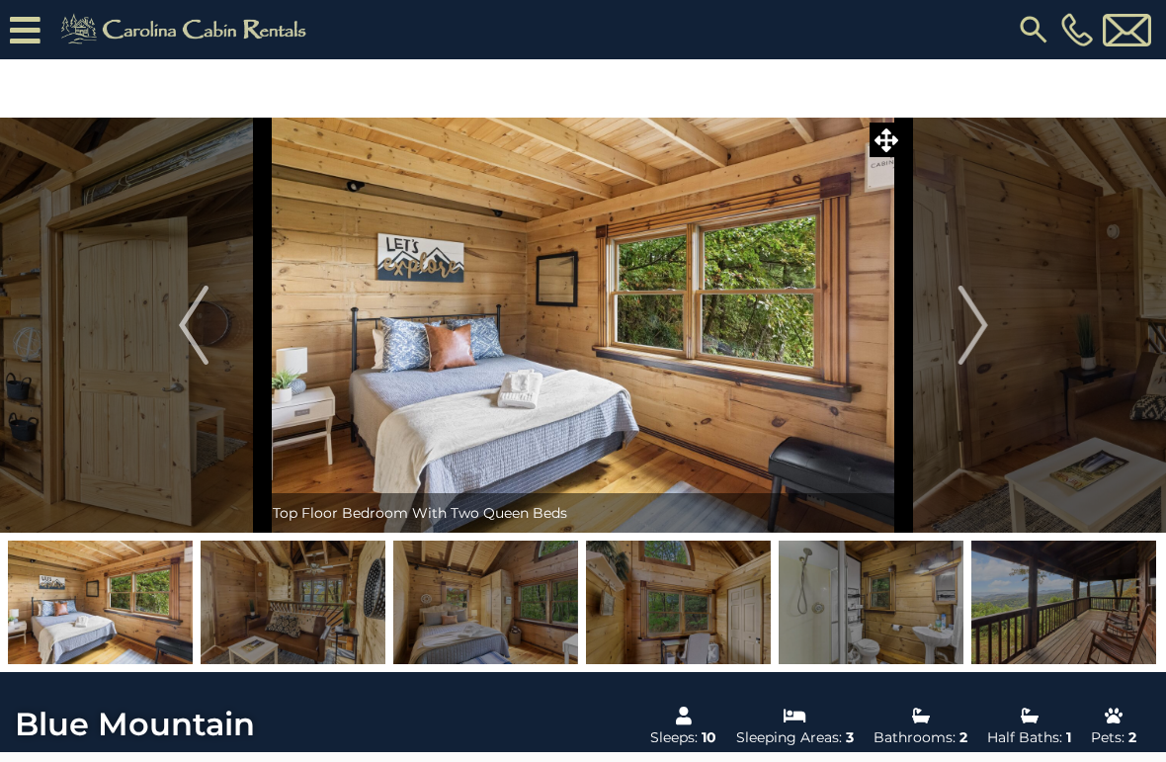
click at [972, 311] on img "Next" at bounding box center [973, 325] width 30 height 79
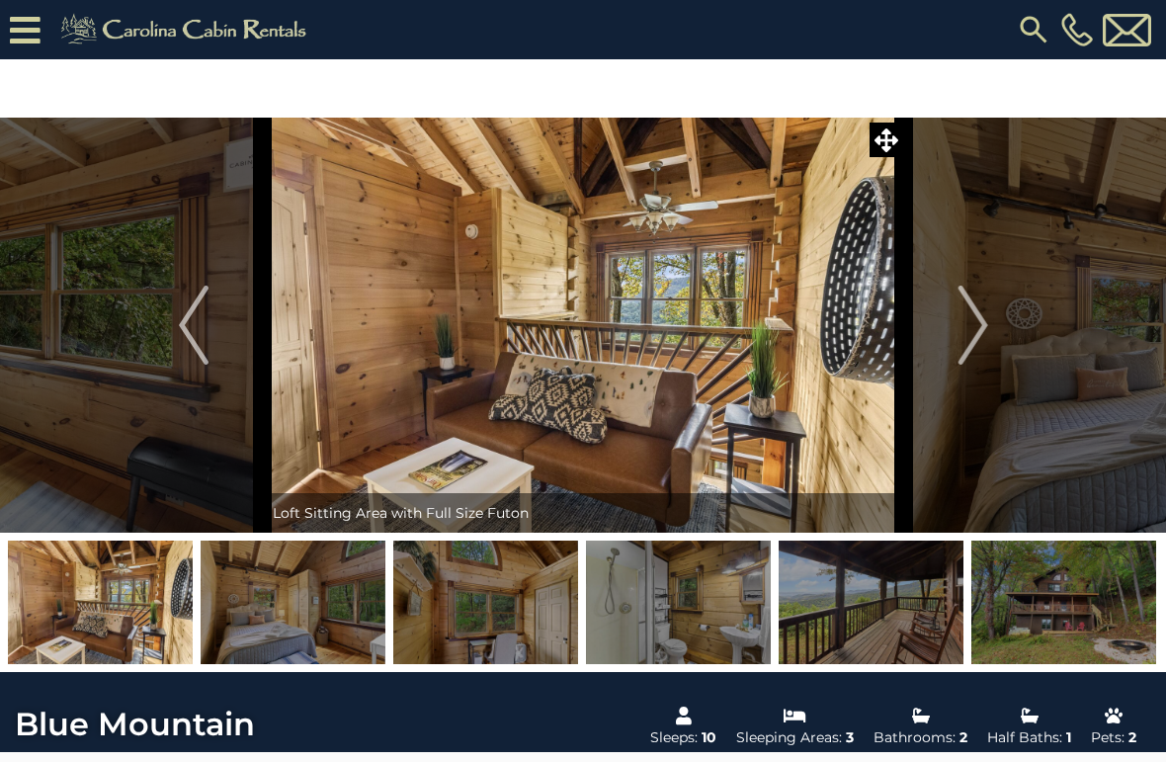
click at [960, 326] on img "Next" at bounding box center [973, 325] width 30 height 79
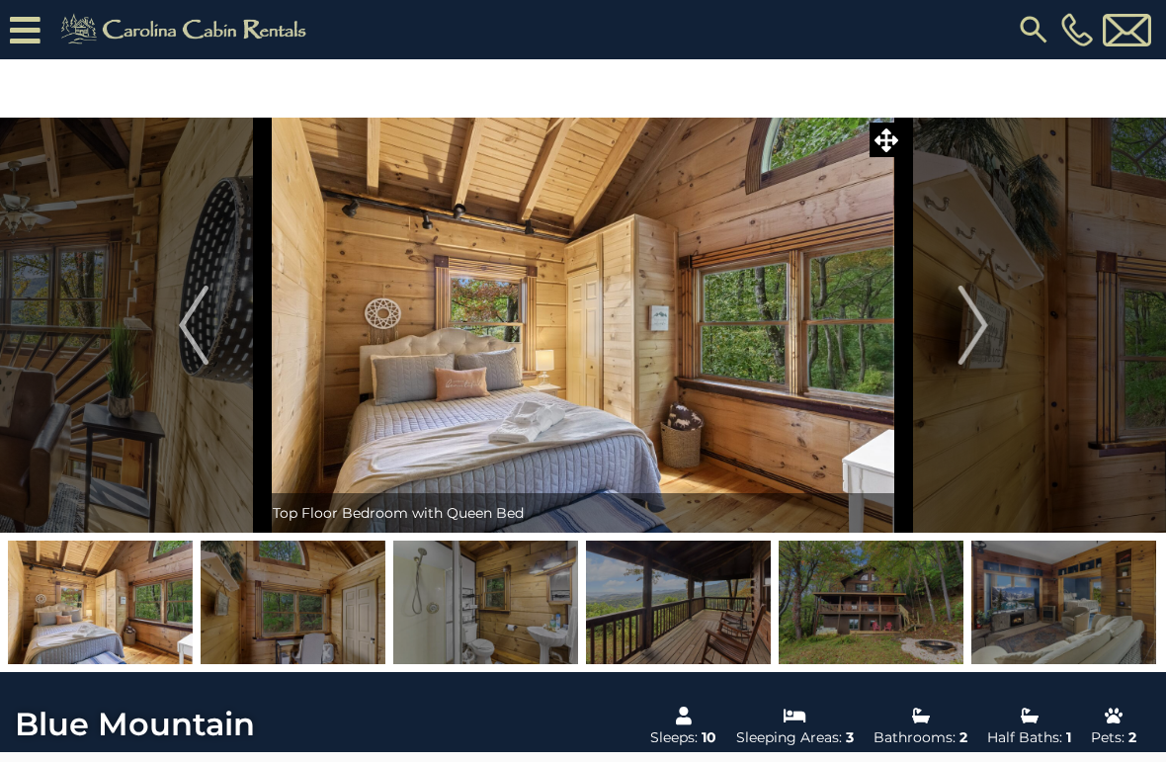
click at [965, 315] on img "Next" at bounding box center [973, 325] width 30 height 79
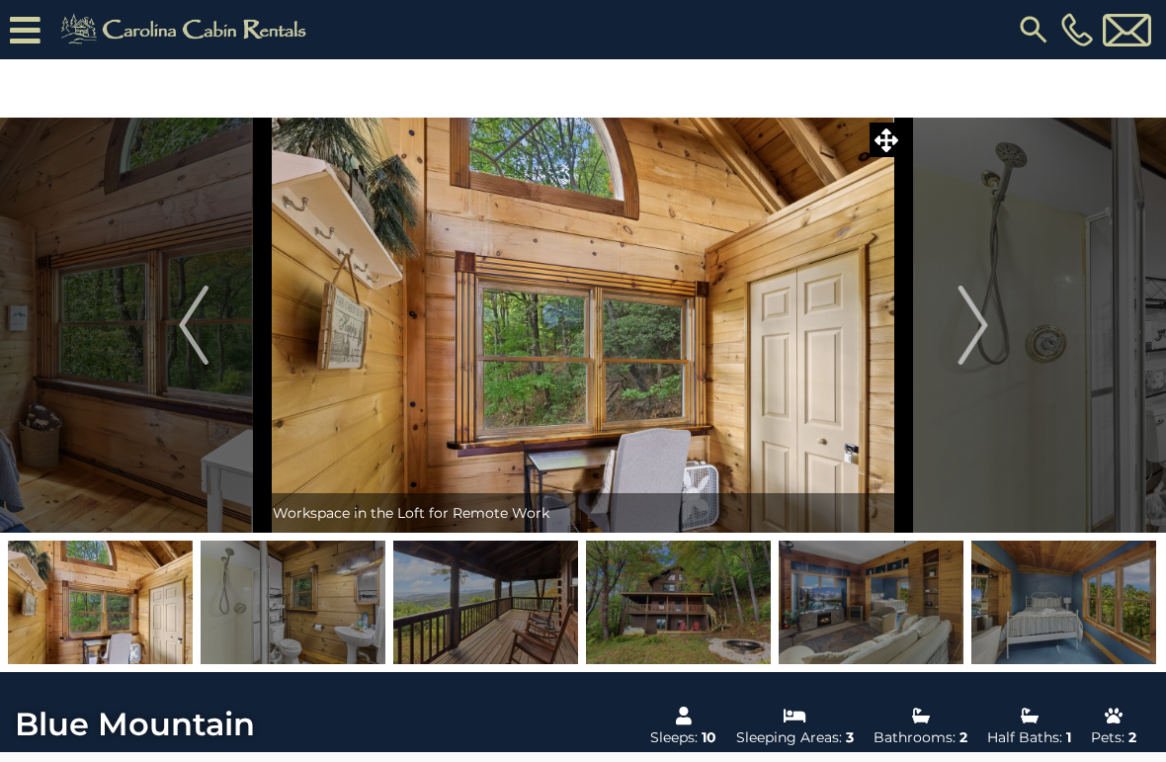
click at [966, 314] on img "Next" at bounding box center [973, 325] width 30 height 79
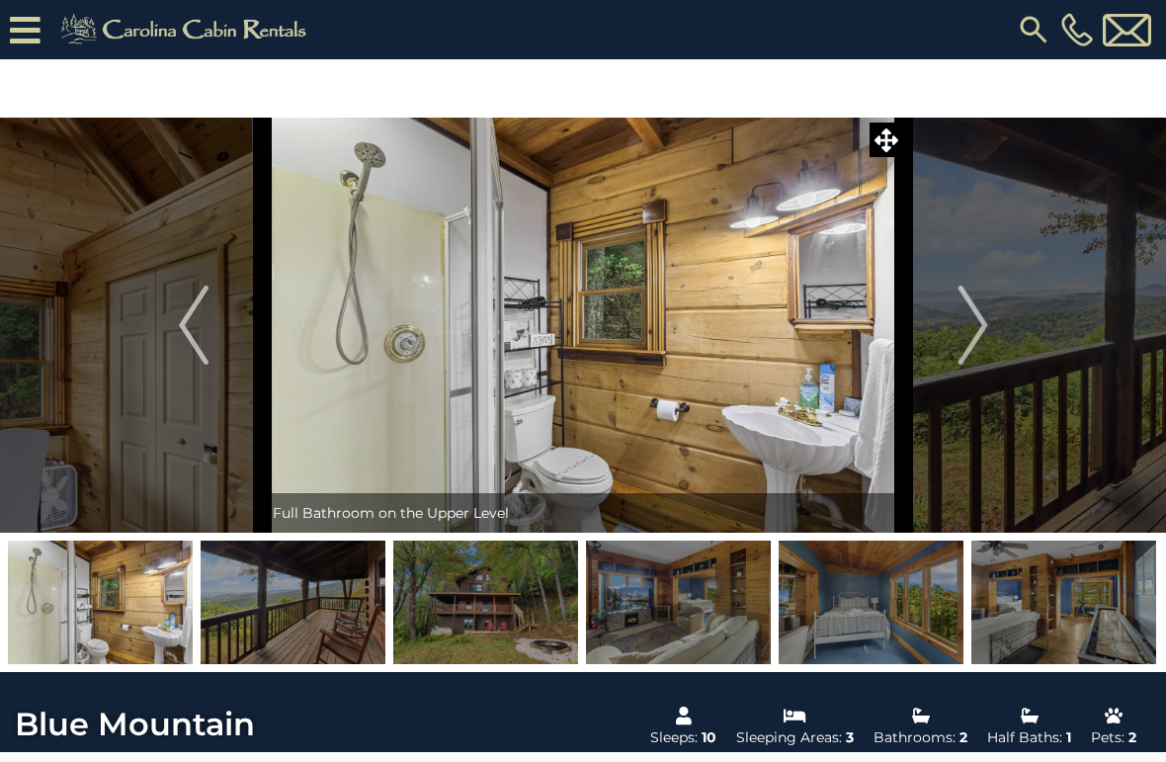
click at [972, 325] on img "Next" at bounding box center [973, 325] width 30 height 79
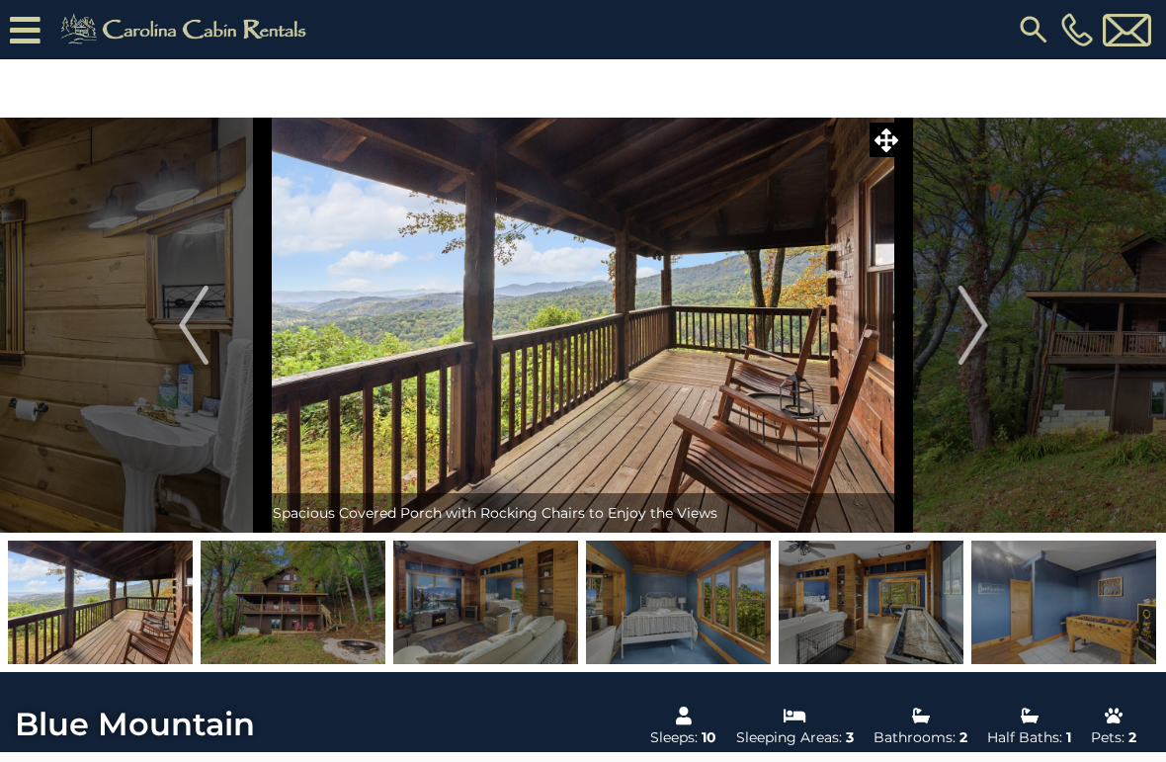
click at [971, 325] on img "Next" at bounding box center [973, 325] width 30 height 79
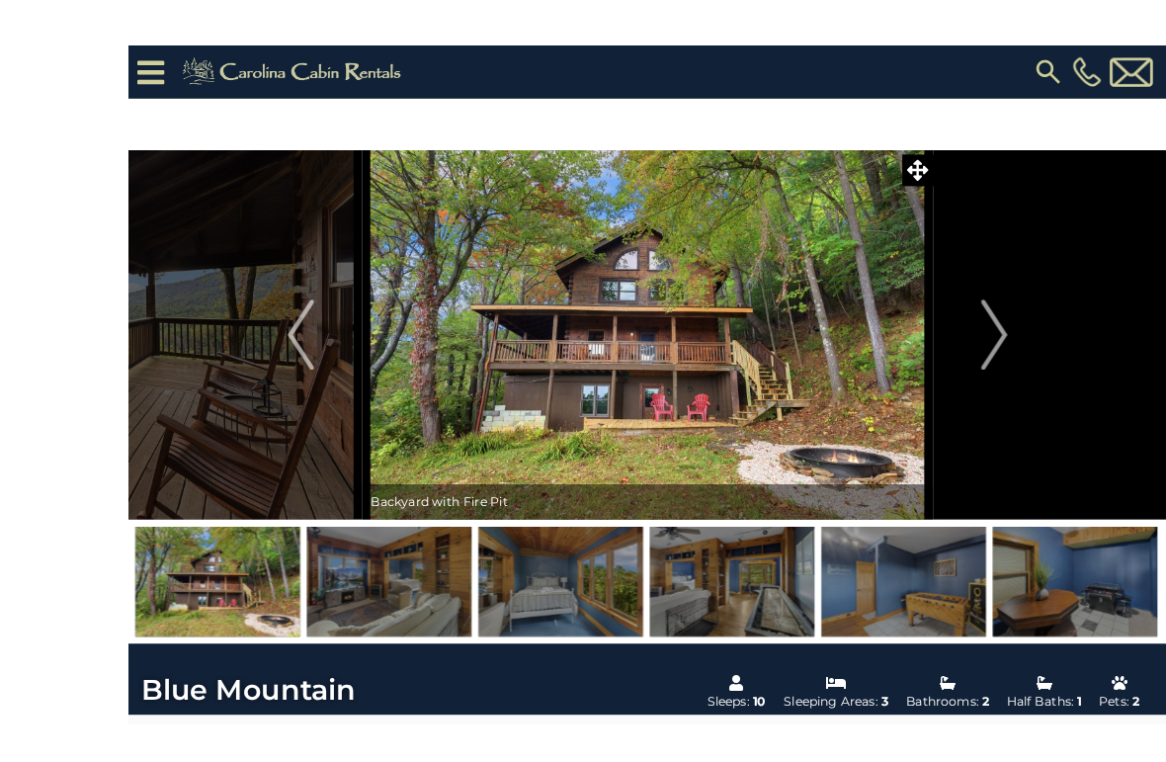
scroll to position [34, 0]
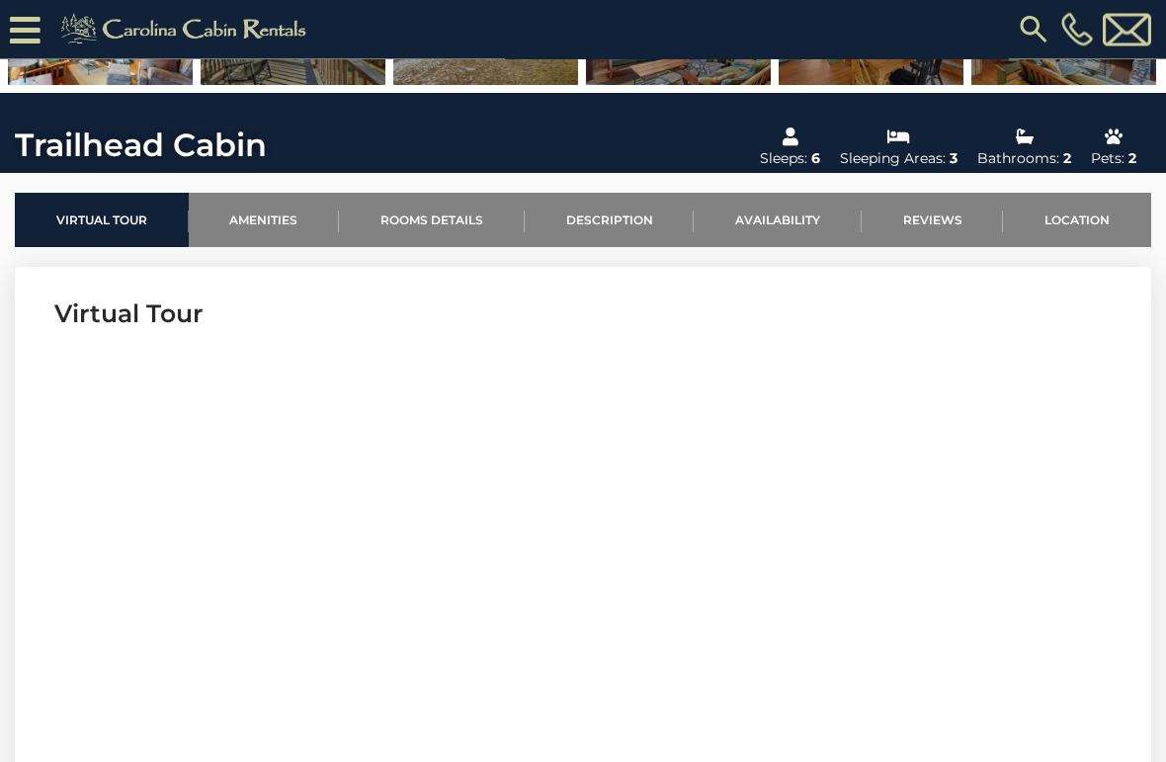
scroll to position [520, 0]
click at [247, 211] on link "Amenities" at bounding box center [264, 220] width 151 height 54
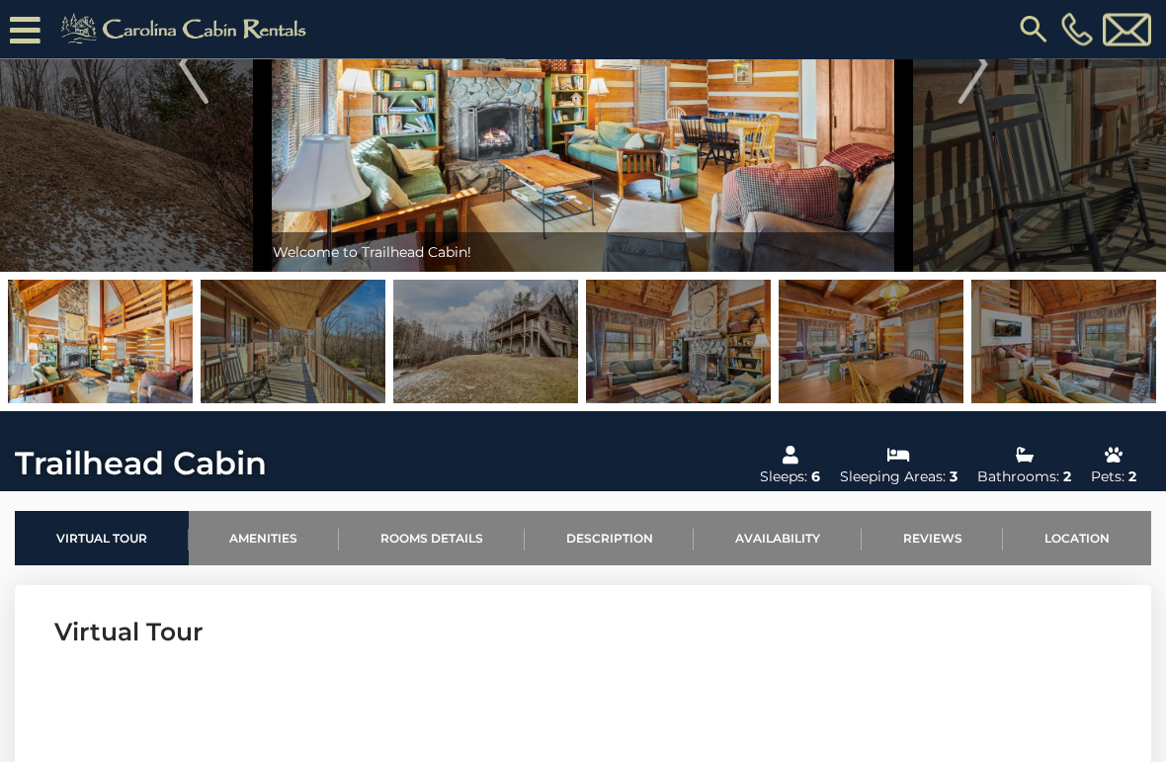
scroll to position [0, 0]
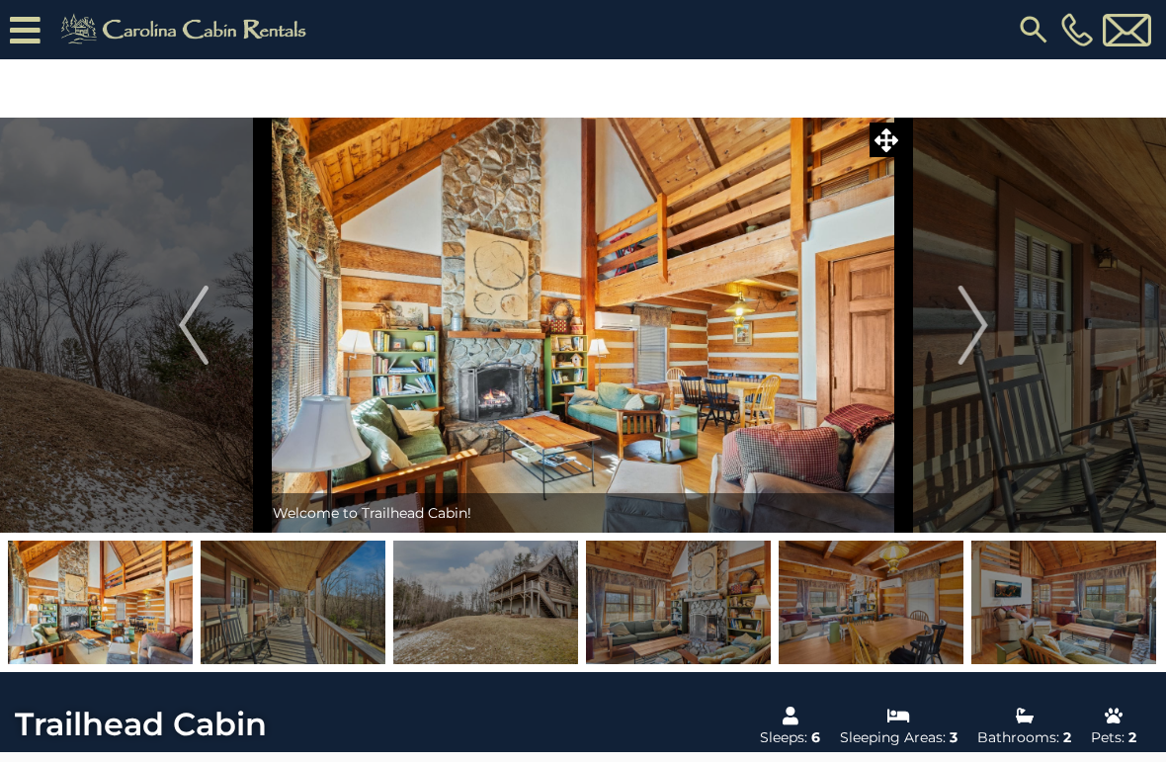
click at [988, 325] on img "Next" at bounding box center [973, 325] width 30 height 79
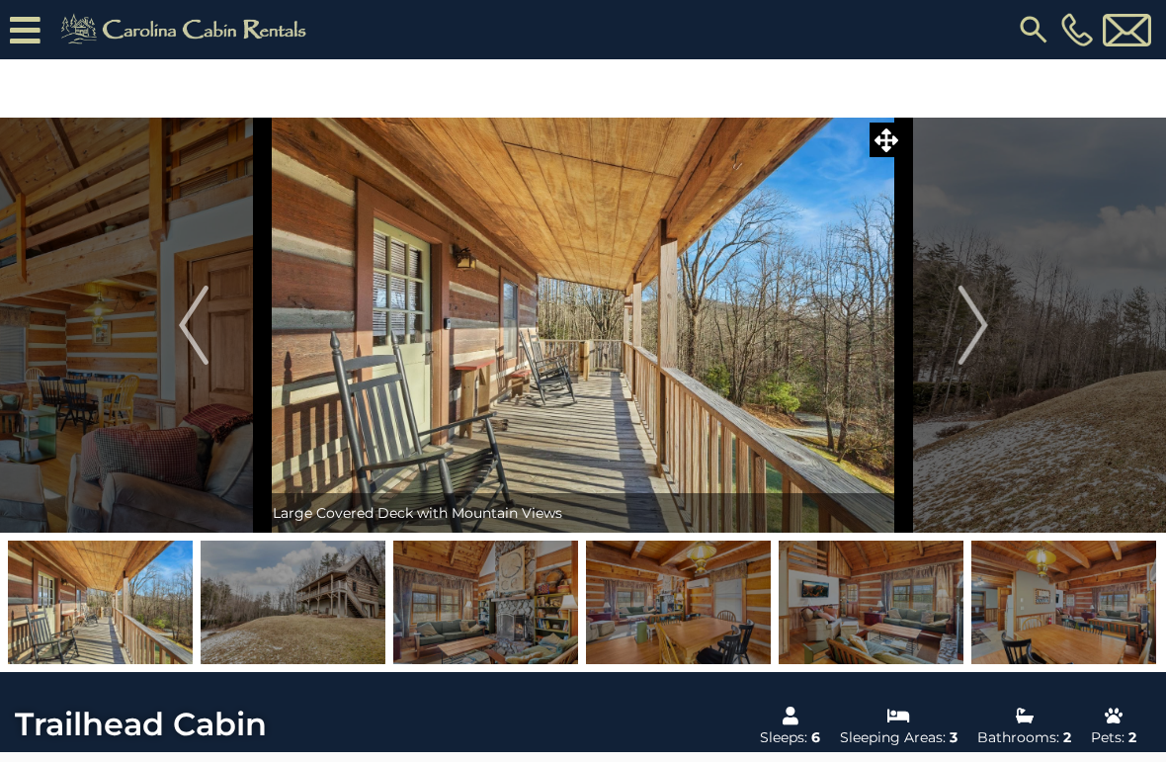
click at [975, 331] on img "Next" at bounding box center [973, 325] width 30 height 79
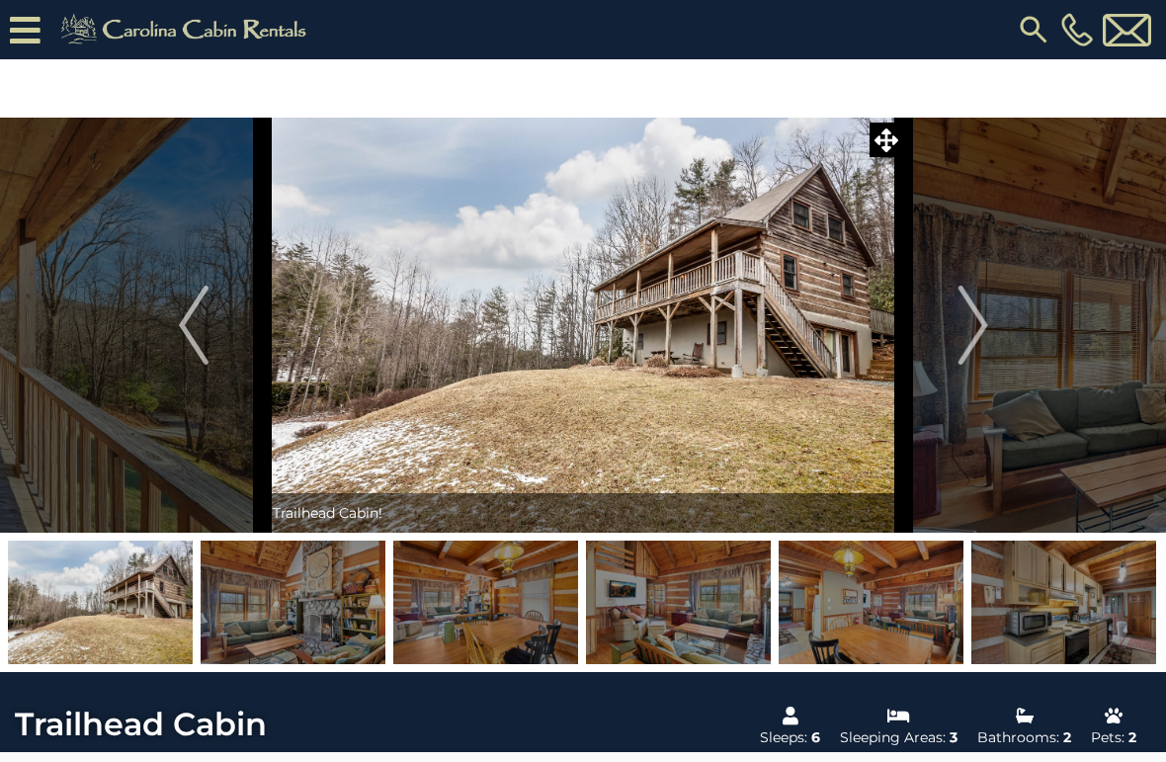
click at [971, 325] on img "Next" at bounding box center [973, 325] width 30 height 79
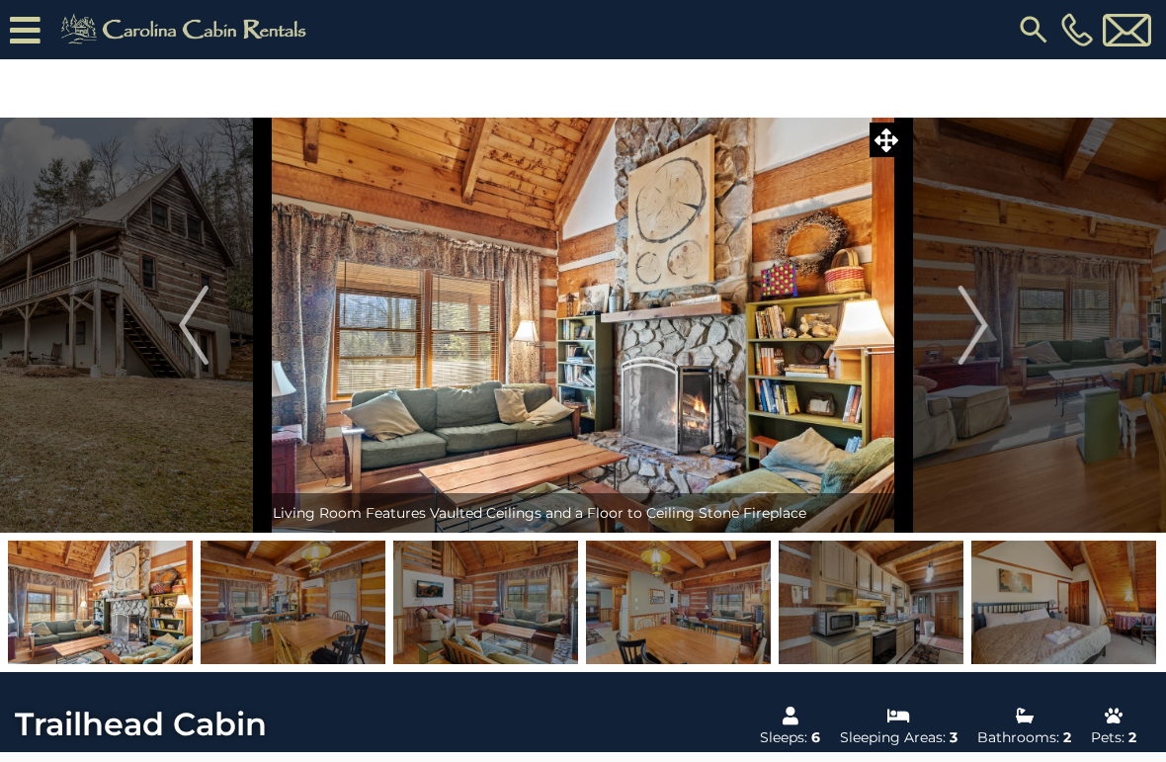
click at [970, 325] on img "Next" at bounding box center [973, 325] width 30 height 79
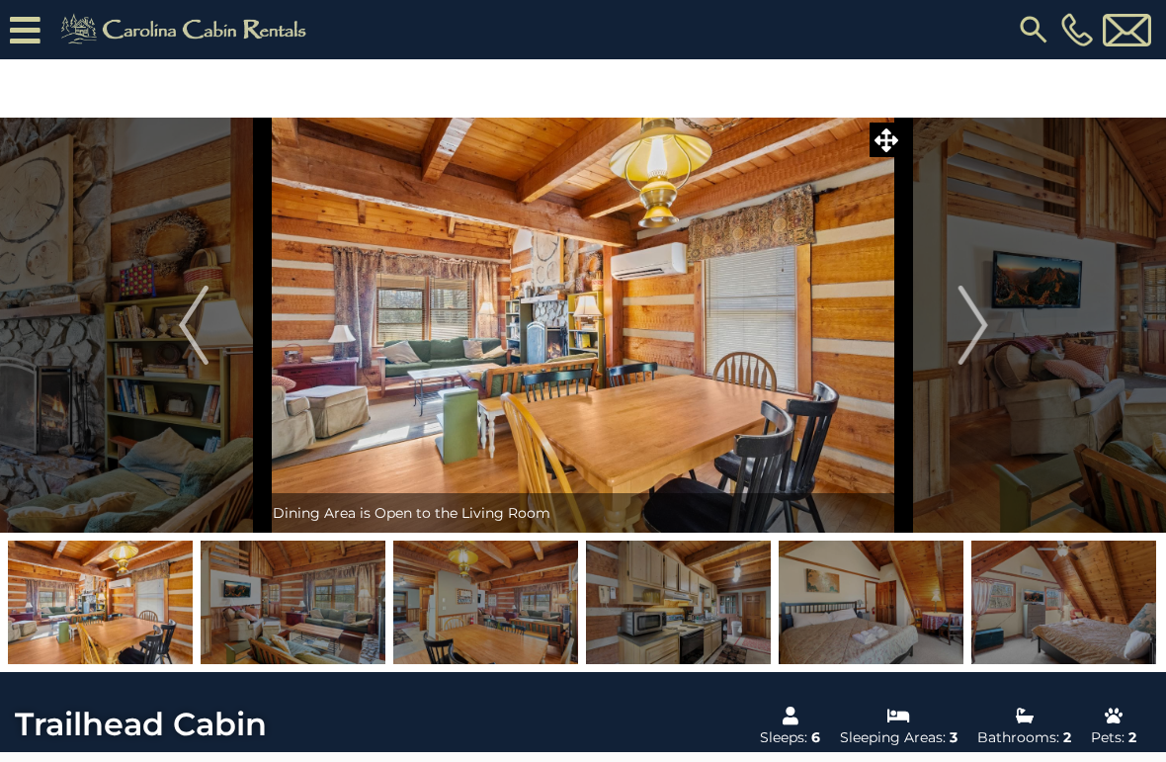
click at [966, 331] on img "Next" at bounding box center [973, 325] width 30 height 79
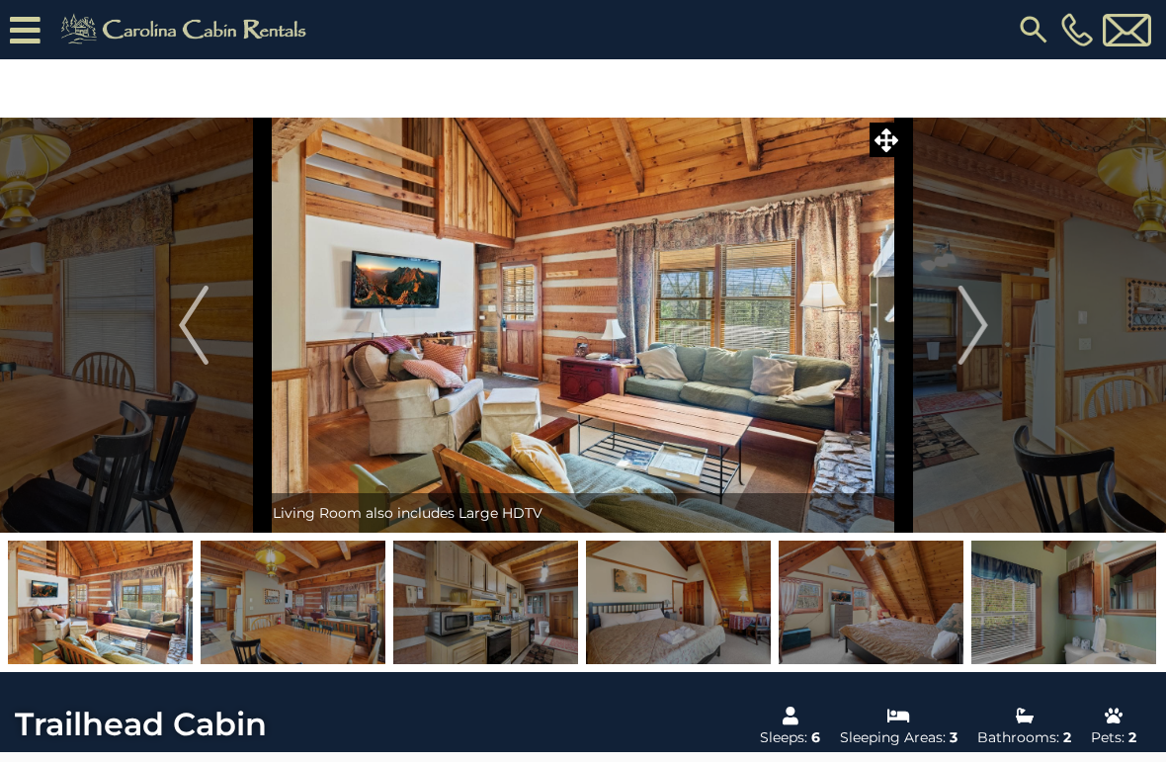
click at [972, 317] on img "Next" at bounding box center [973, 325] width 30 height 79
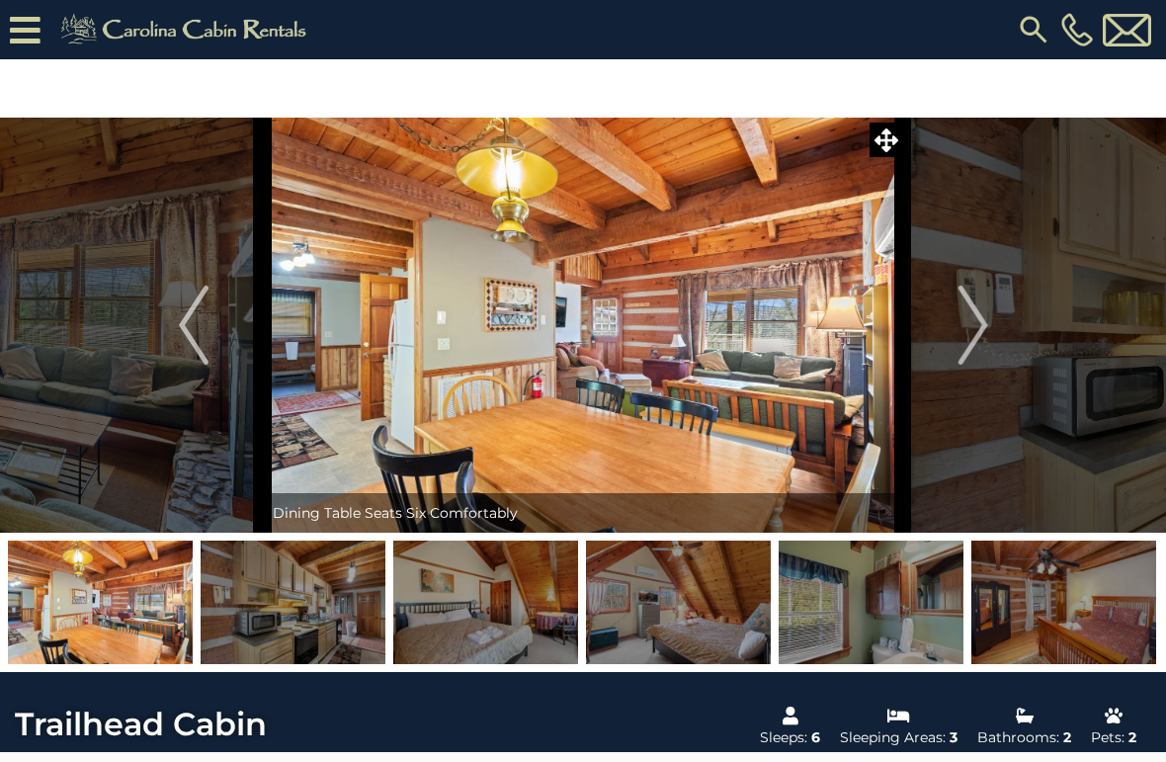
click at [959, 328] on img "Next" at bounding box center [973, 325] width 30 height 79
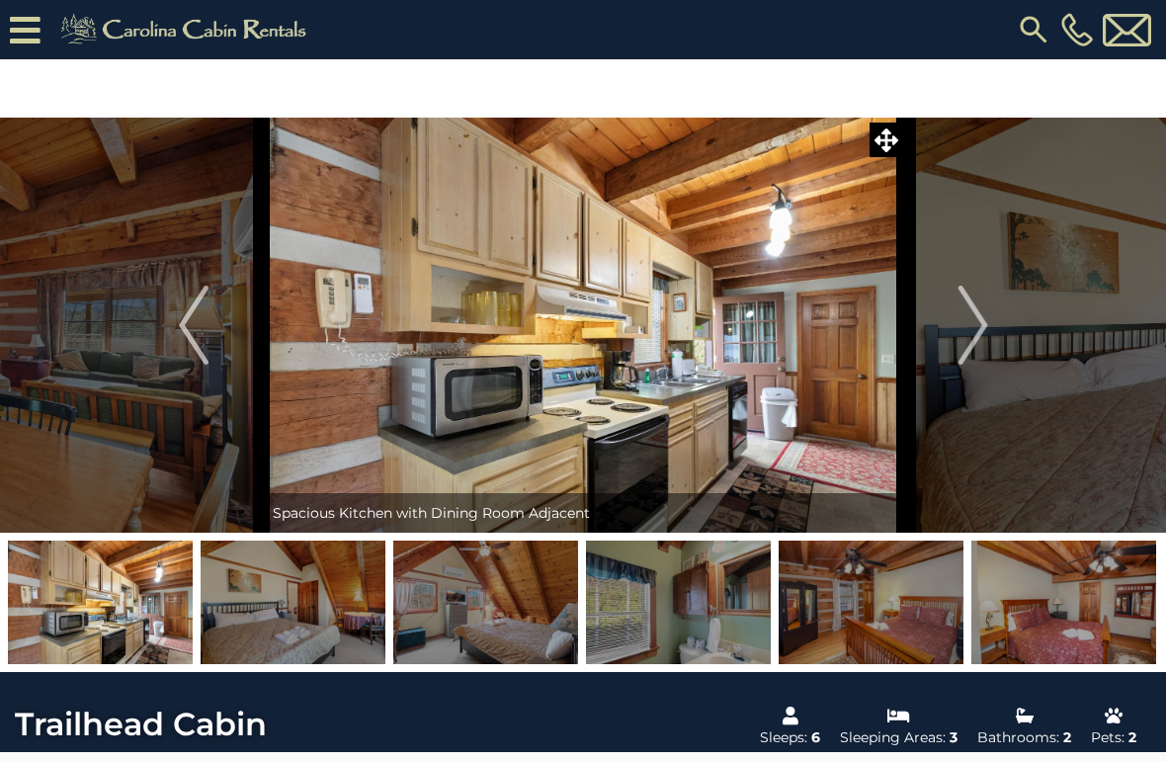
click at [974, 314] on img "Next" at bounding box center [973, 325] width 30 height 79
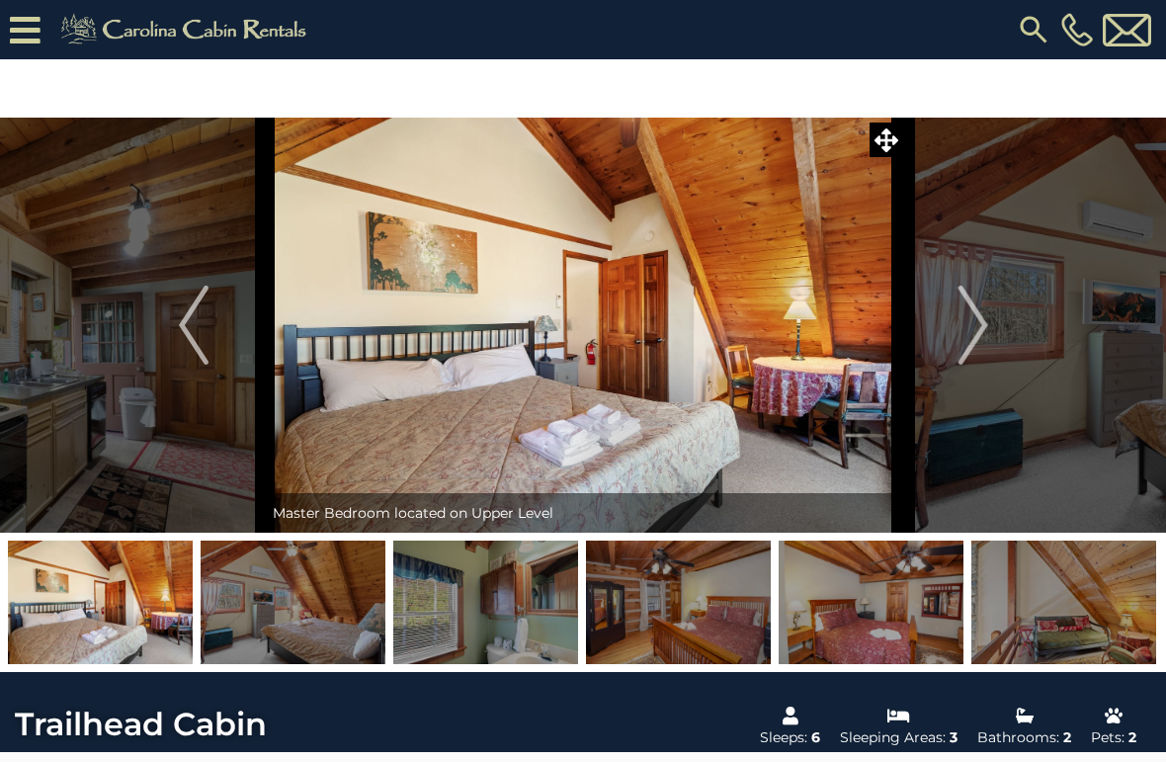
click at [974, 323] on img "Next" at bounding box center [973, 325] width 30 height 79
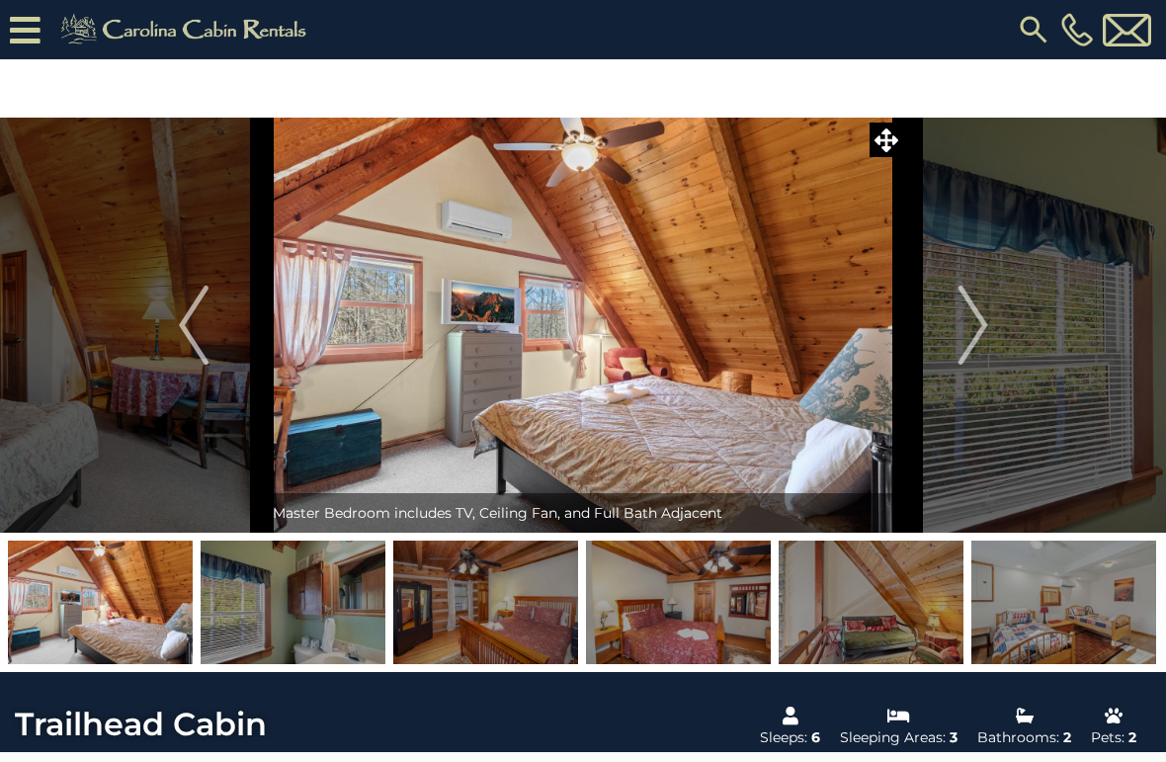
click at [975, 318] on img "Next" at bounding box center [973, 325] width 30 height 79
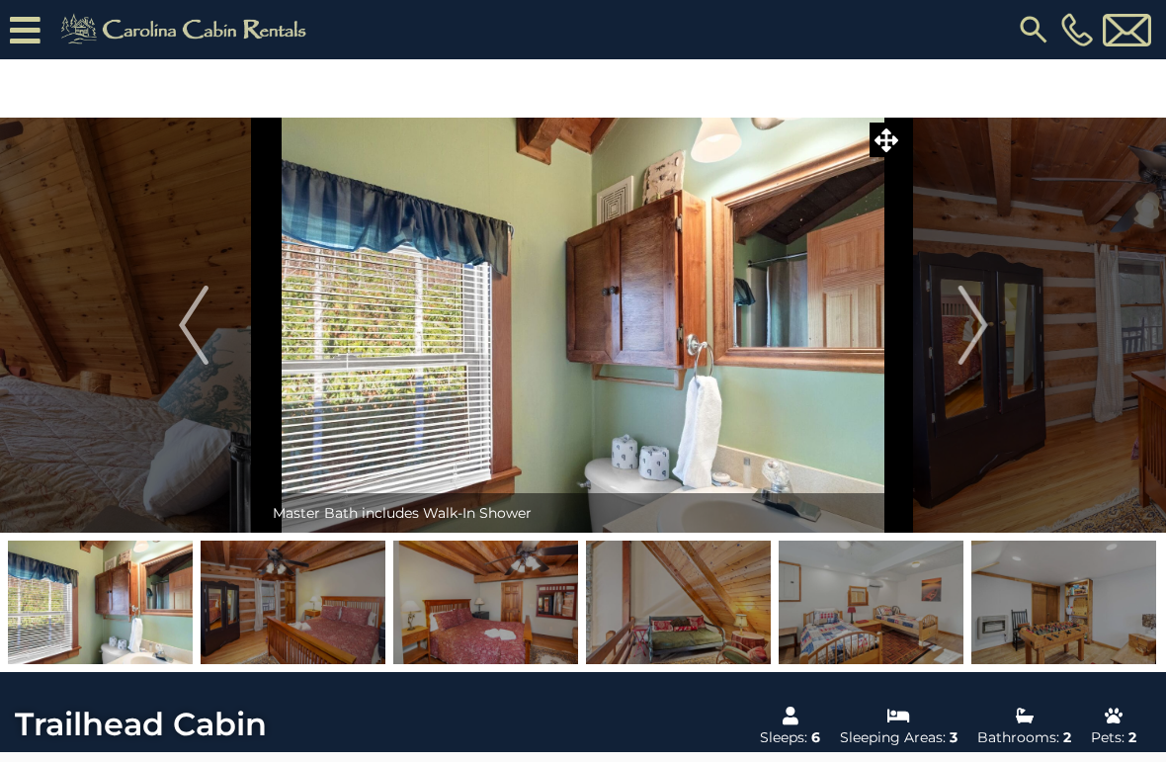
click at [966, 326] on img "Next" at bounding box center [973, 325] width 30 height 79
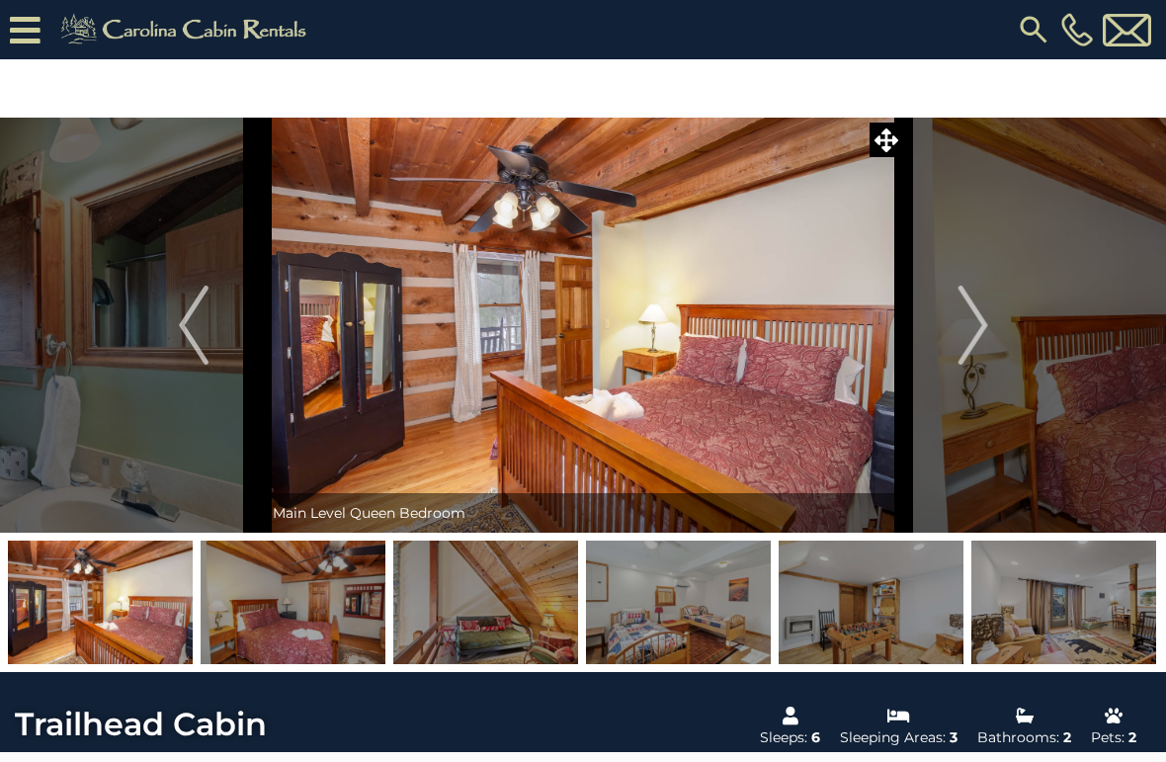
click at [959, 320] on img "Next" at bounding box center [973, 325] width 30 height 79
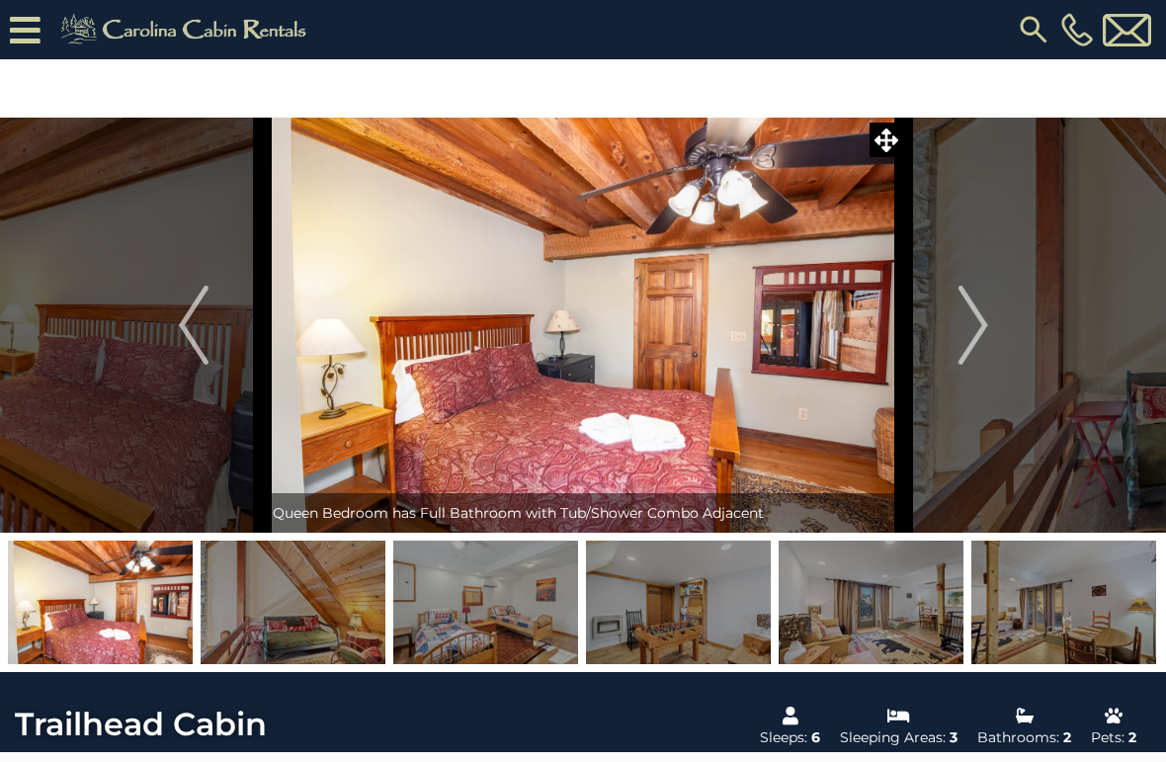
click at [976, 315] on img "Next" at bounding box center [973, 325] width 30 height 79
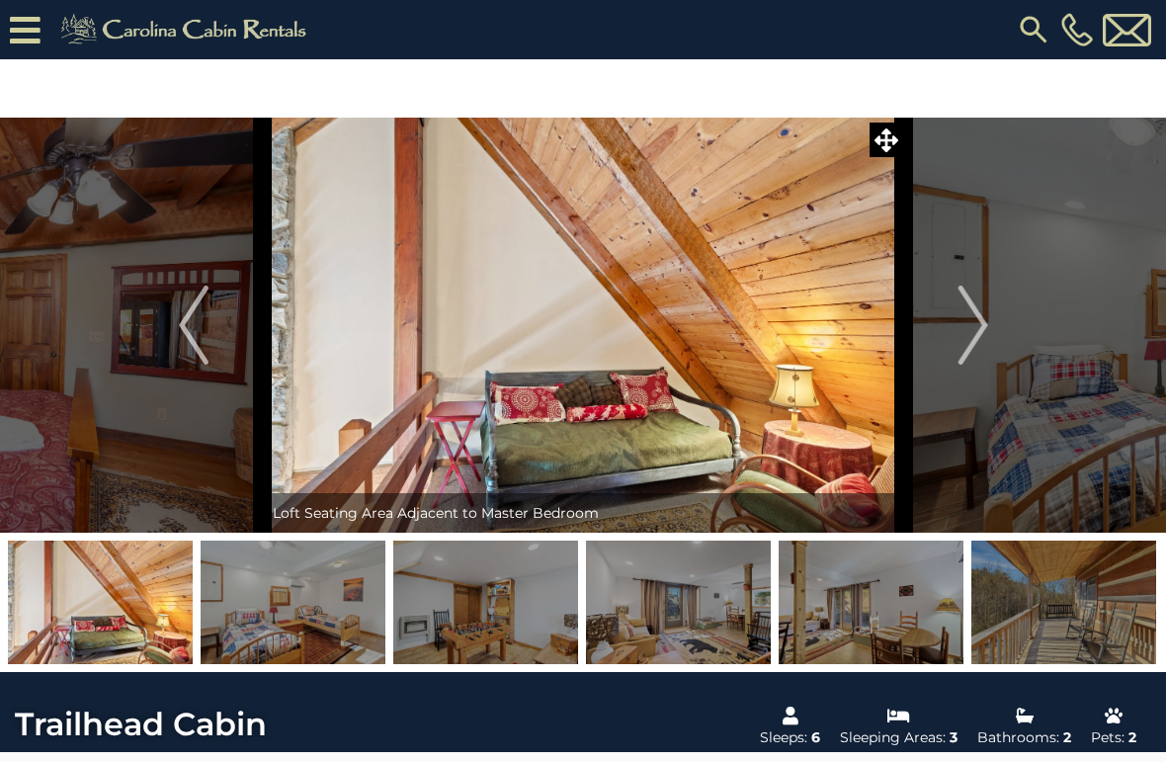
click at [981, 315] on img "Next" at bounding box center [973, 325] width 30 height 79
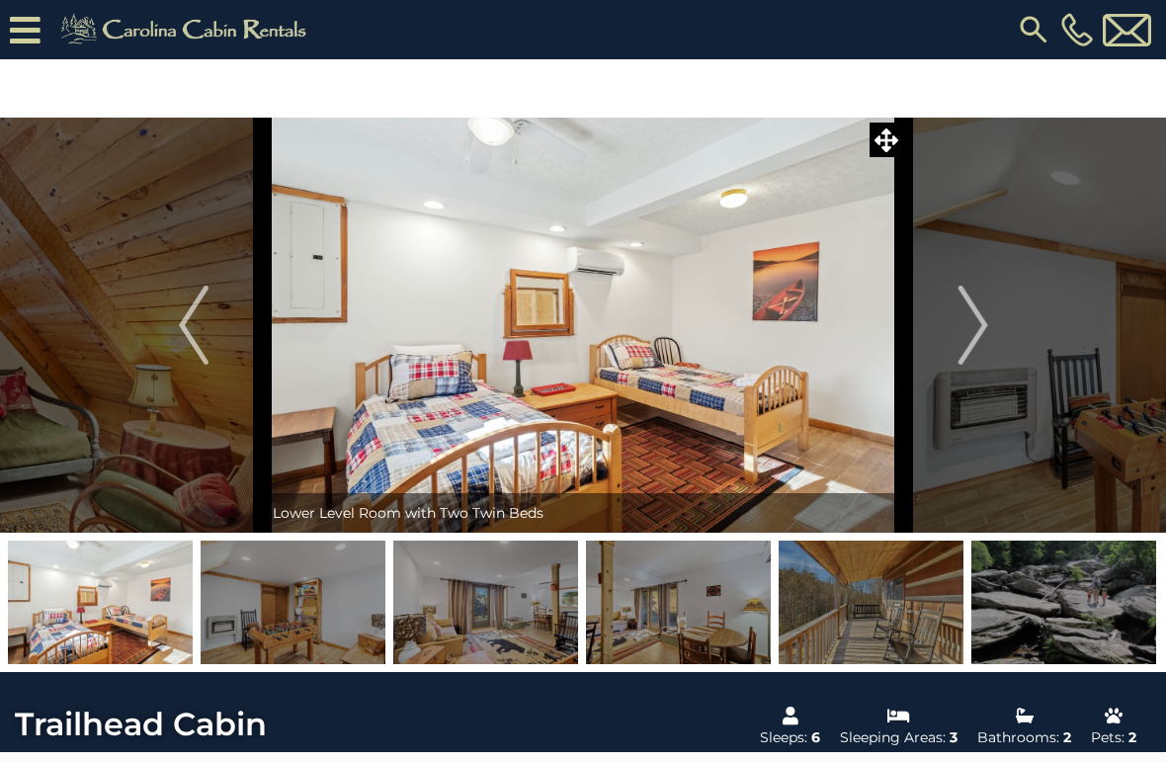
click at [973, 325] on img "Next" at bounding box center [973, 325] width 30 height 79
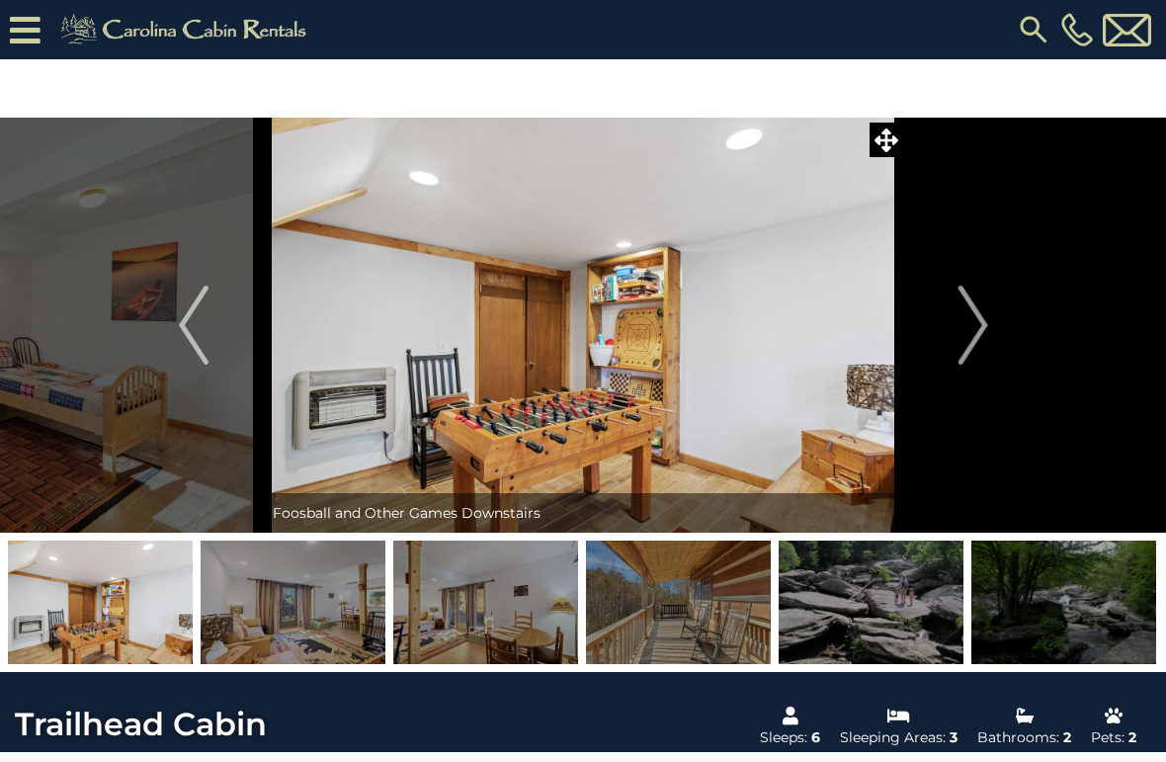
click at [969, 316] on img "Next" at bounding box center [973, 325] width 30 height 79
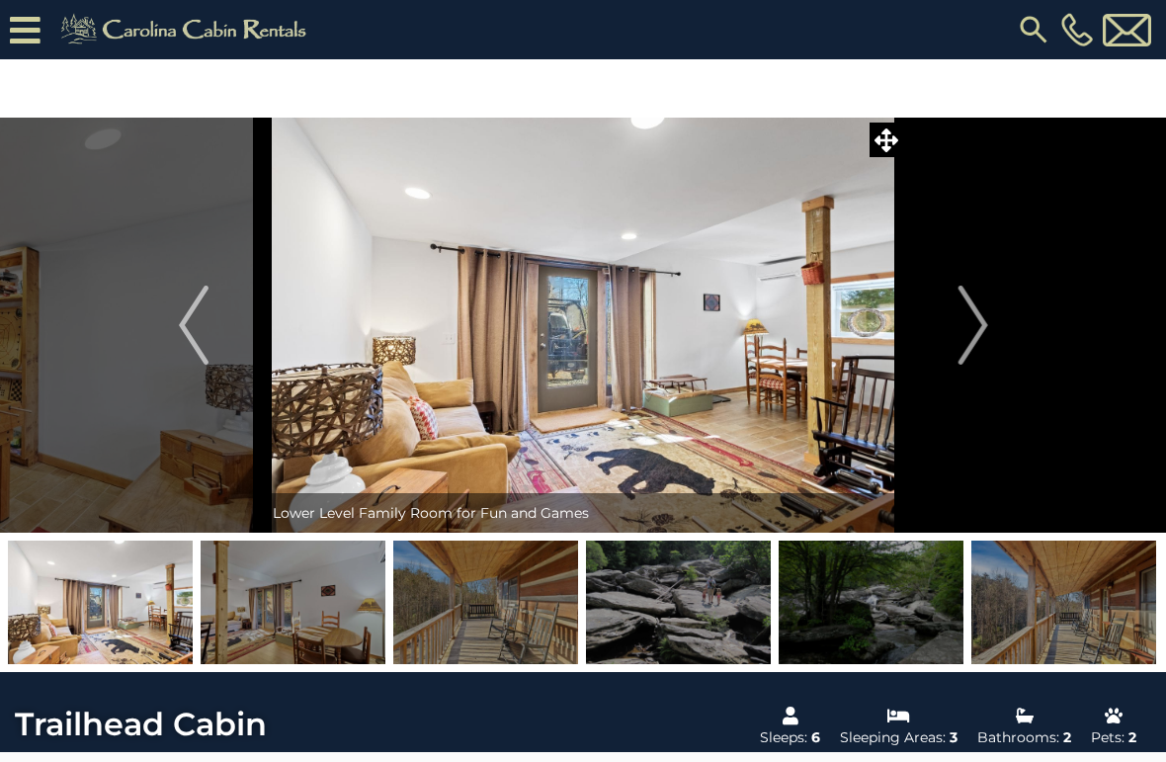
click at [983, 315] on img "Next" at bounding box center [973, 325] width 30 height 79
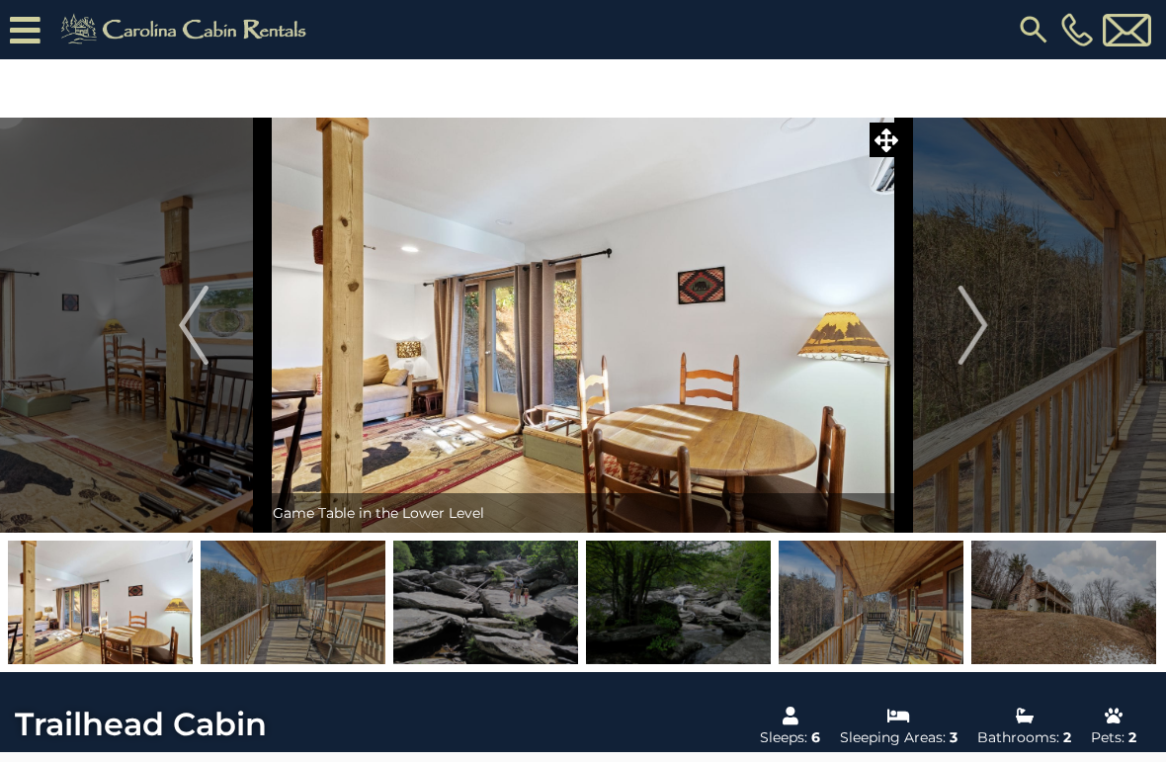
click at [975, 326] on img "Next" at bounding box center [973, 325] width 30 height 79
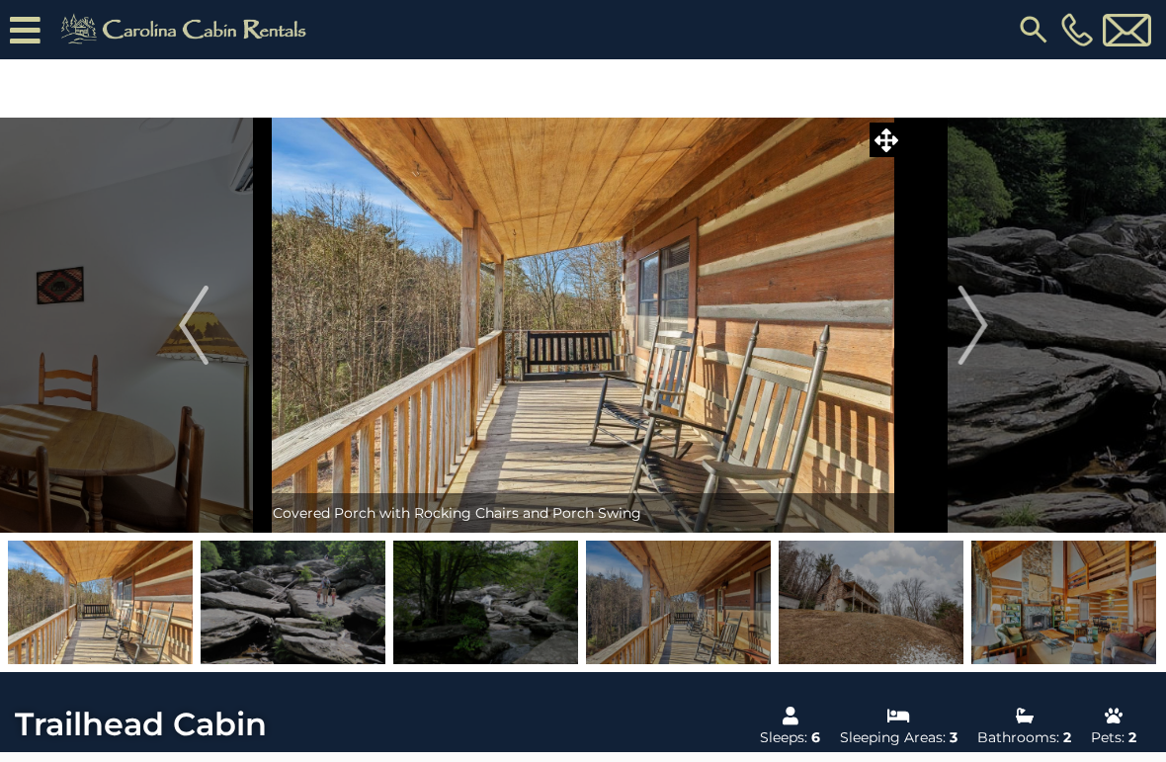
click at [973, 312] on img "Next" at bounding box center [973, 325] width 30 height 79
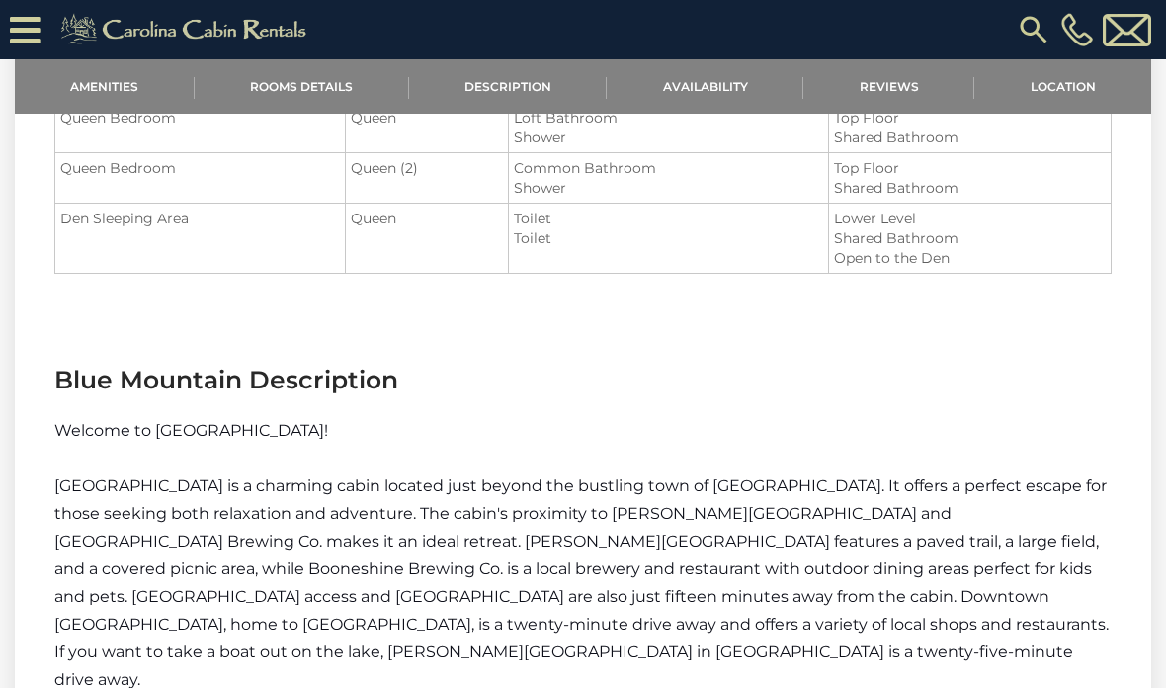
scroll to position [1652, 0]
